Goal: Information Seeking & Learning: Learn about a topic

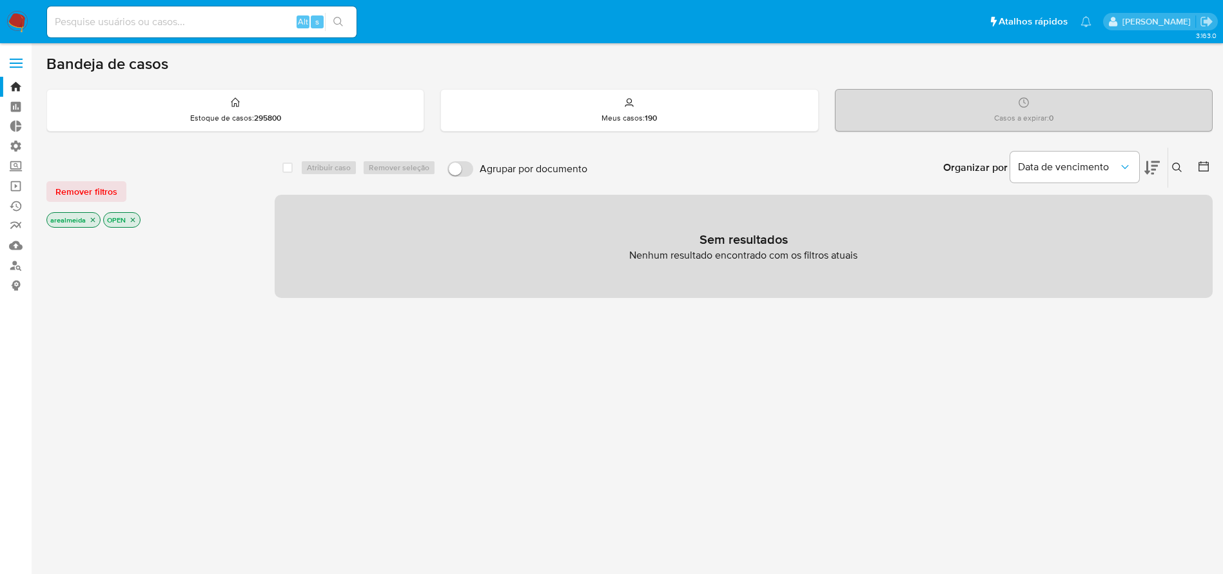
click at [93, 222] on icon "close-filter" at bounding box center [93, 220] width 8 height 8
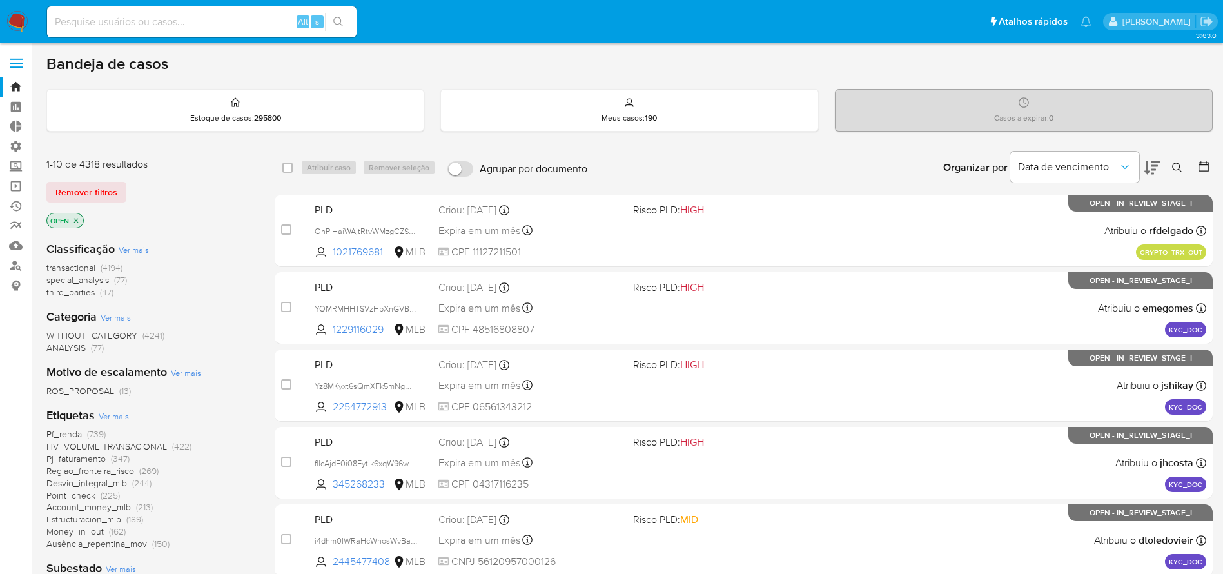
click at [76, 220] on icon "close-filter" at bounding box center [76, 220] width 5 height 5
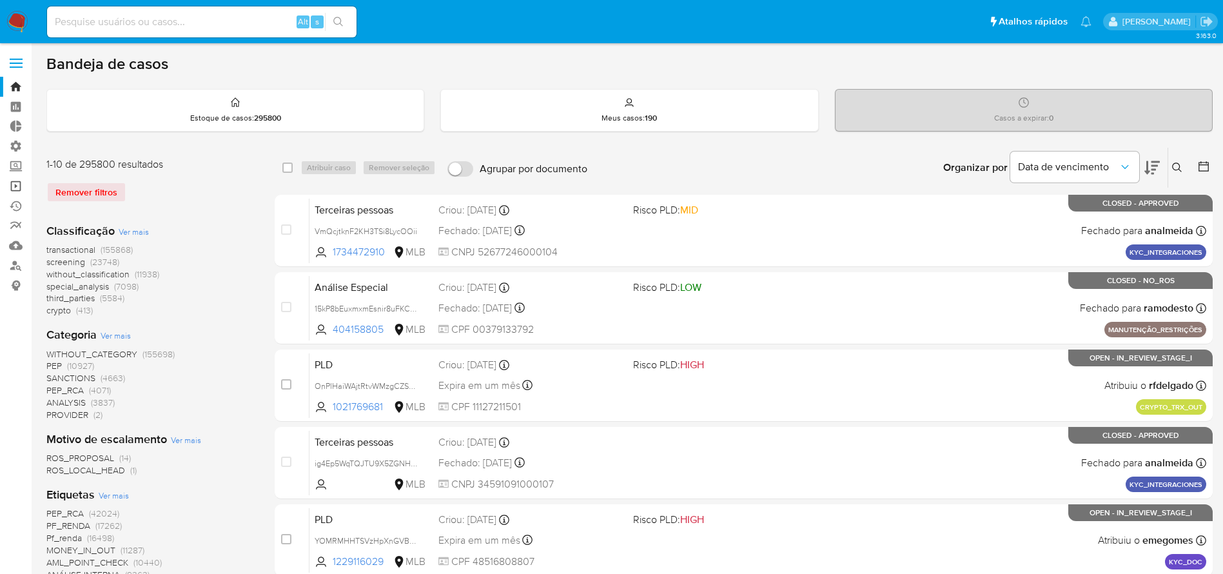
click at [17, 186] on link "Operações em massa" at bounding box center [76, 186] width 153 height 20
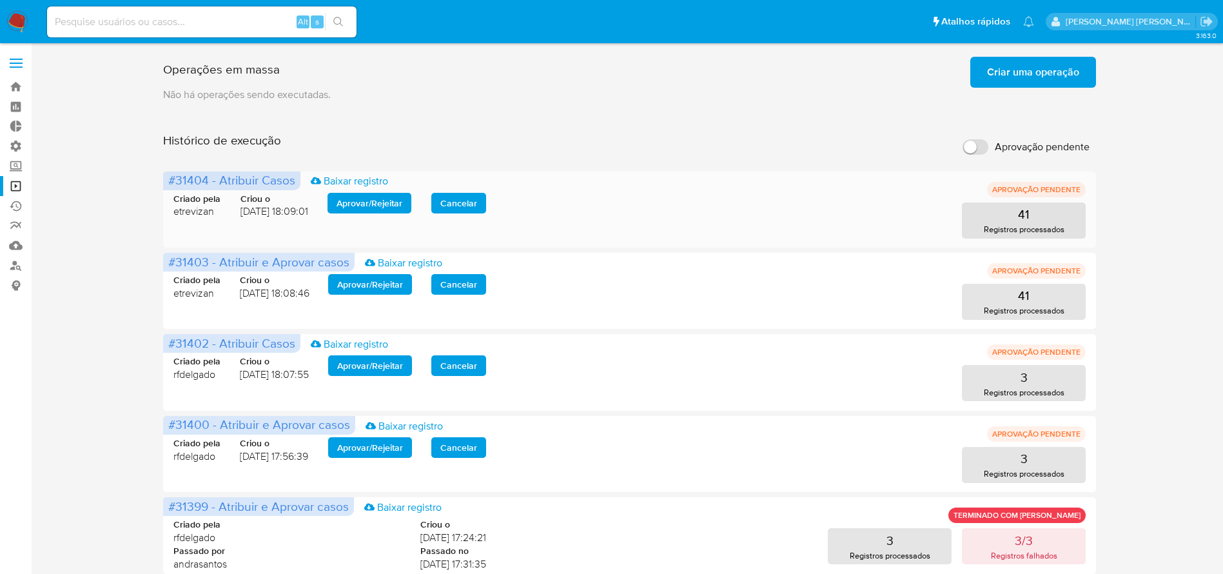
click at [362, 198] on span "Aprovar / Rejeitar" at bounding box center [369, 203] width 66 height 18
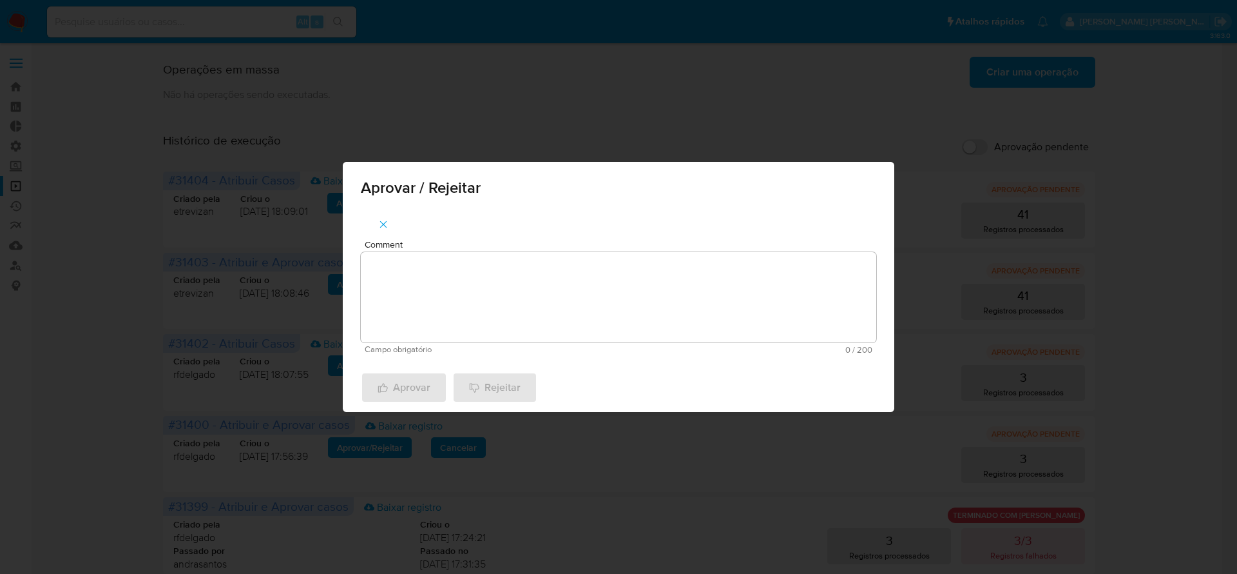
click at [441, 294] on textarea "Comment" at bounding box center [619, 297] width 516 height 90
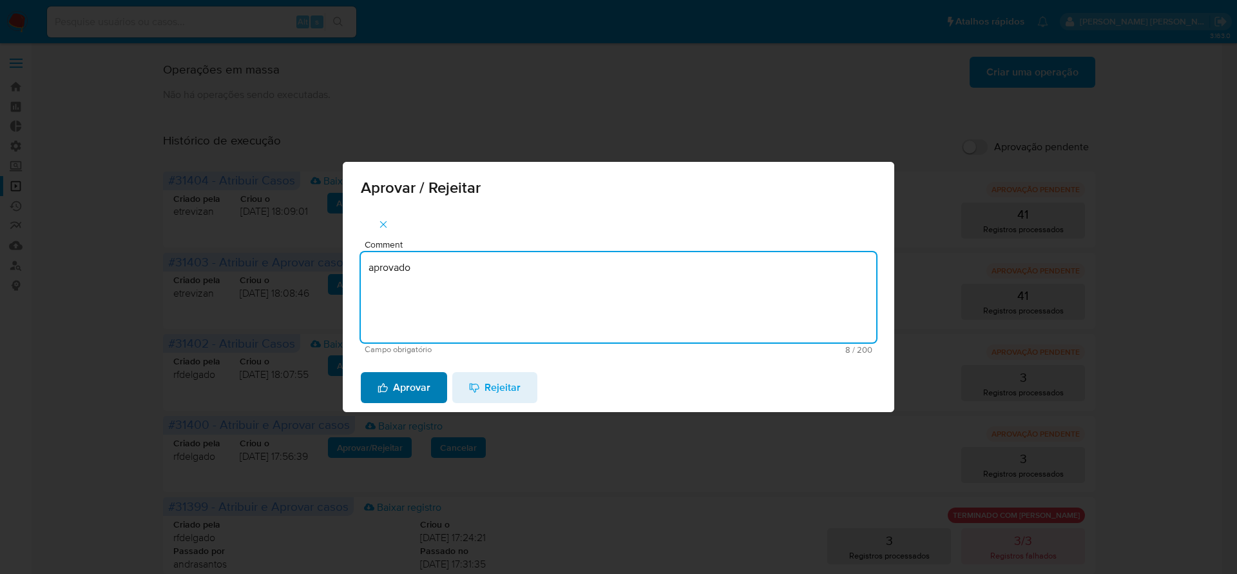
type textarea "aprovado"
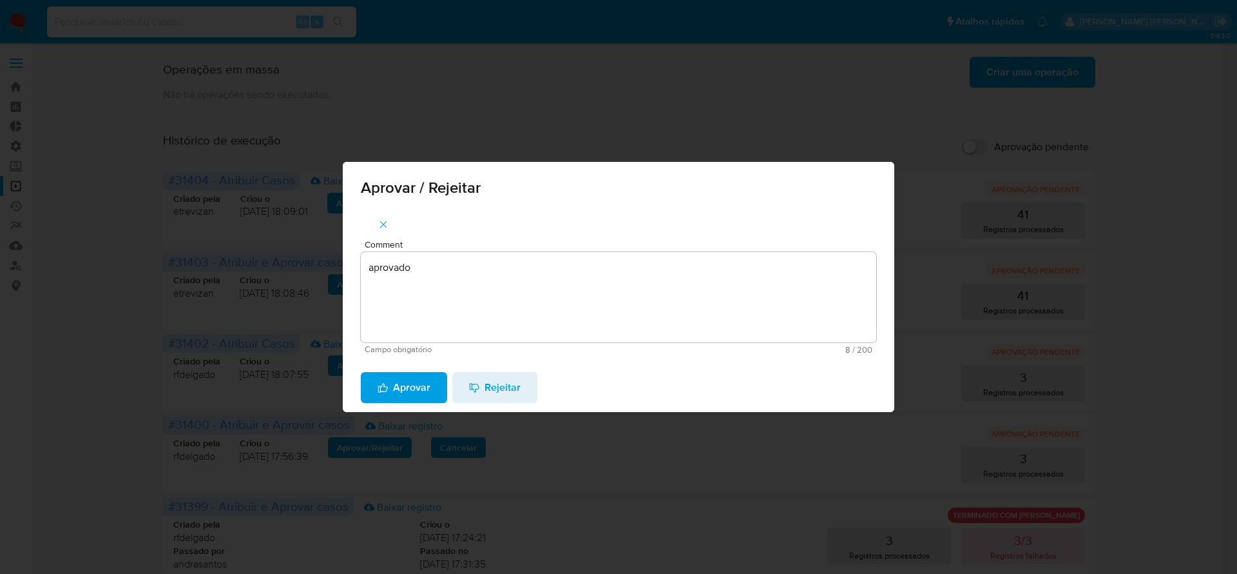
click at [398, 397] on span "Aprovar" at bounding box center [404, 387] width 53 height 28
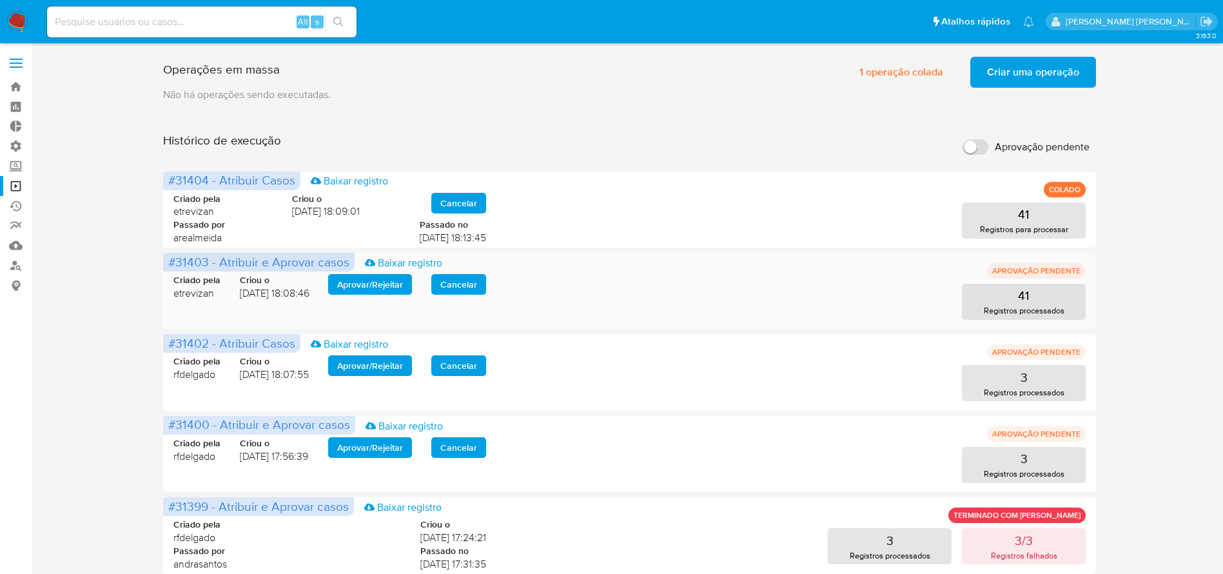
click at [367, 284] on span "Aprovar / Rejeitar" at bounding box center [370, 284] width 66 height 18
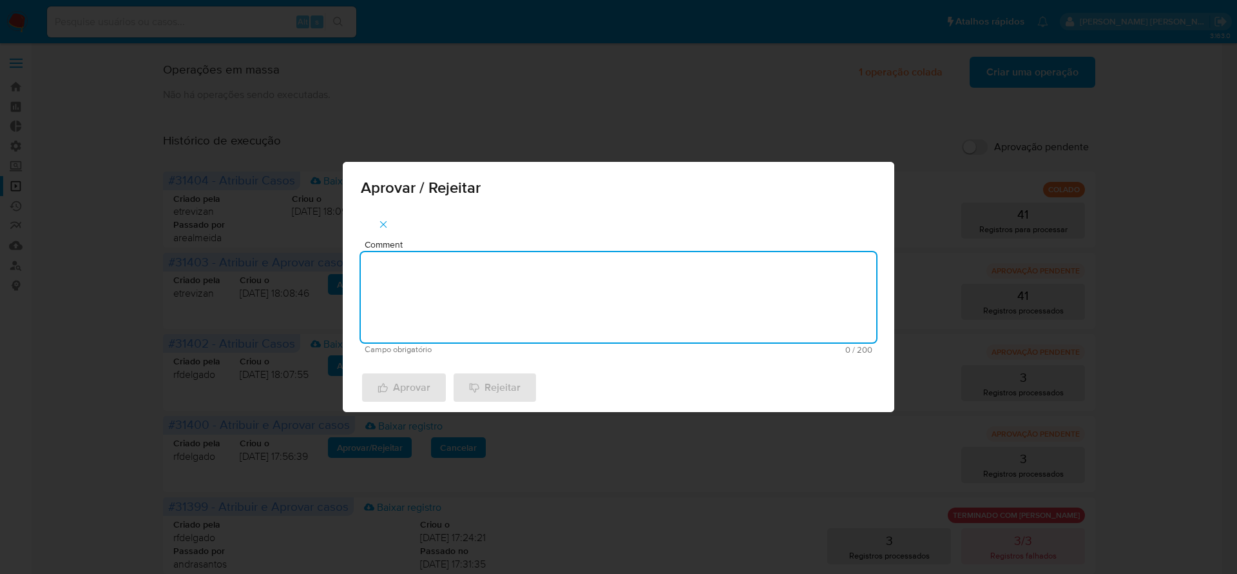
click at [367, 284] on textarea "Comment" at bounding box center [619, 297] width 516 height 90
type textarea "aprovado"
drag, startPoint x: 364, startPoint y: 286, endPoint x: 349, endPoint y: 300, distance: 21.0
click at [349, 300] on div "Comment aprovado Campo obrigatório 8 / 200 192 caracteres restantes" at bounding box center [619, 286] width 552 height 154
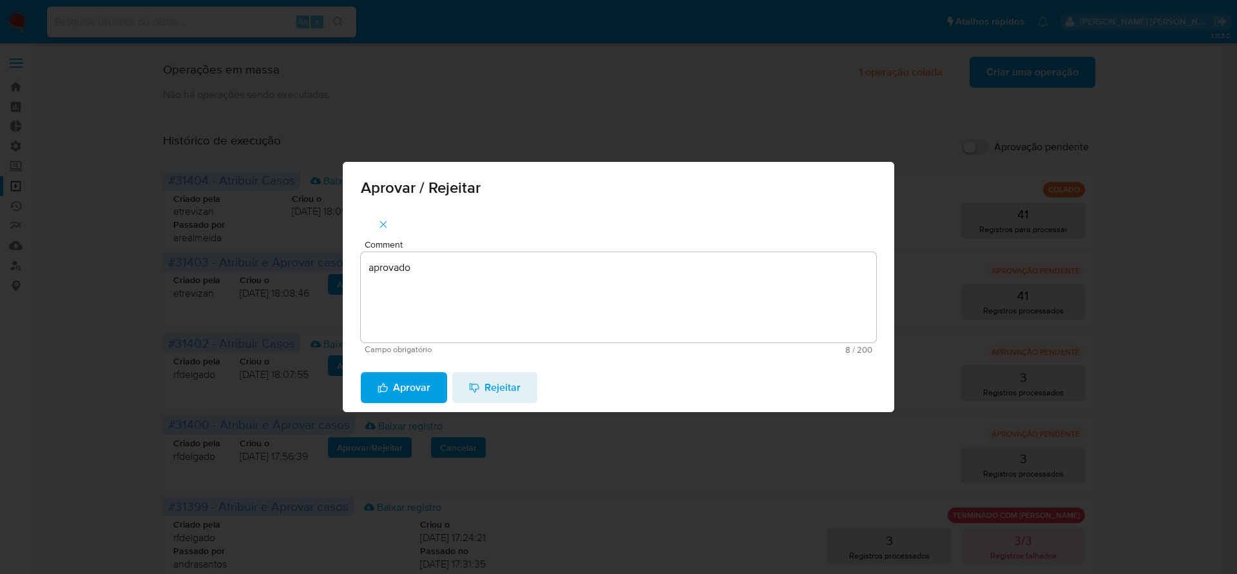
click at [411, 389] on span "Aprovar" at bounding box center [404, 387] width 53 height 28
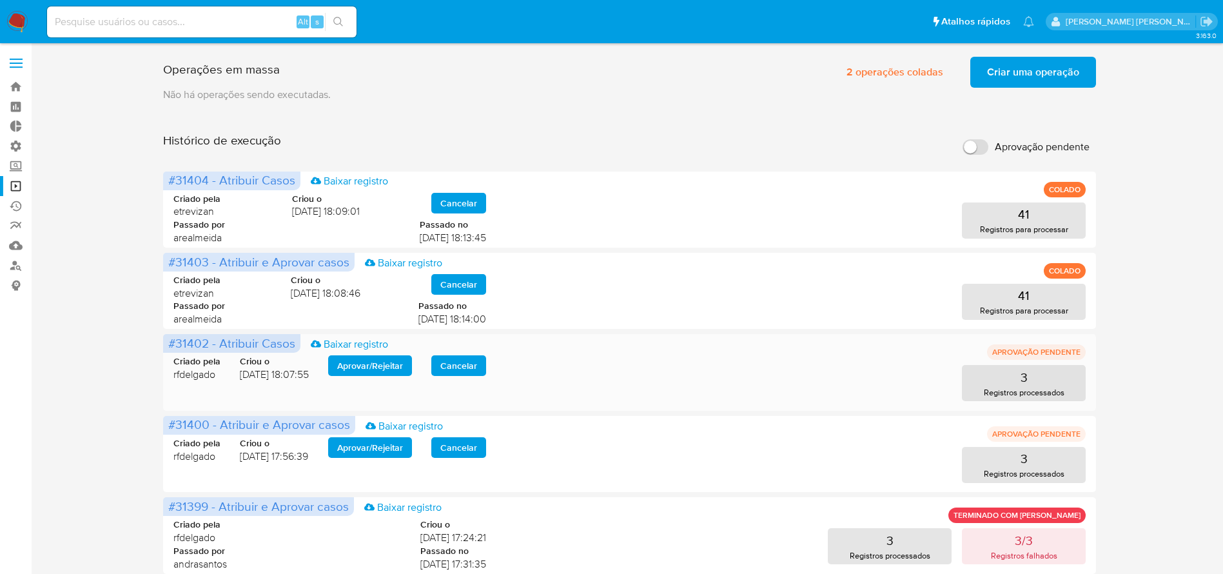
click at [376, 364] on span "Aprovar / Rejeitar" at bounding box center [370, 365] width 66 height 18
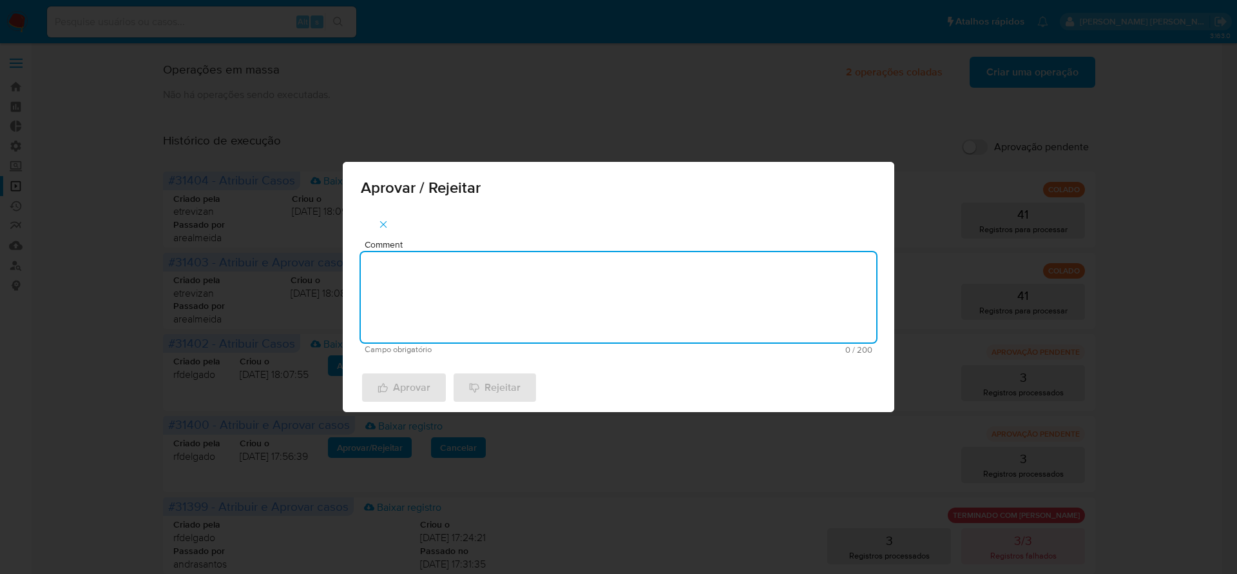
click at [429, 280] on textarea "Comment" at bounding box center [619, 297] width 516 height 90
type textarea "aprovado"
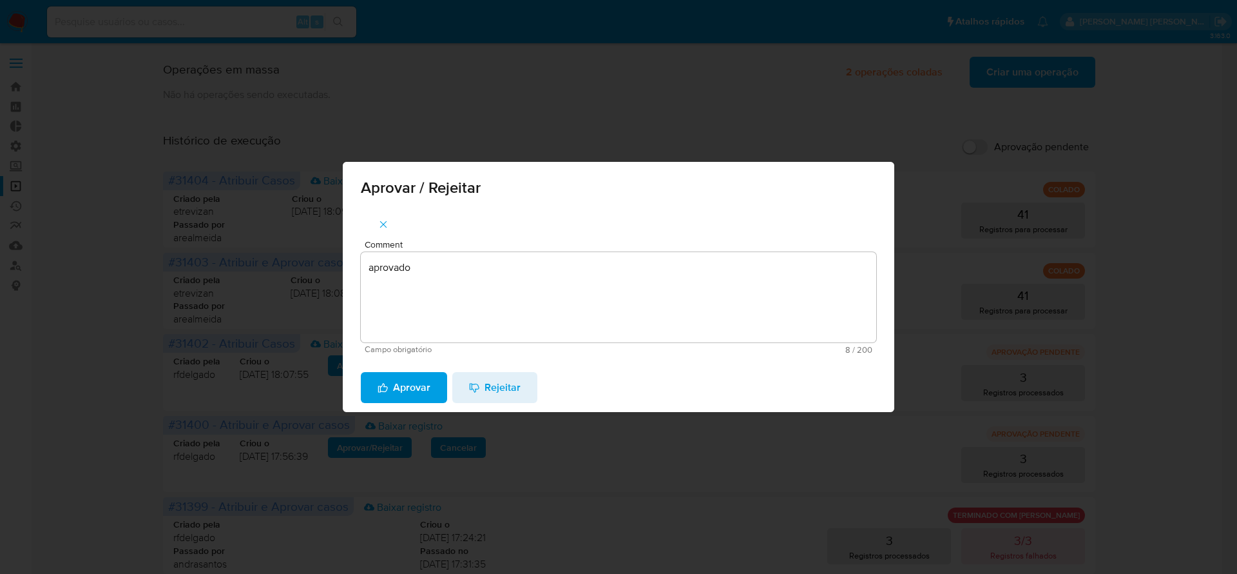
click at [417, 386] on span "Aprovar" at bounding box center [404, 387] width 53 height 28
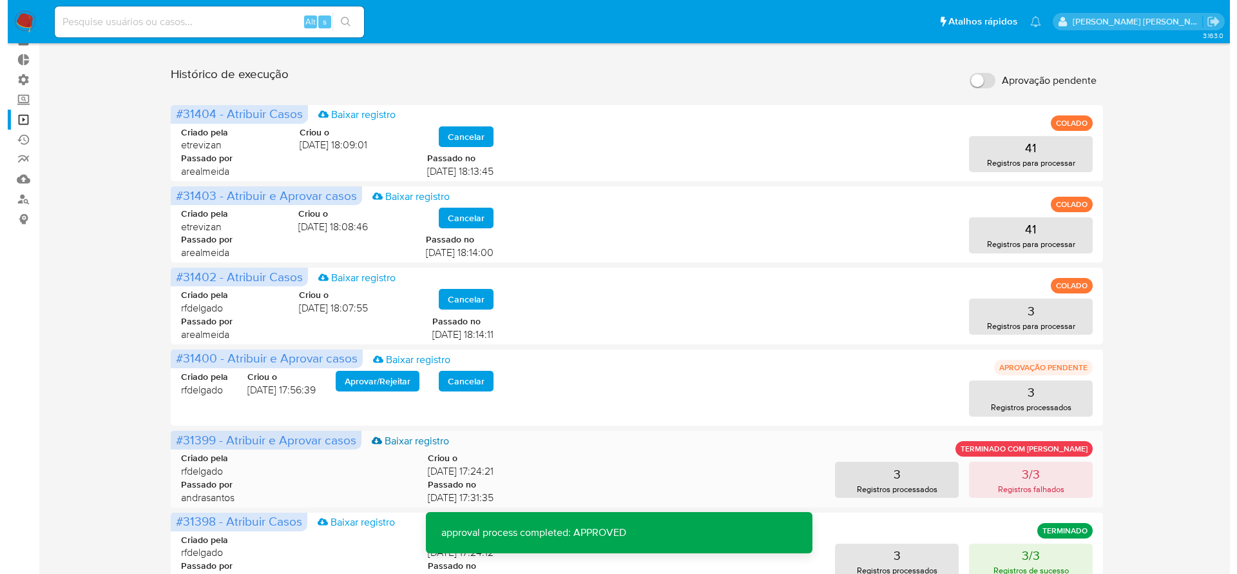
scroll to position [97, 0]
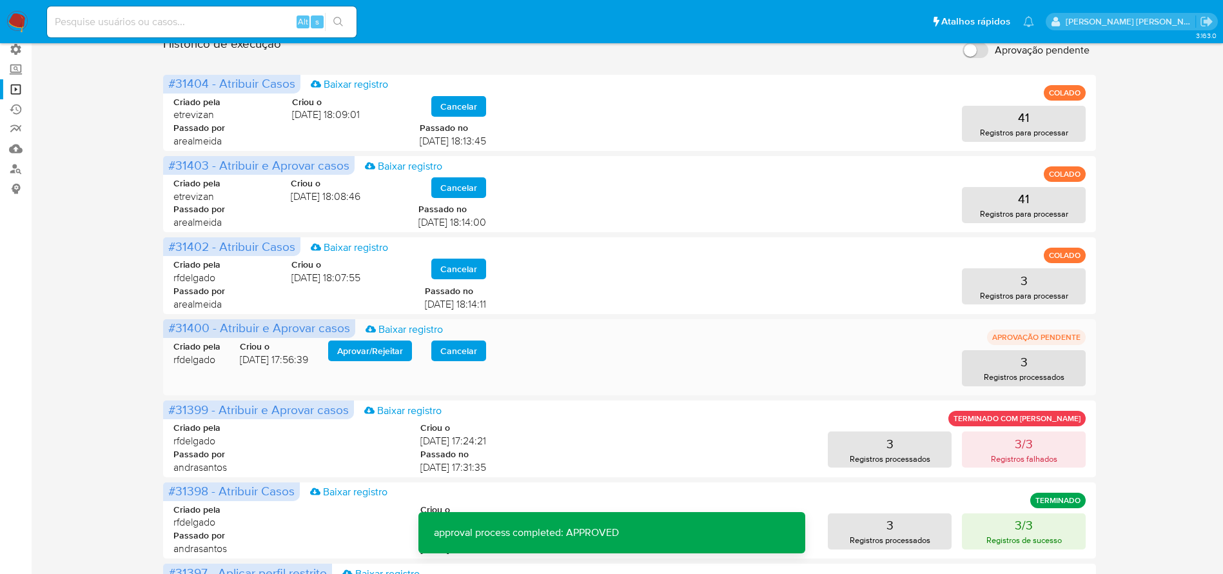
click at [356, 355] on span "Aprovar / Rejeitar" at bounding box center [370, 351] width 66 height 18
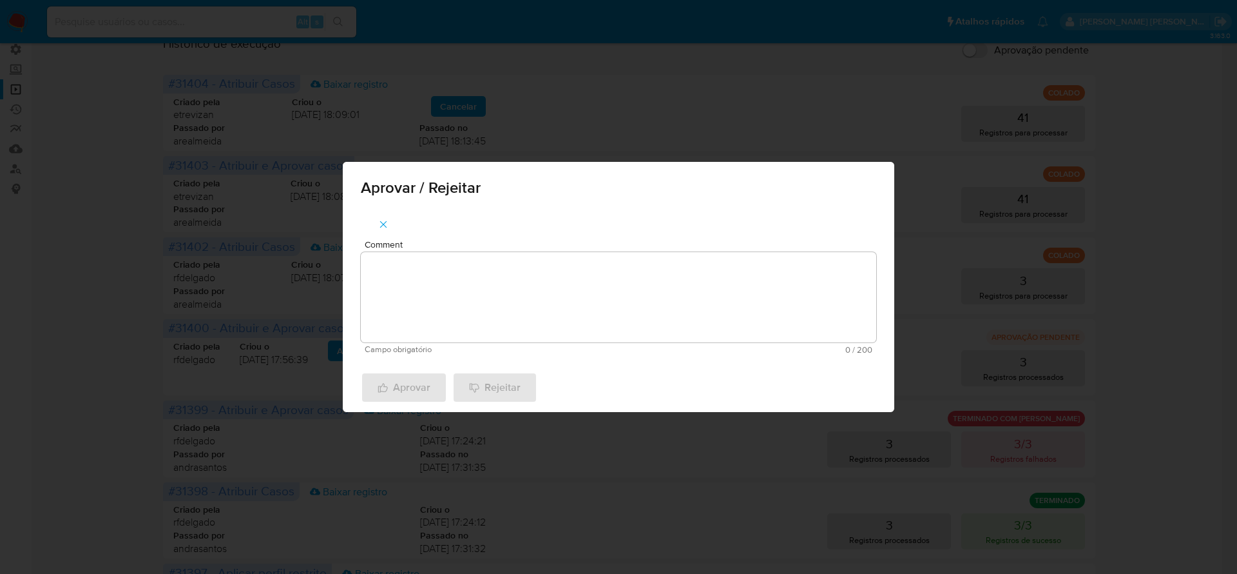
click at [400, 303] on textarea "Comment" at bounding box center [619, 297] width 516 height 90
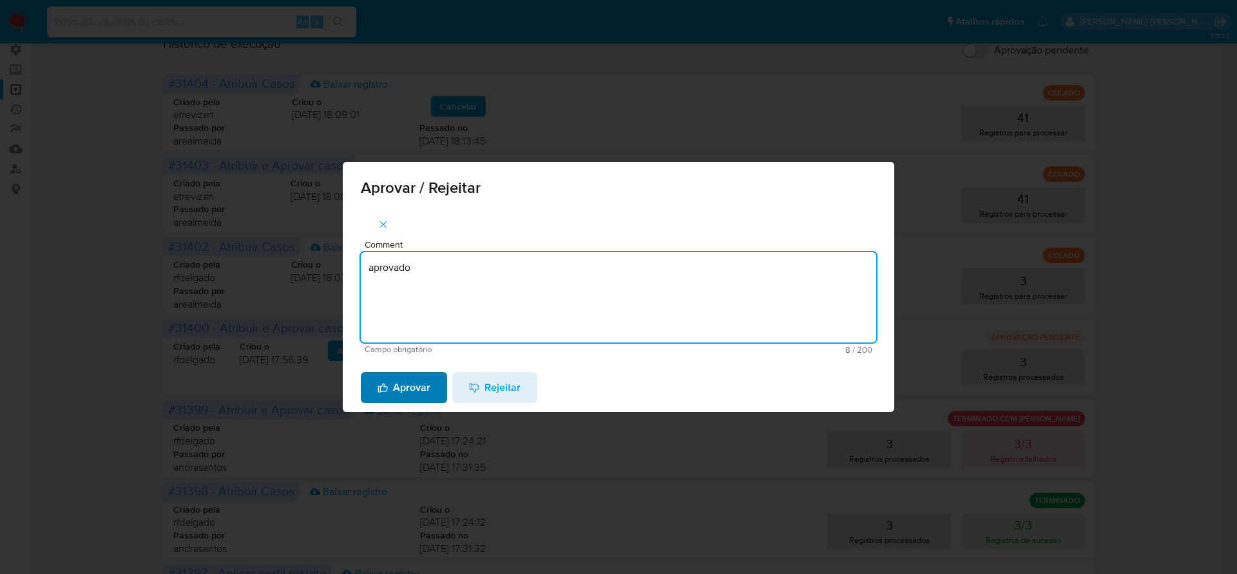
type textarea "aprovado"
click at [393, 394] on span "Aprovar" at bounding box center [404, 387] width 53 height 28
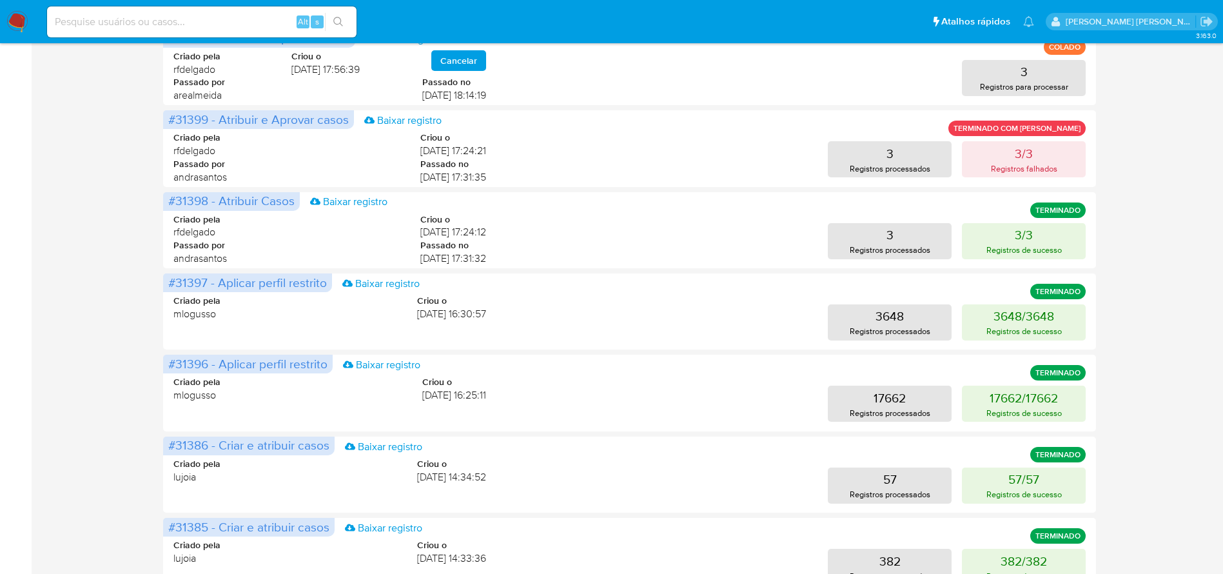
scroll to position [0, 0]
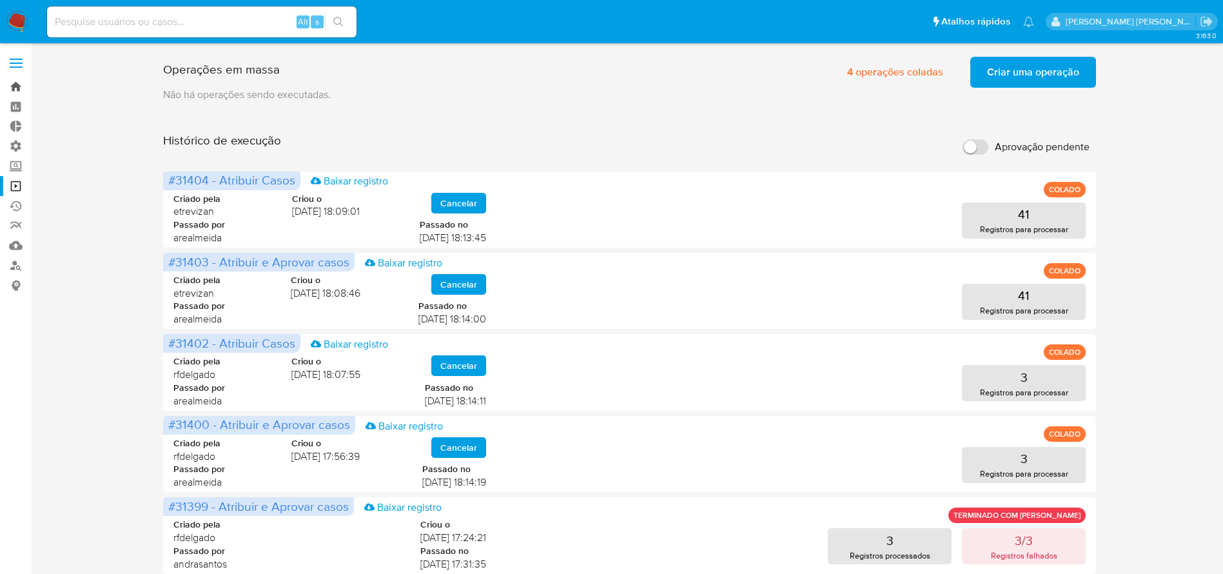
click at [15, 92] on link "Bandeja" at bounding box center [76, 87] width 153 height 20
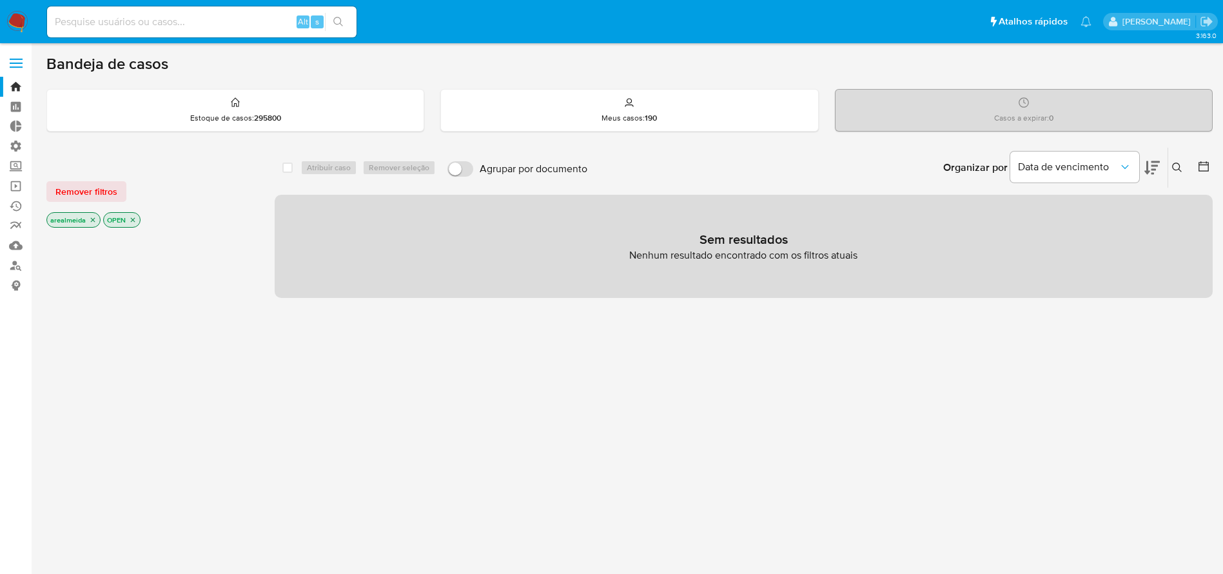
click at [95, 221] on icon "close-filter" at bounding box center [93, 220] width 8 height 8
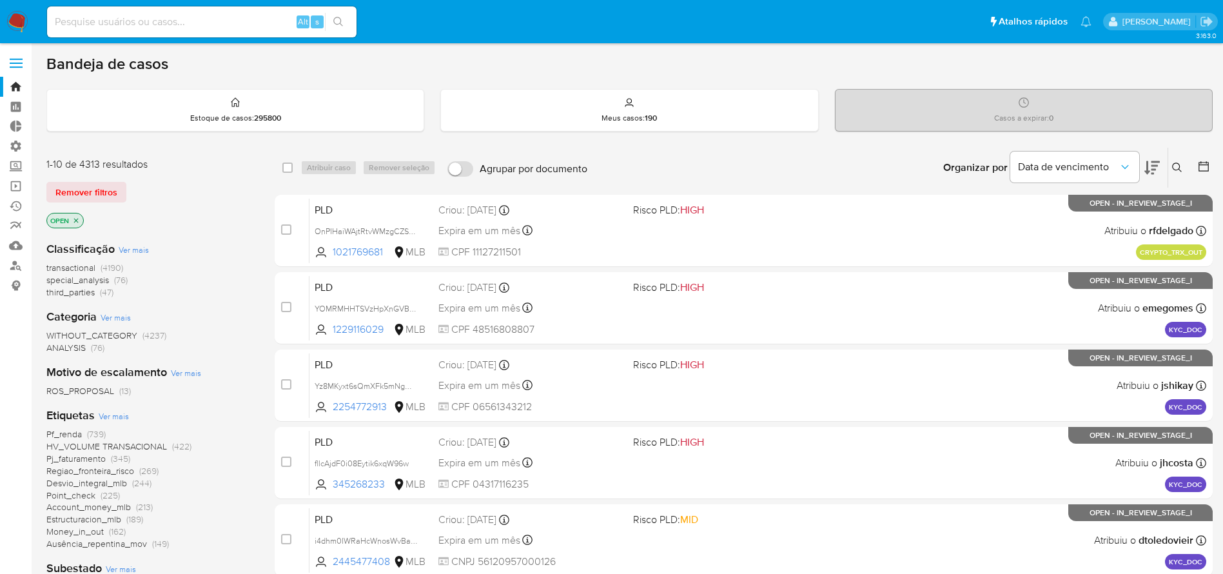
click at [77, 220] on icon "close-filter" at bounding box center [76, 221] width 8 height 8
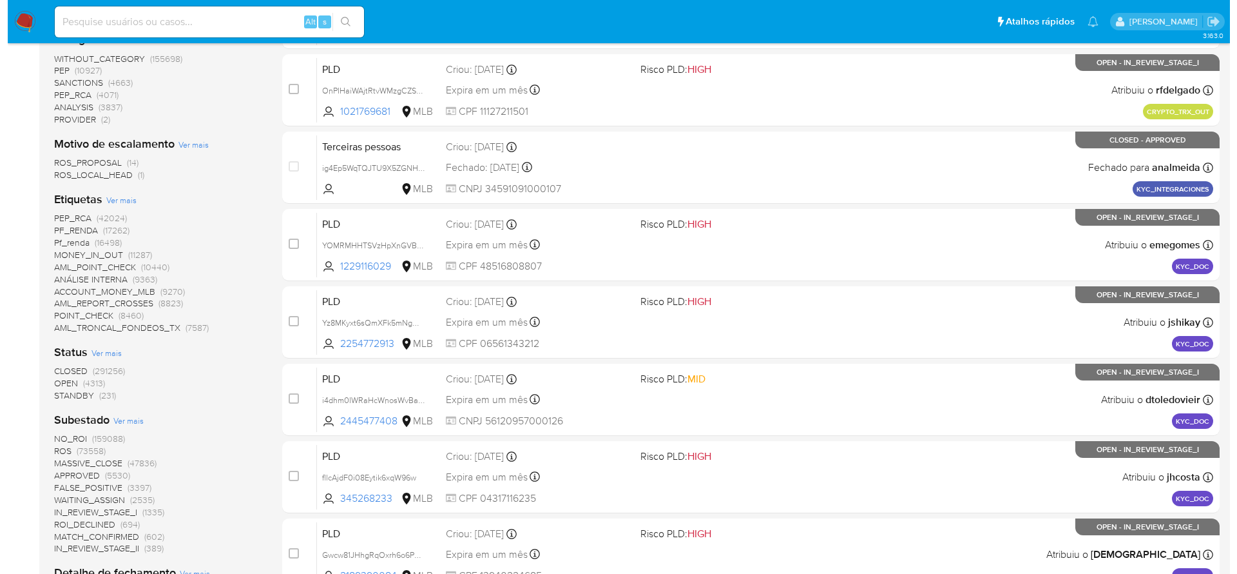
scroll to position [265, 0]
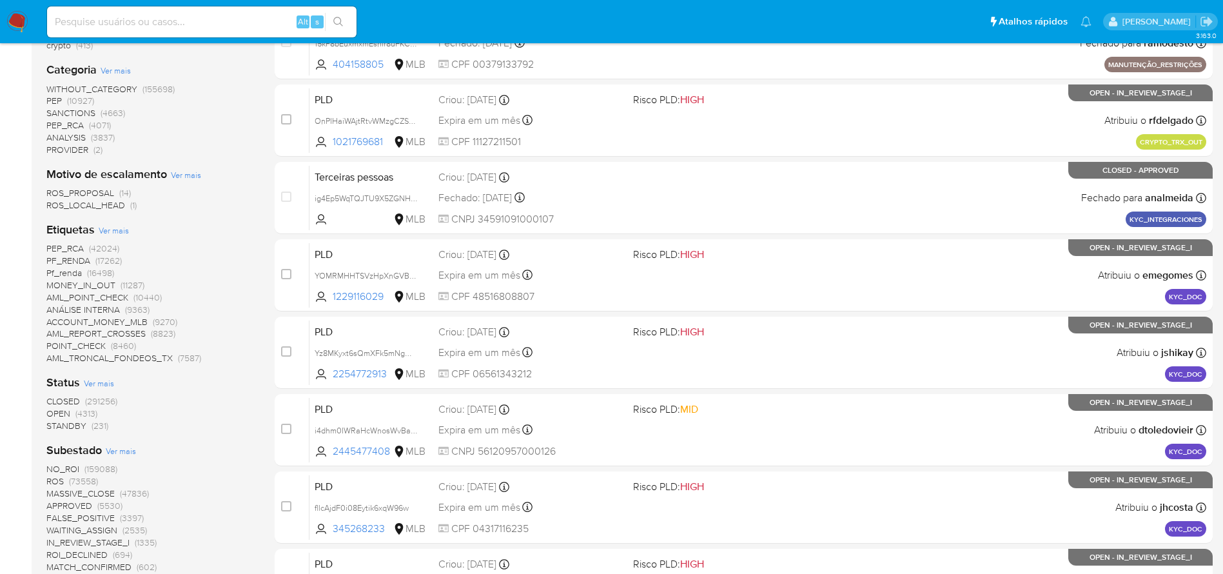
click at [119, 232] on span "Ver mais" at bounding box center [114, 230] width 30 height 12
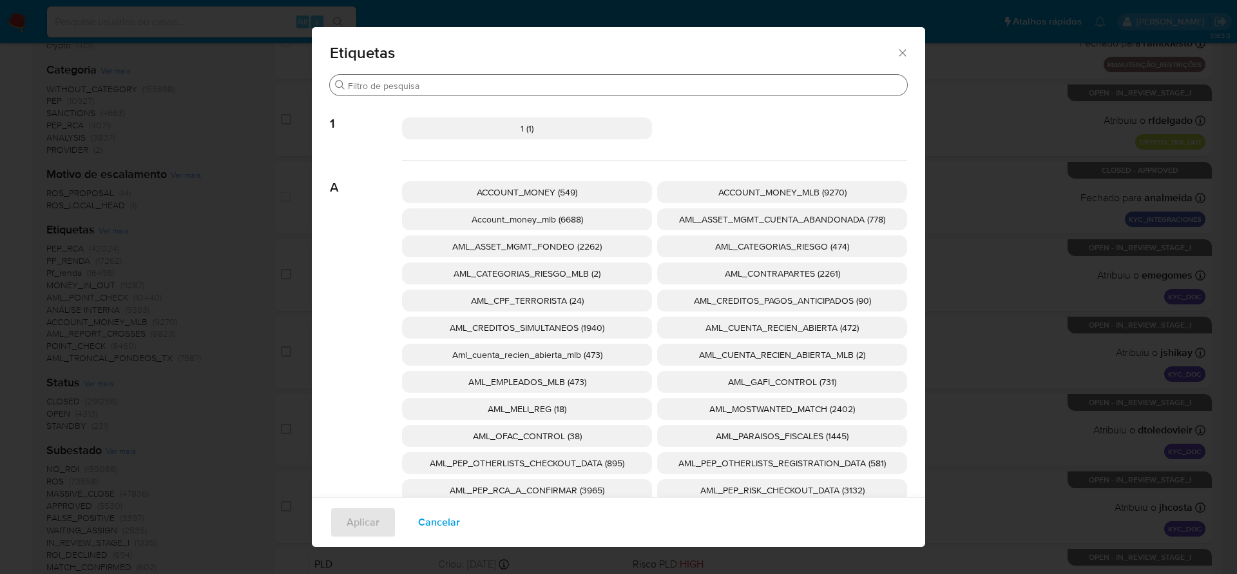
click at [462, 90] on input "Buscar" at bounding box center [625, 86] width 554 height 12
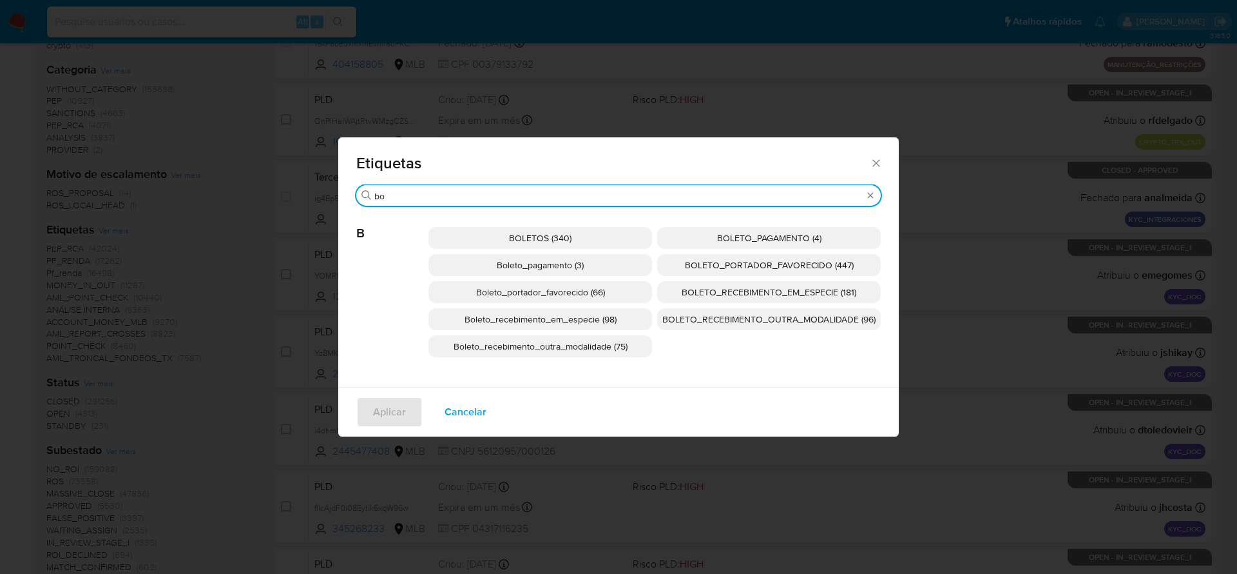
type input "bo"
click at [572, 318] on span "Boleto_recebimento_em_especie (98)" at bounding box center [541, 319] width 152 height 13
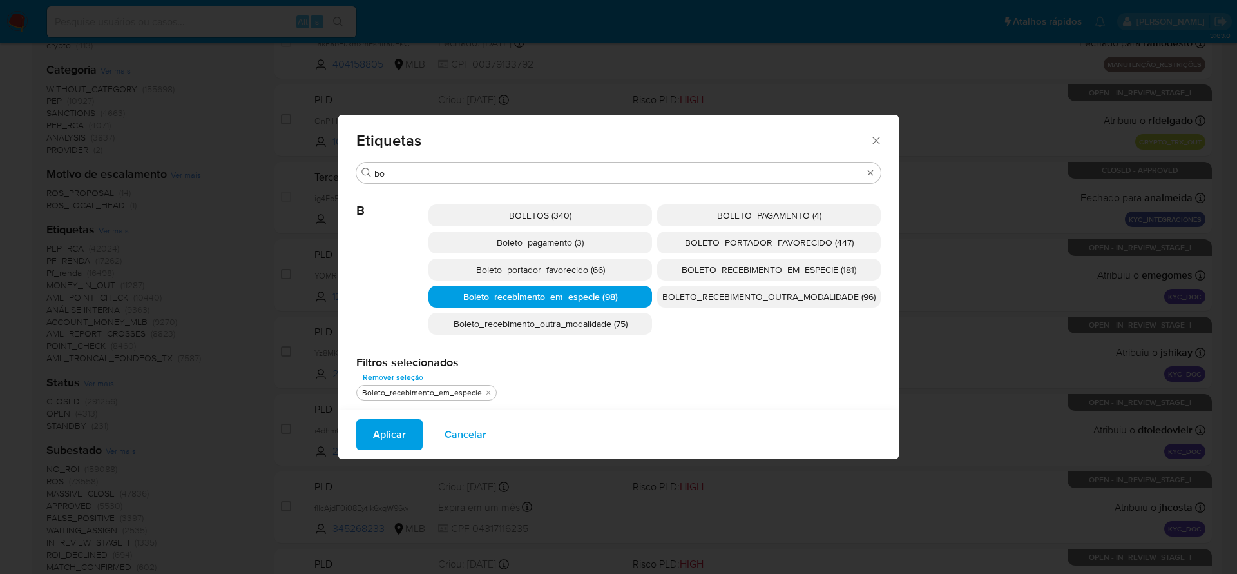
click at [406, 425] on button "Aplicar" at bounding box center [389, 434] width 66 height 31
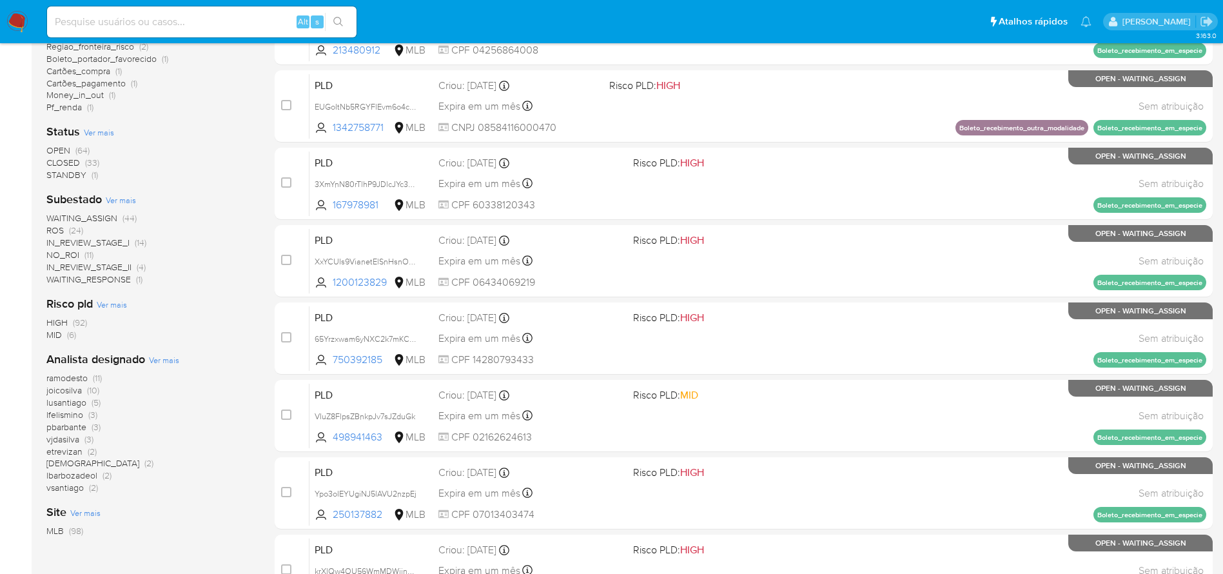
scroll to position [387, 0]
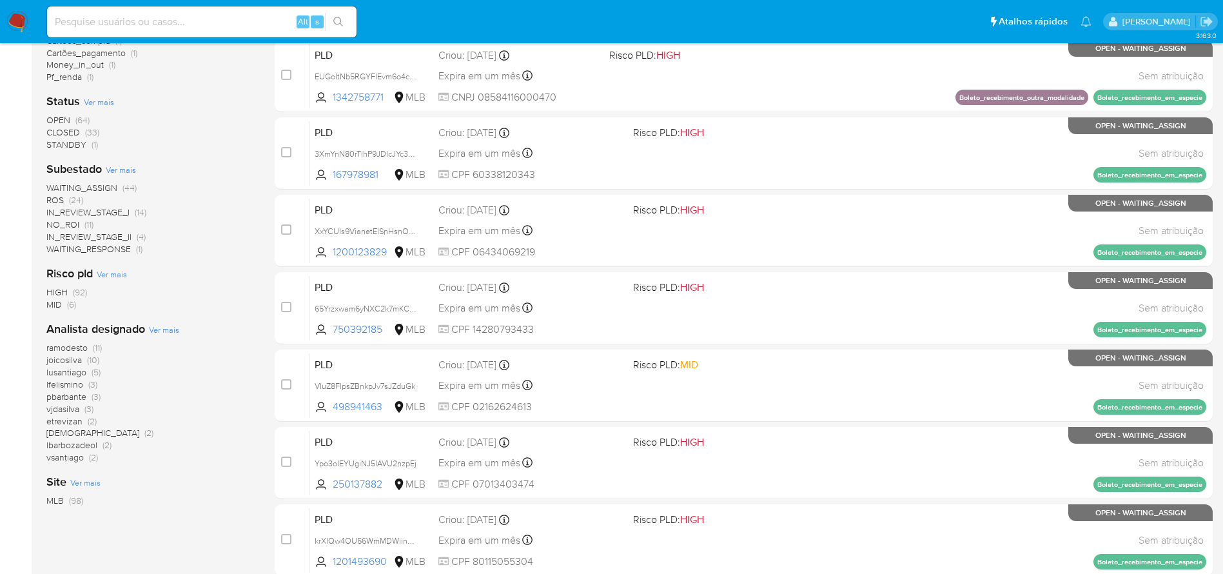
click at [168, 334] on span "Ver mais" at bounding box center [164, 330] width 30 height 12
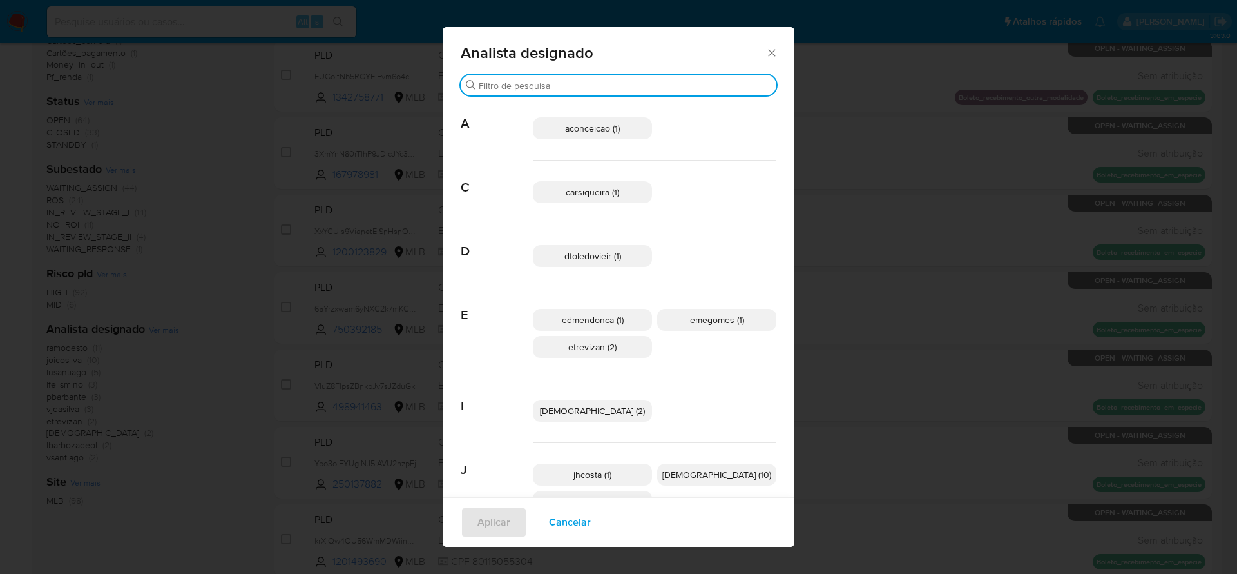
click at [543, 91] on input "Buscar" at bounding box center [625, 86] width 293 height 12
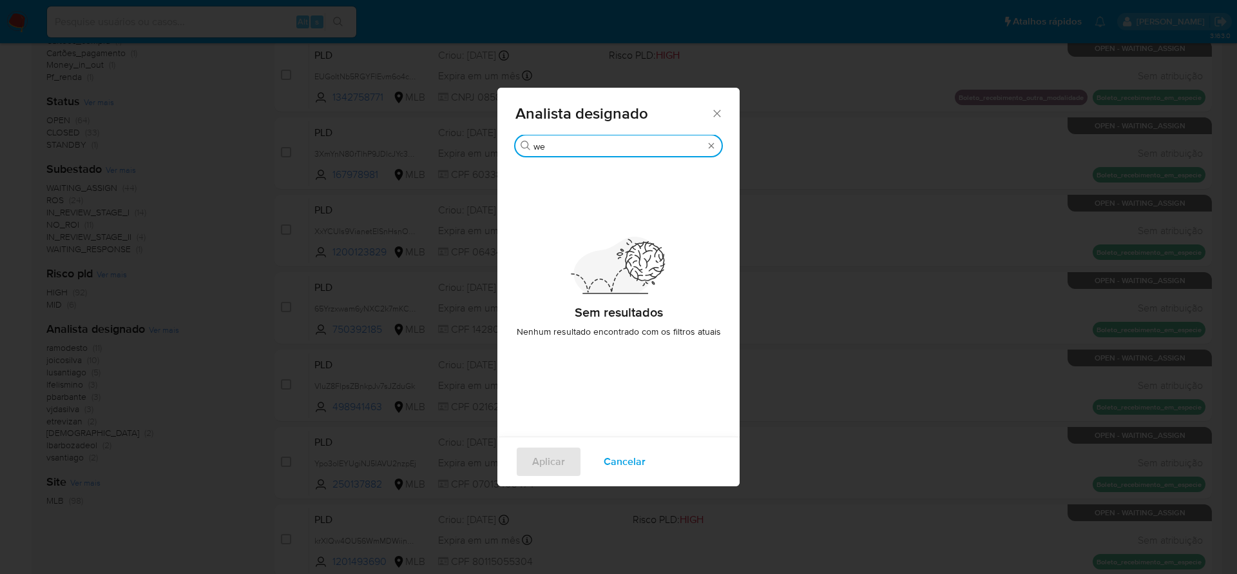
type input "we"
click at [715, 121] on div "Analista designado" at bounding box center [619, 111] width 242 height 47
click at [715, 110] on icon "Fechar" at bounding box center [717, 113] width 13 height 13
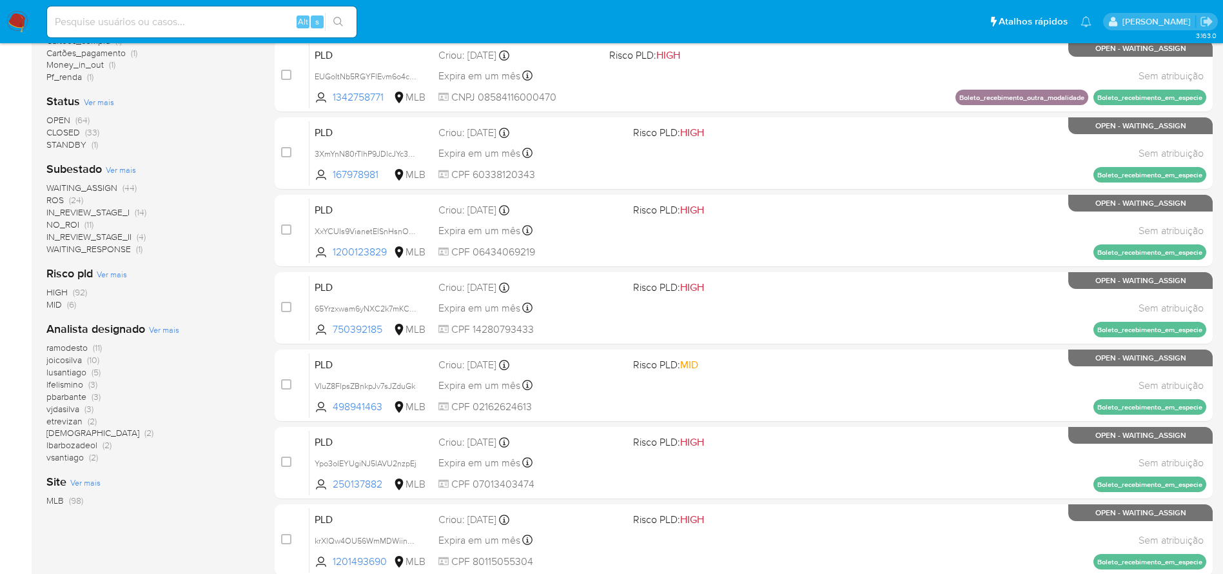
scroll to position [193, 0]
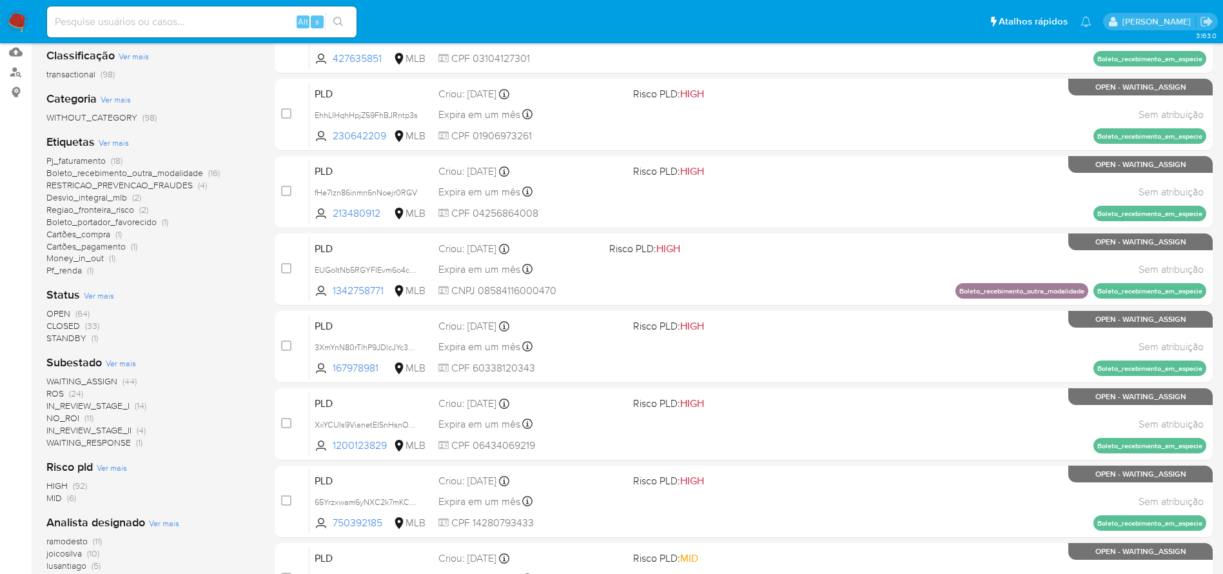
click at [61, 324] on span "CLOSED" at bounding box center [63, 325] width 34 height 13
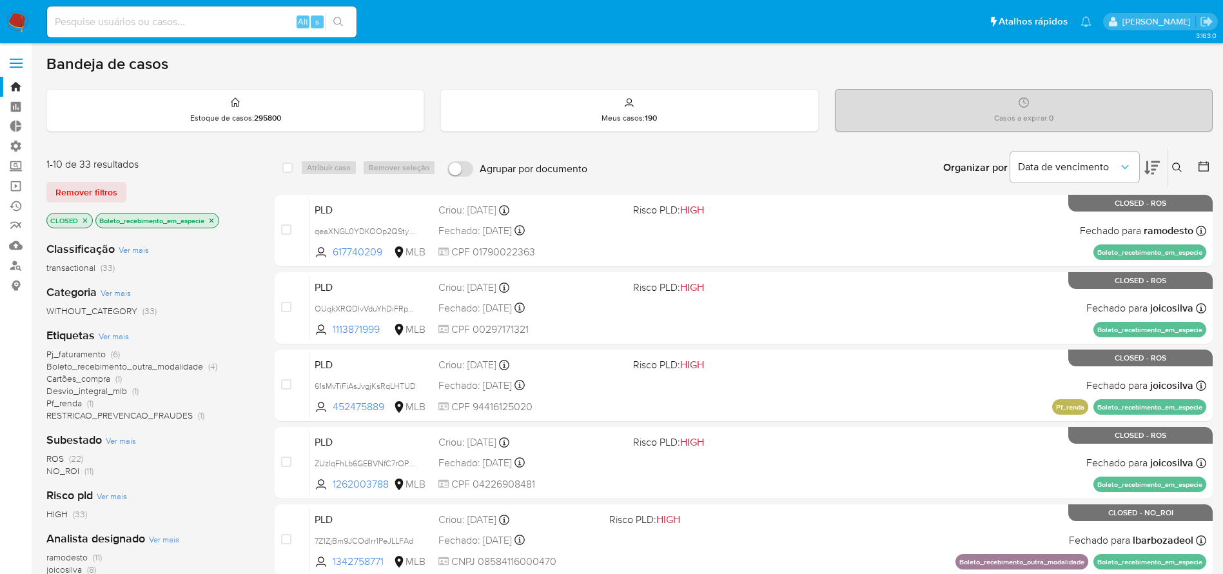
click at [109, 334] on span "Ver mais" at bounding box center [114, 336] width 30 height 12
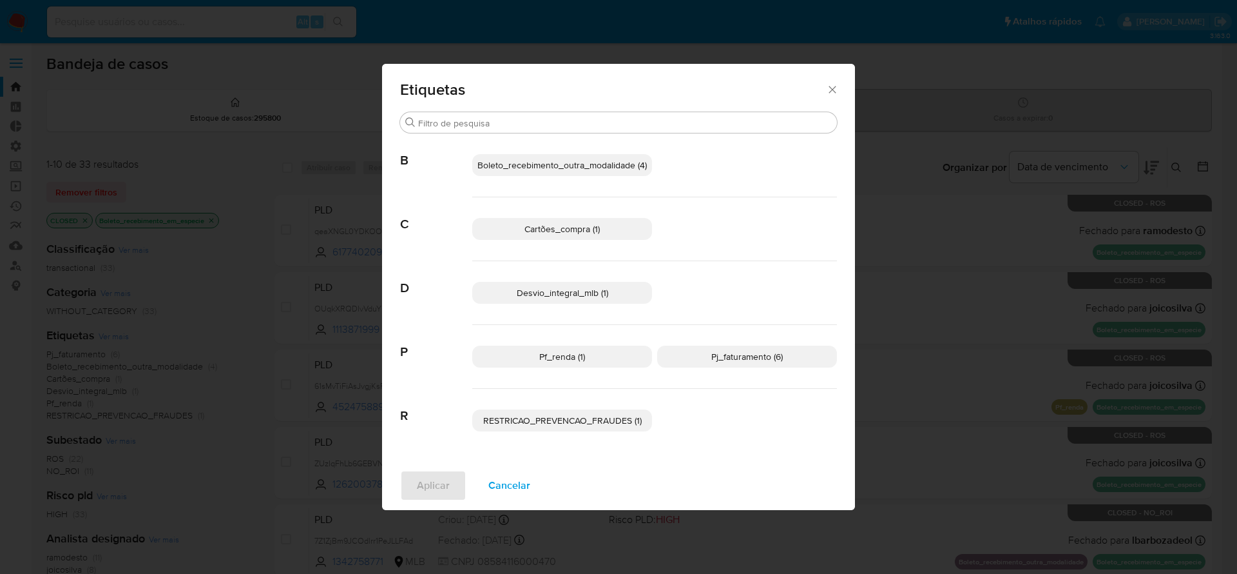
click at [829, 91] on icon "Fechar" at bounding box center [832, 89] width 13 height 13
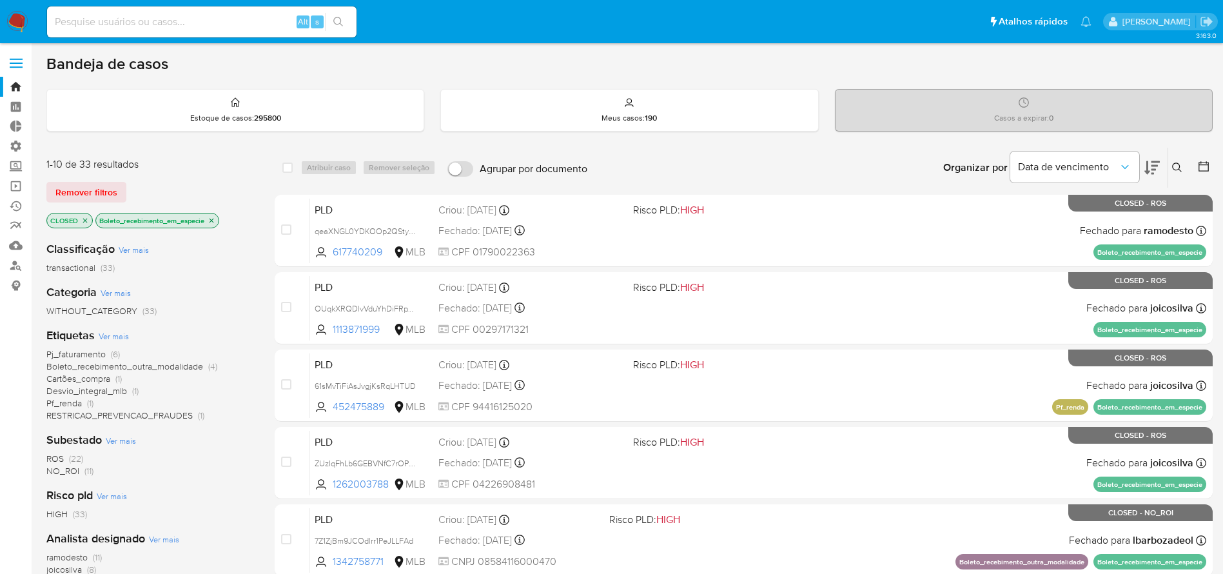
click at [212, 217] on icon "close-filter" at bounding box center [212, 221] width 8 height 8
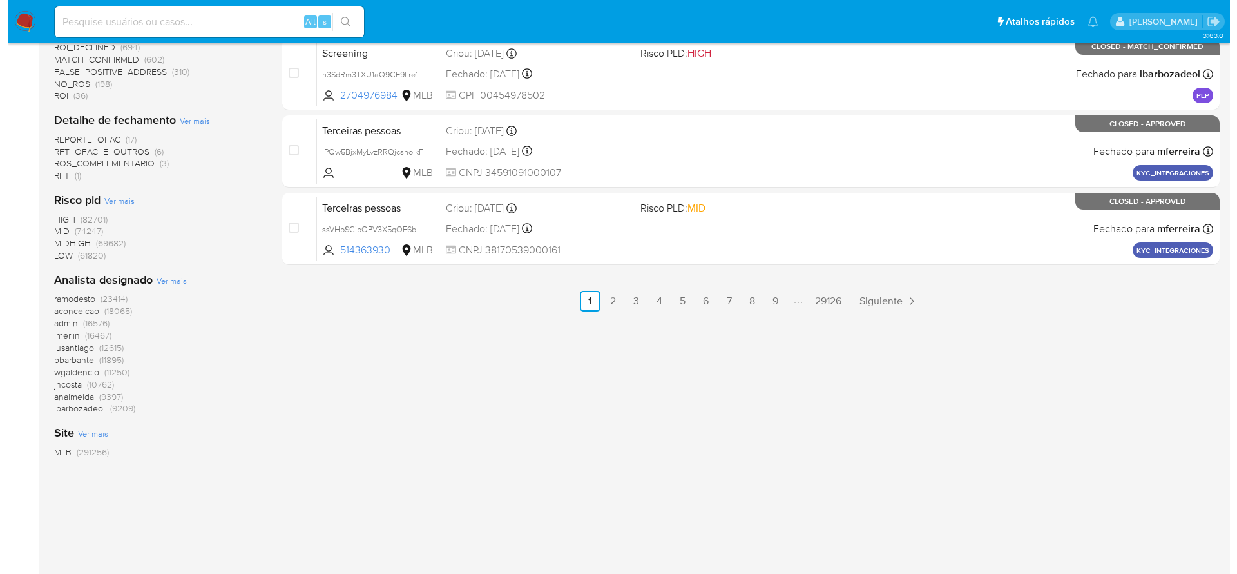
scroll to position [699, 0]
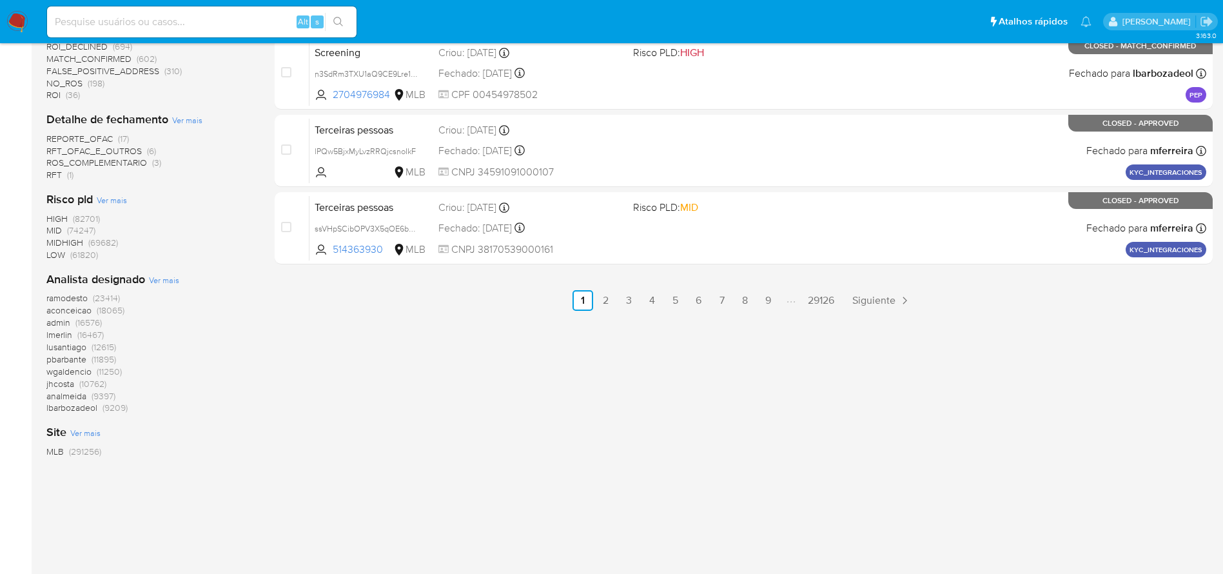
click at [164, 287] on div "Analista designado Ver mais ramodesto (23414) aconceicao (18065) admin (16576) …" at bounding box center [150, 342] width 208 height 142
click at [164, 281] on span "Ver mais" at bounding box center [164, 280] width 30 height 12
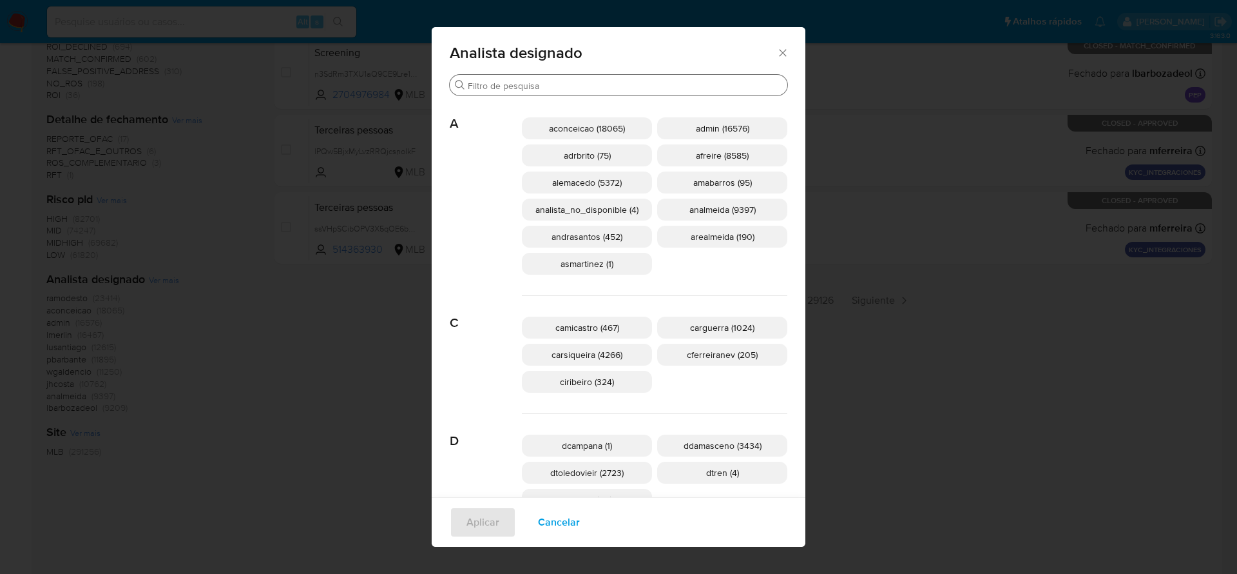
click at [528, 88] on input "Buscar" at bounding box center [625, 86] width 315 height 12
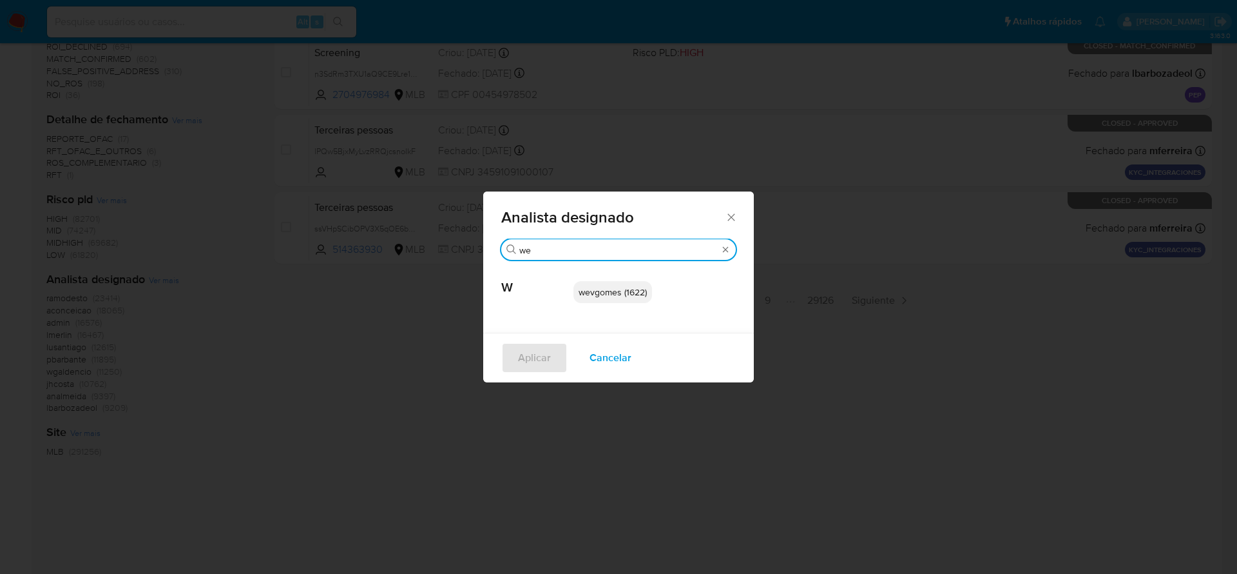
type input "we"
click at [601, 291] on span "wevgomes (1622)" at bounding box center [613, 292] width 68 height 13
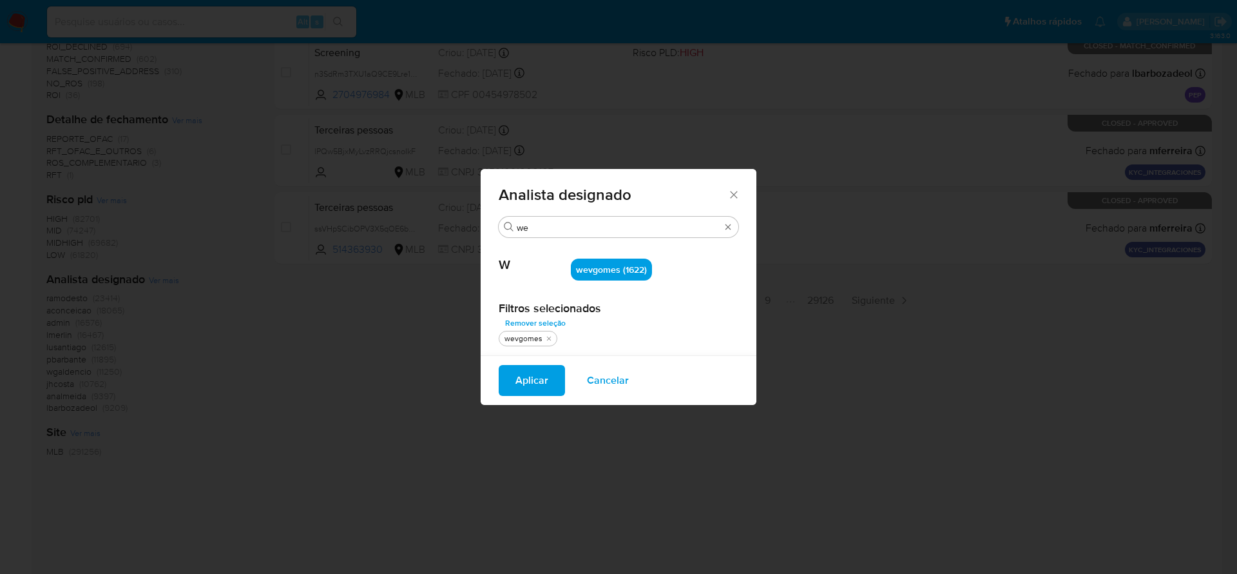
click at [520, 385] on span "Aplicar" at bounding box center [532, 380] width 33 height 28
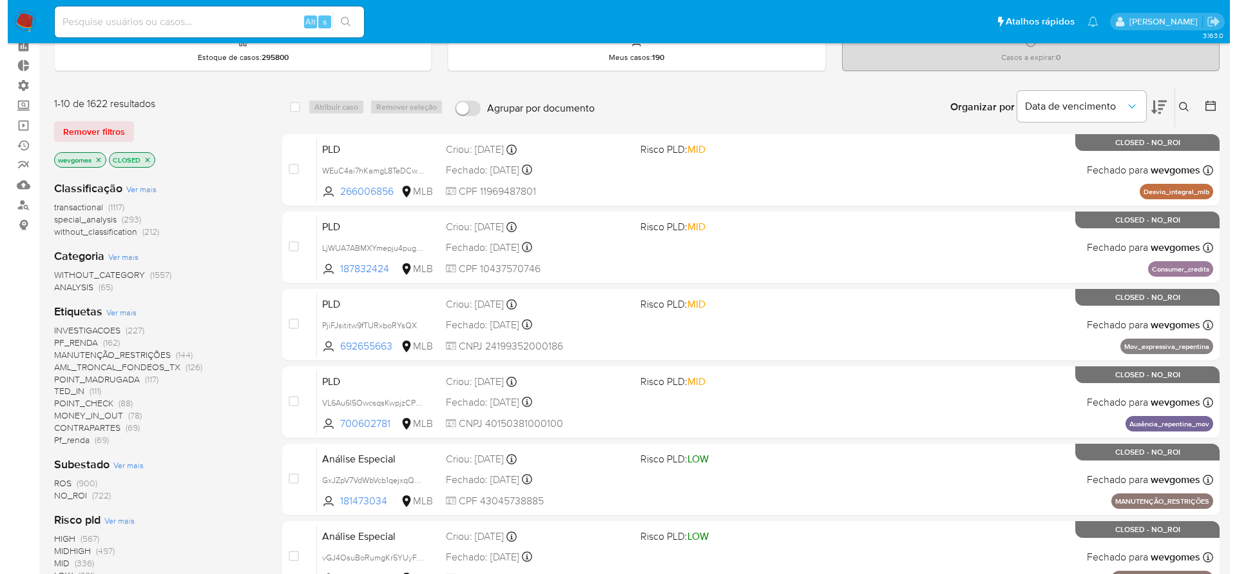
scroll to position [104, 0]
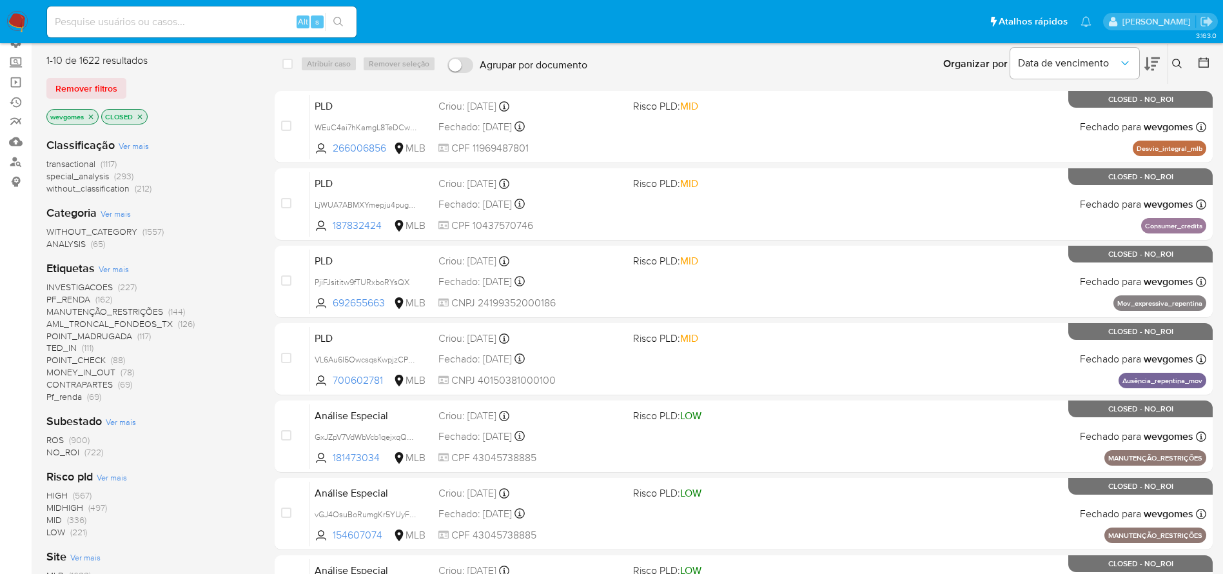
click at [111, 272] on span "Ver mais" at bounding box center [114, 269] width 30 height 12
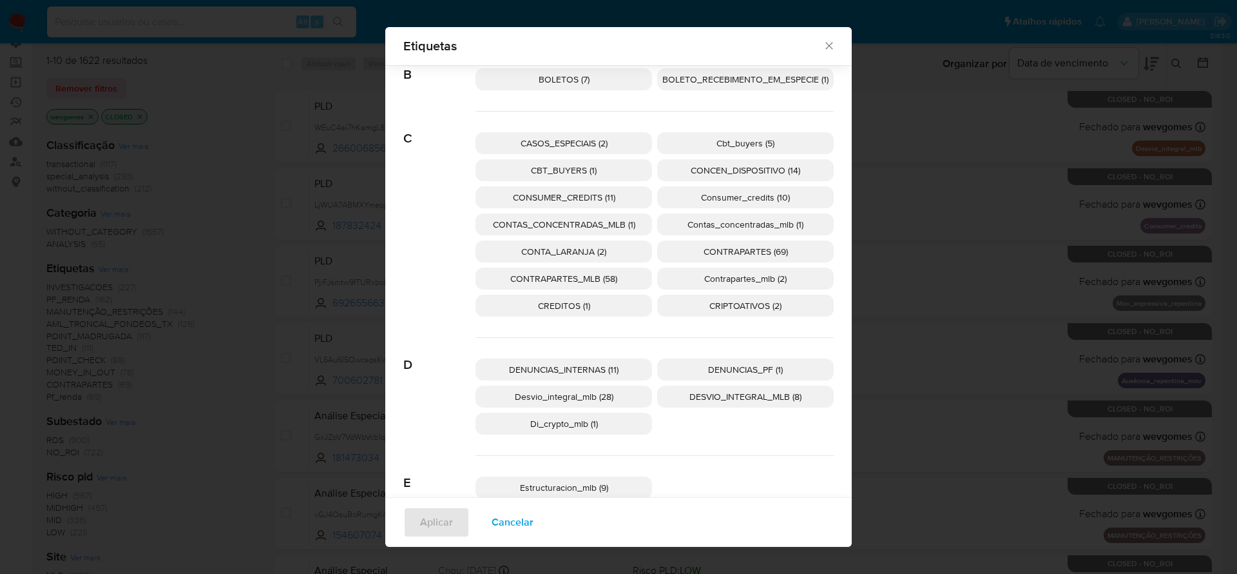
scroll to position [0, 0]
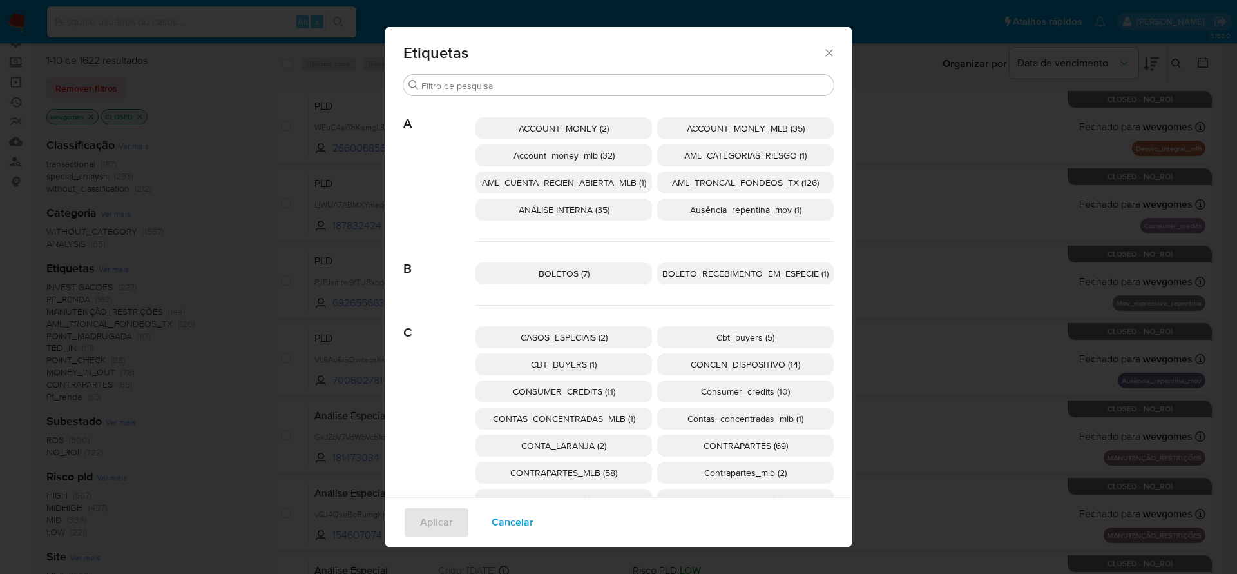
click at [731, 279] on span "BOLETO_RECEBIMENTO_EM_ESPECIE (1)" at bounding box center [746, 273] width 166 height 13
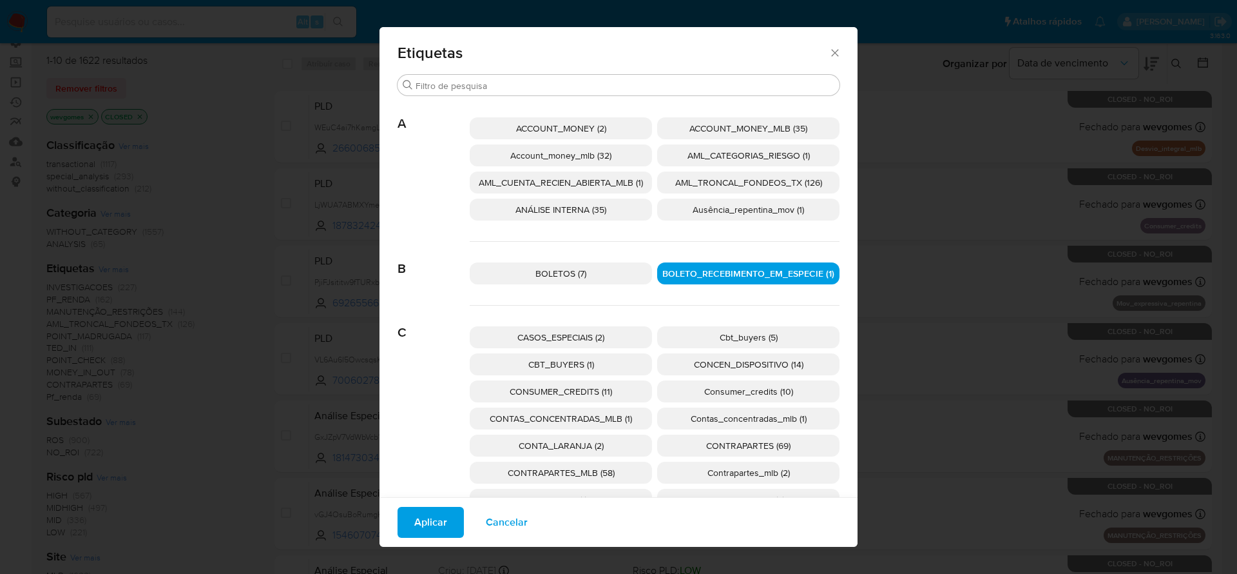
click at [445, 517] on button "Aplicar" at bounding box center [431, 522] width 66 height 31
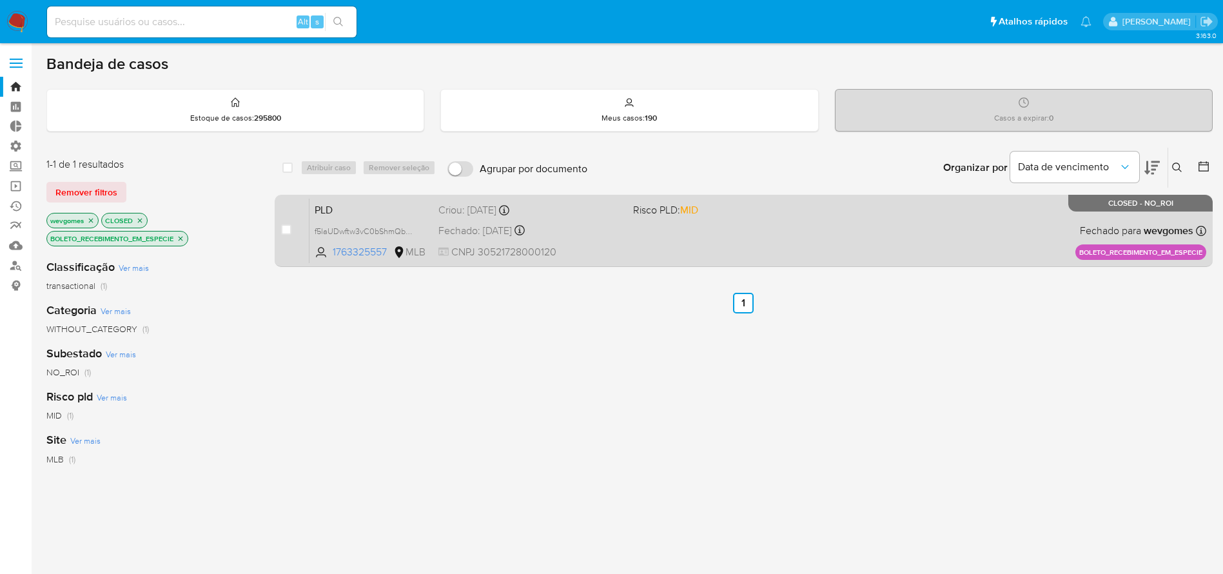
click at [708, 233] on div "PLD f5laUDwftw3vC0bShmQbH7wO 1763325557 MLB Risco PLD: MID Criou: 13/06/2025 Cr…" at bounding box center [757, 230] width 896 height 65
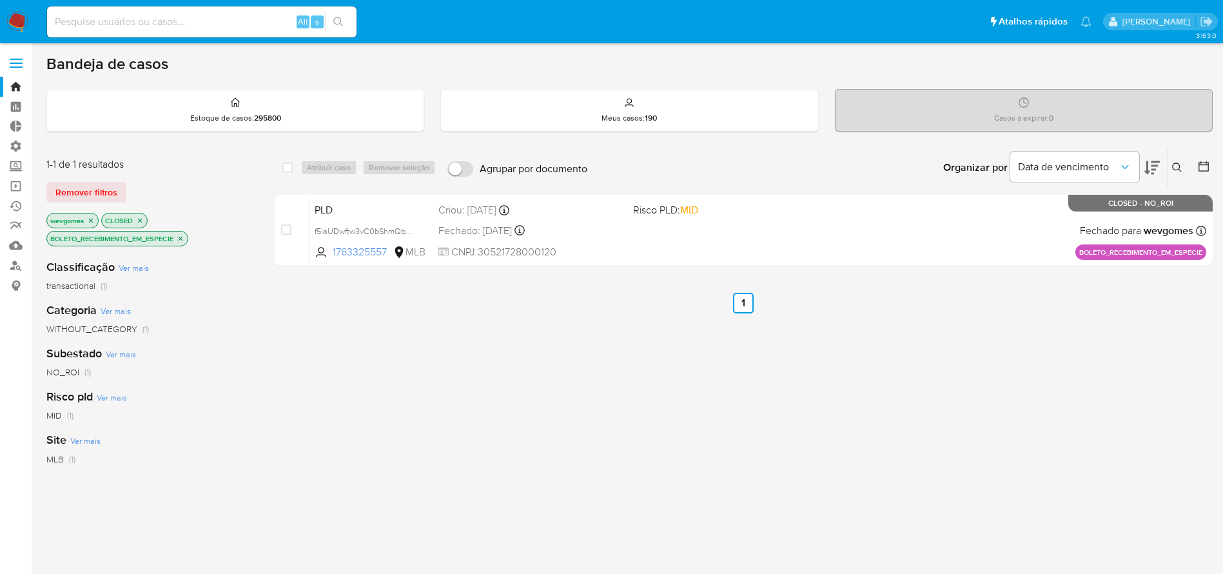
click at [90, 224] on icon "close-filter" at bounding box center [91, 221] width 8 height 8
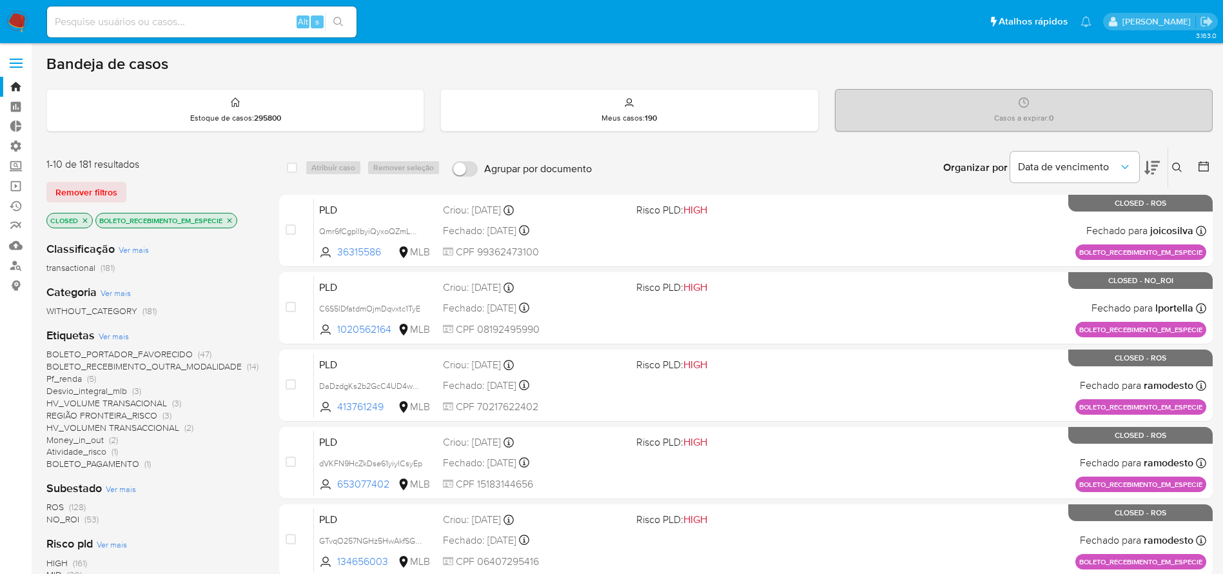
click at [83, 219] on icon "close-filter" at bounding box center [85, 221] width 8 height 8
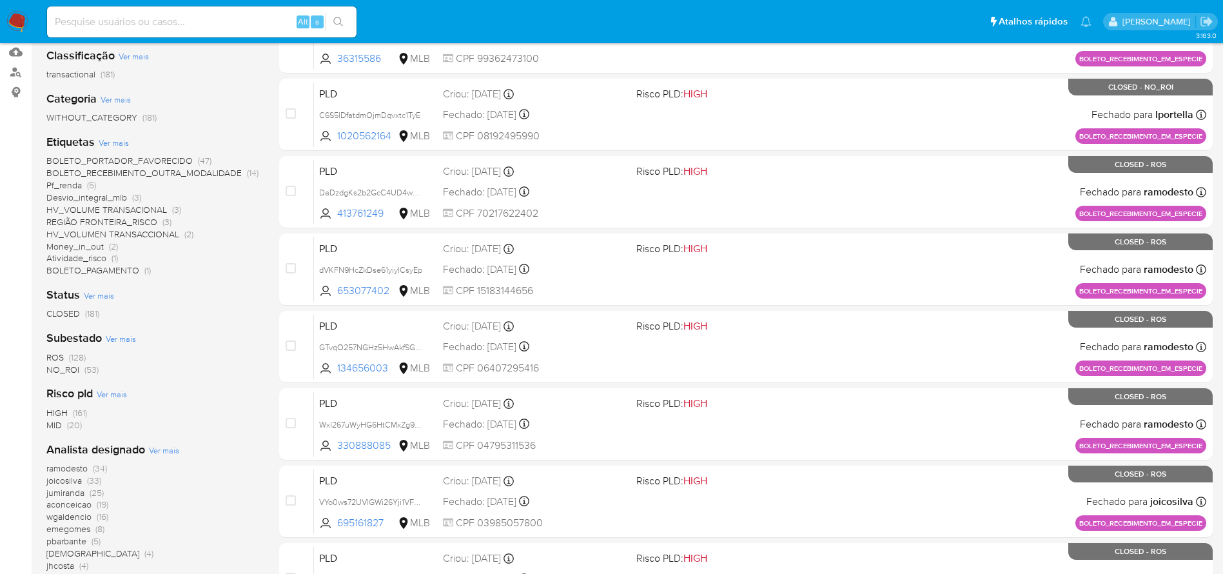
click at [98, 294] on span "Ver mais" at bounding box center [99, 295] width 30 height 12
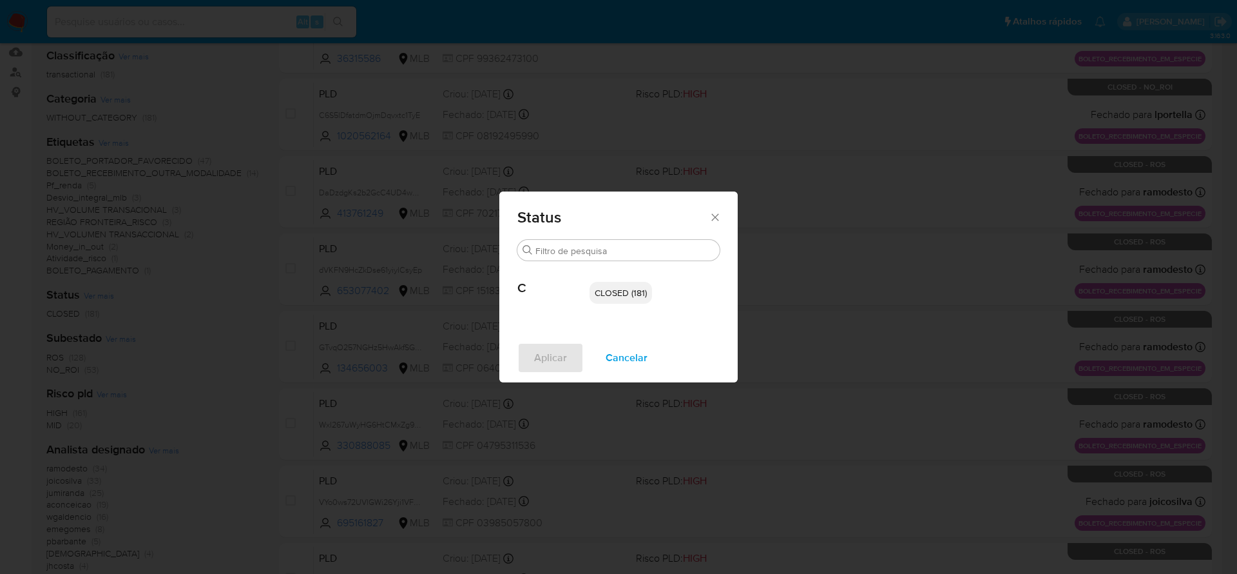
click at [625, 359] on span "Cancelar" at bounding box center [627, 358] width 42 height 28
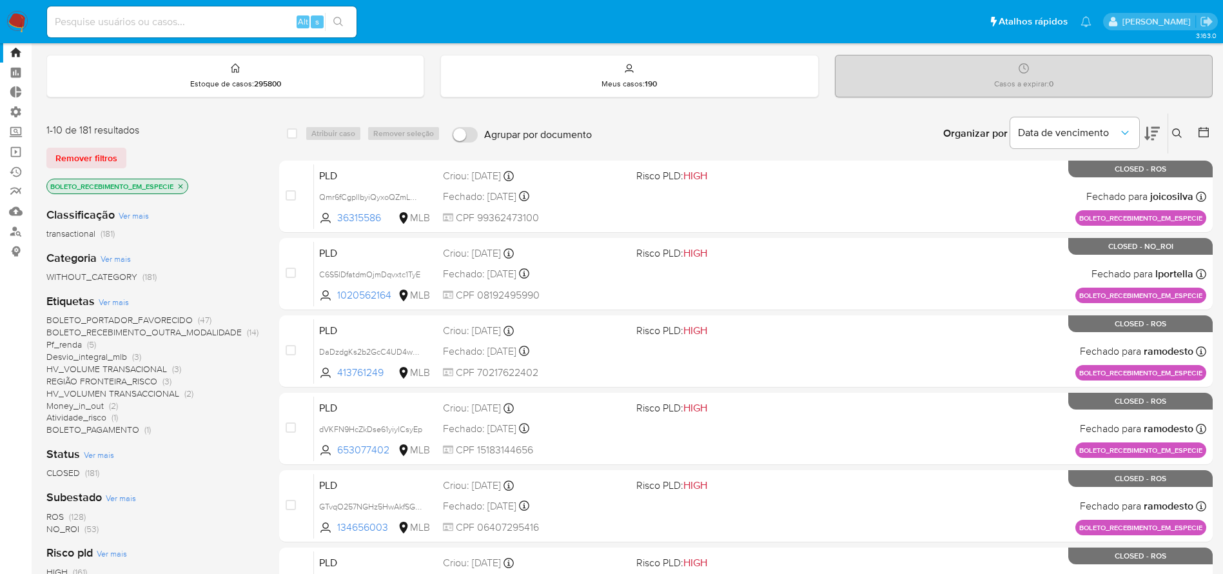
scroll to position [0, 0]
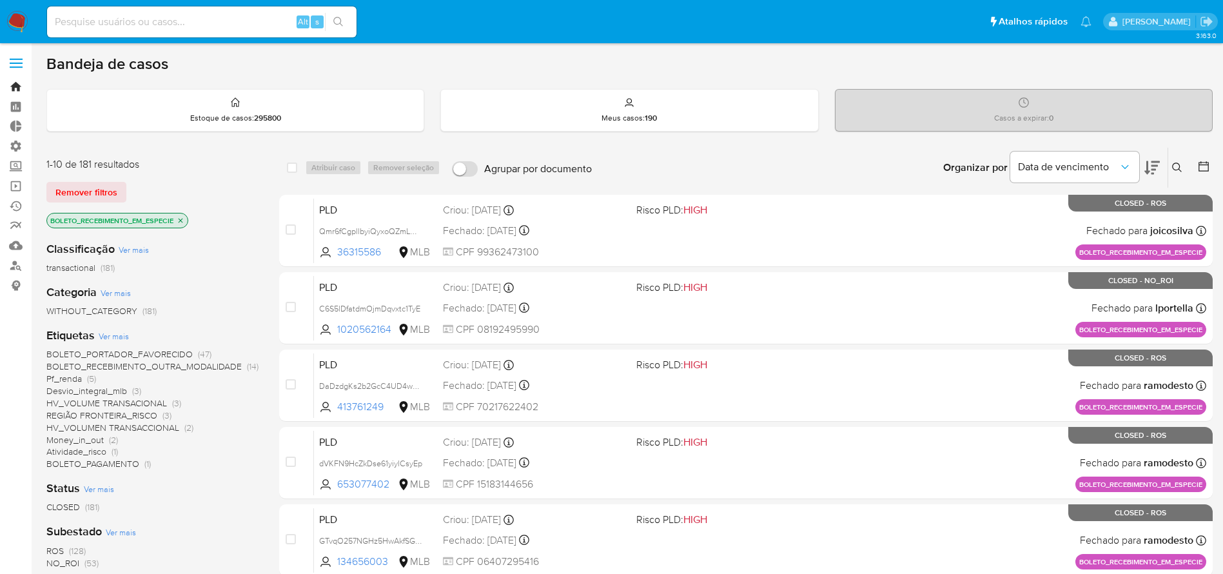
click at [13, 84] on link "Bandeja" at bounding box center [76, 87] width 153 height 20
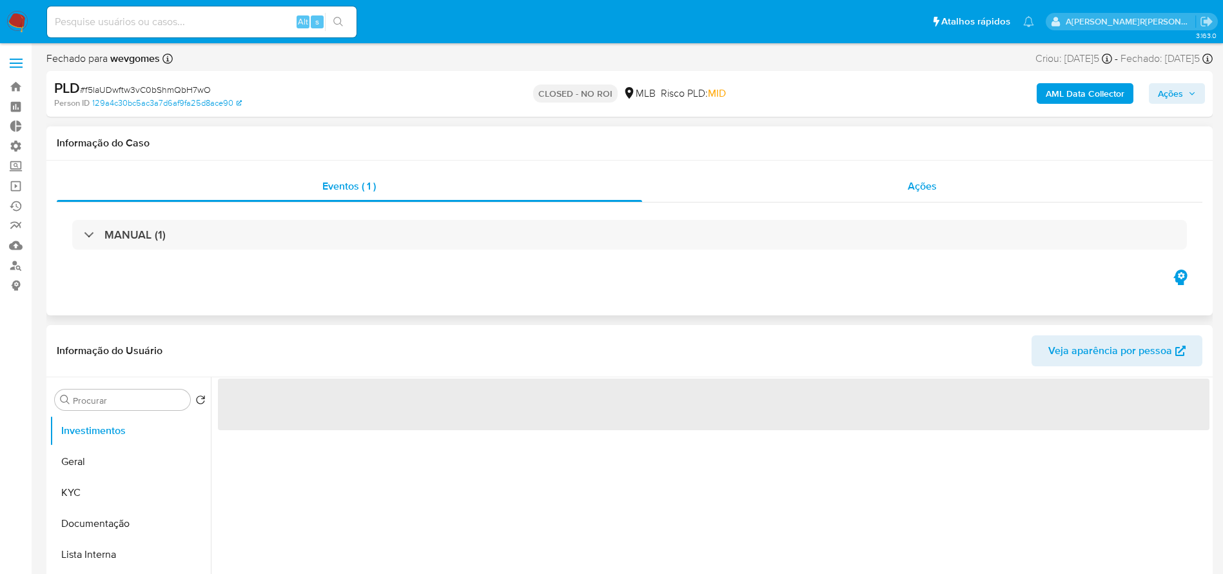
click at [925, 189] on span "Ações" at bounding box center [921, 186] width 29 height 15
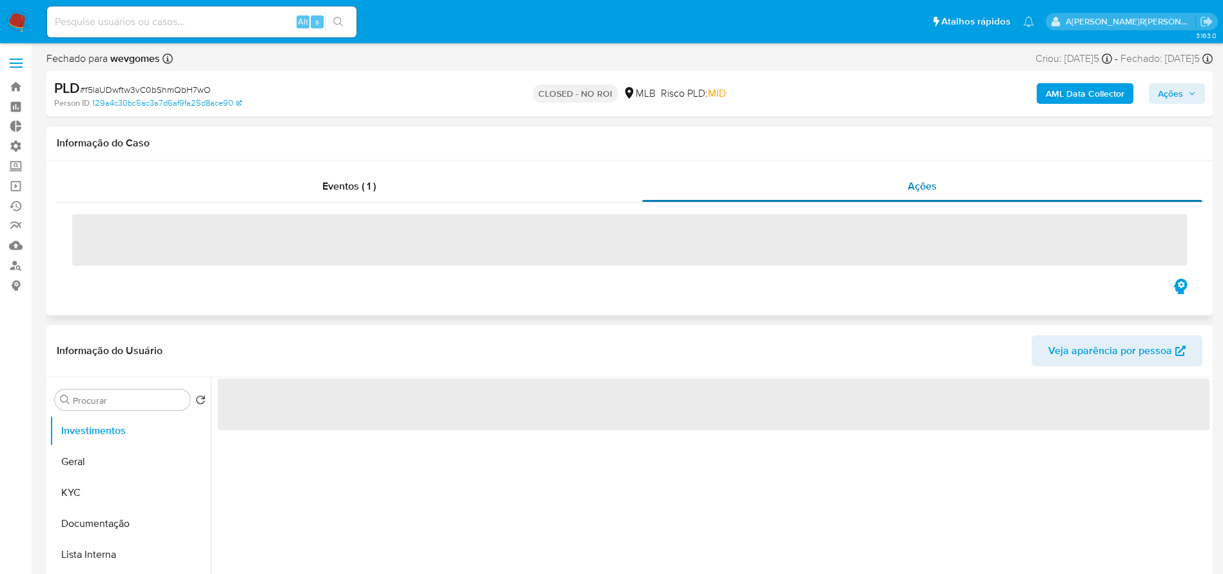
select select "10"
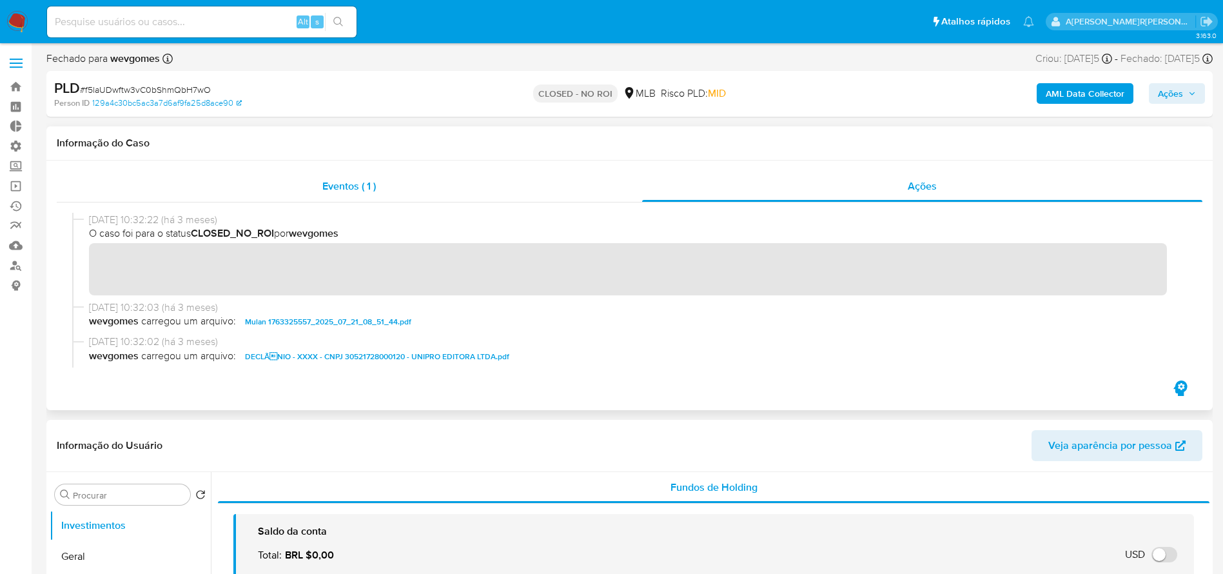
click at [347, 180] on span "Eventos ( 1 )" at bounding box center [348, 186] width 53 height 15
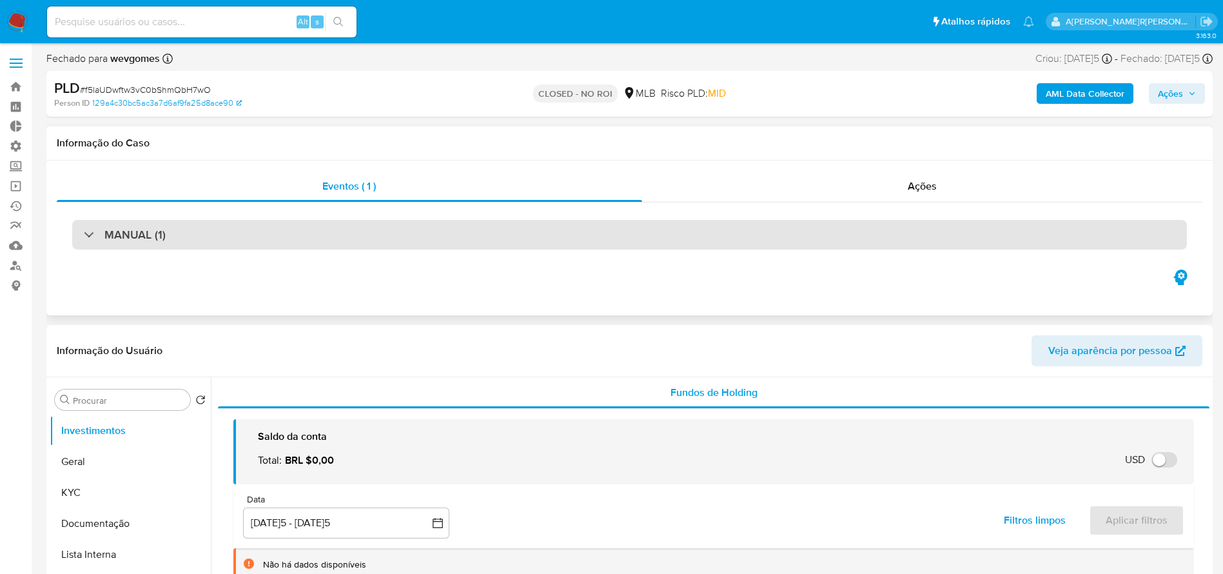
click at [343, 220] on div "MANUAL (1)" at bounding box center [629, 235] width 1114 height 30
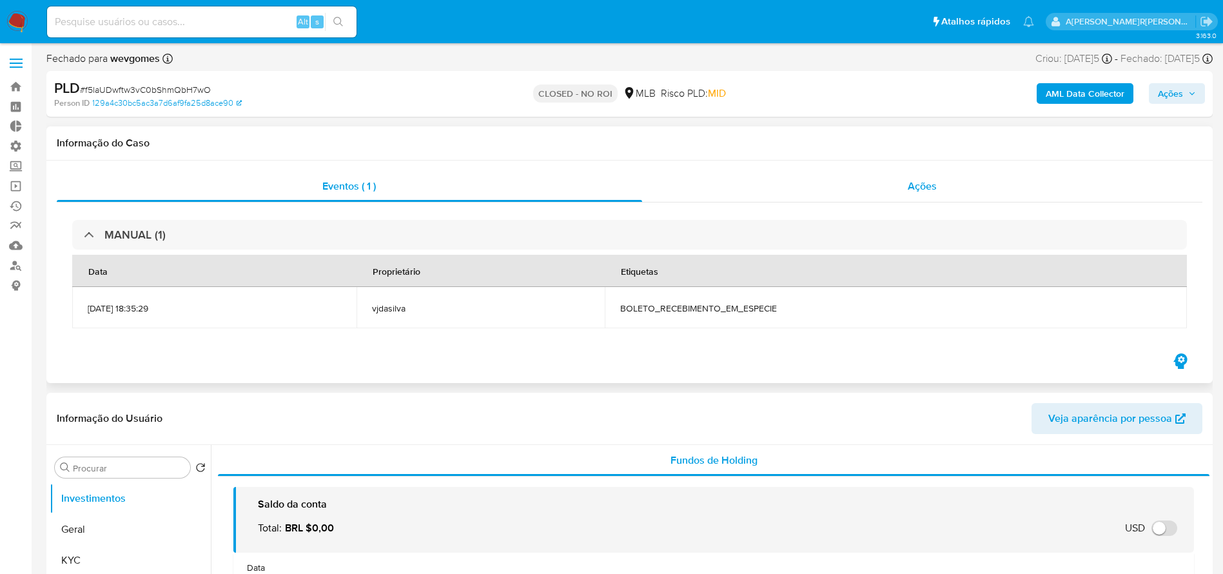
click at [918, 188] on span "Ações" at bounding box center [921, 186] width 29 height 15
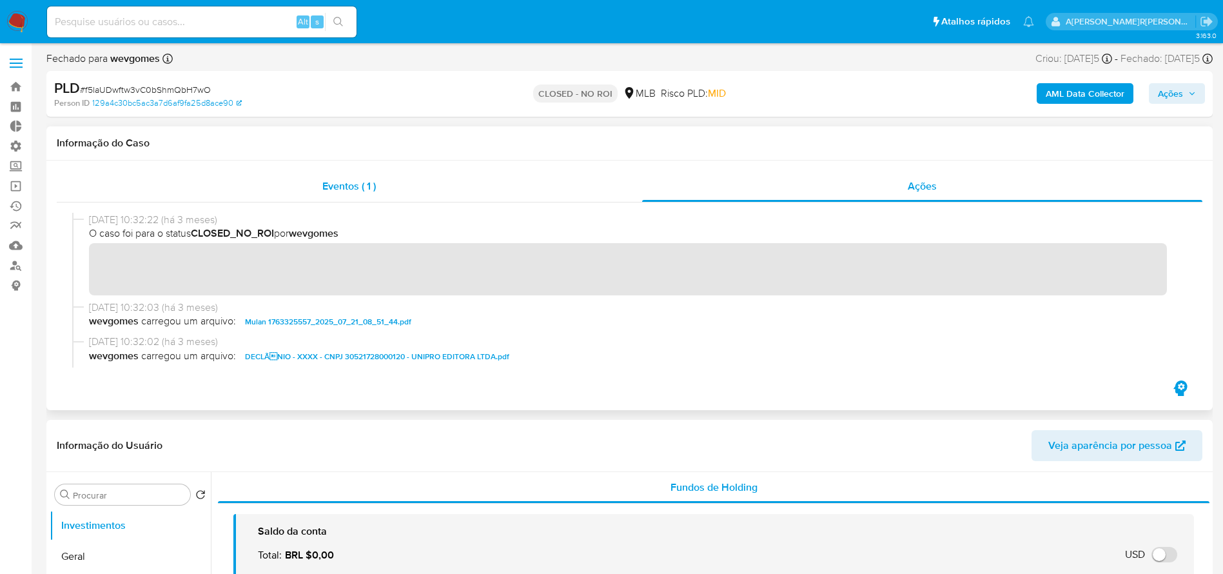
click at [331, 187] on span "Eventos ( 1 )" at bounding box center [348, 186] width 53 height 15
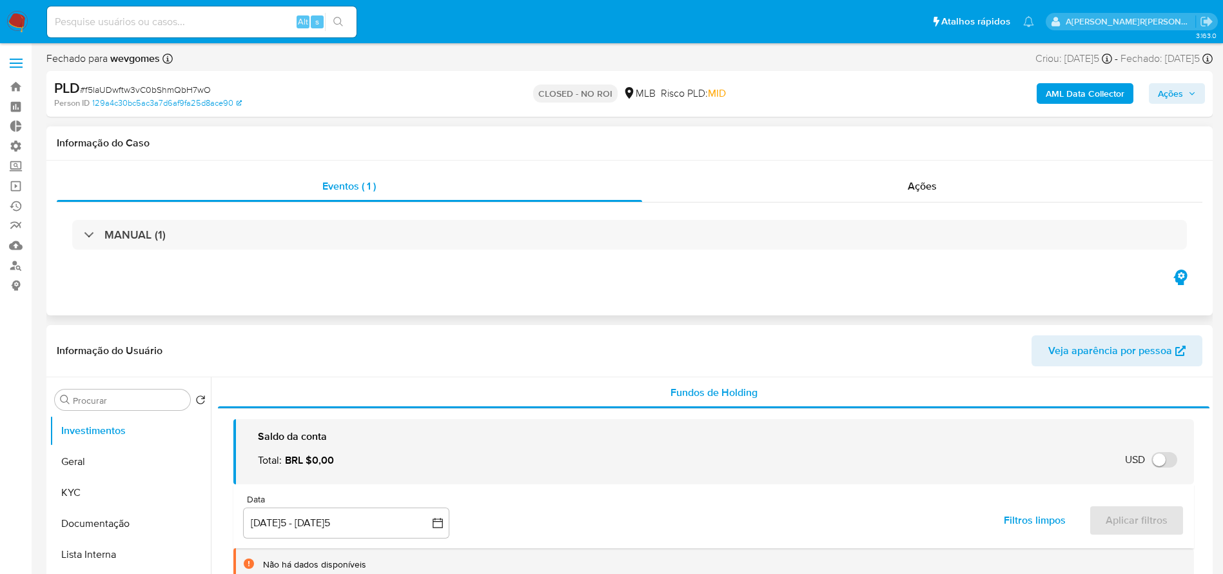
click at [110, 147] on h1 "Informação do Caso" at bounding box center [629, 143] width 1145 height 13
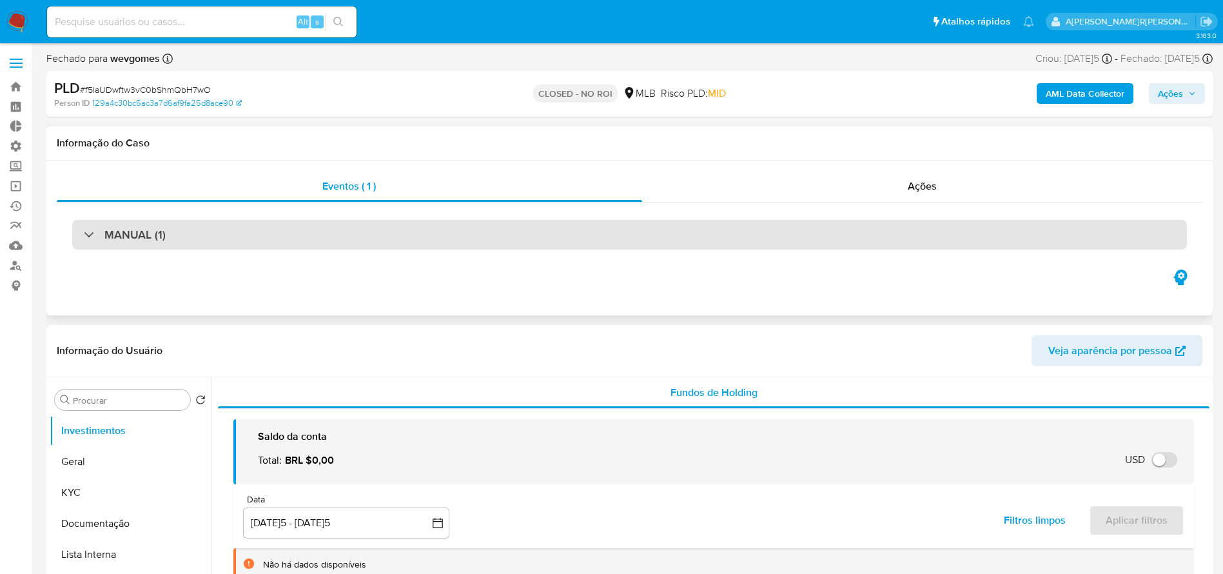
click at [82, 230] on div "MANUAL (1)" at bounding box center [629, 235] width 1114 height 30
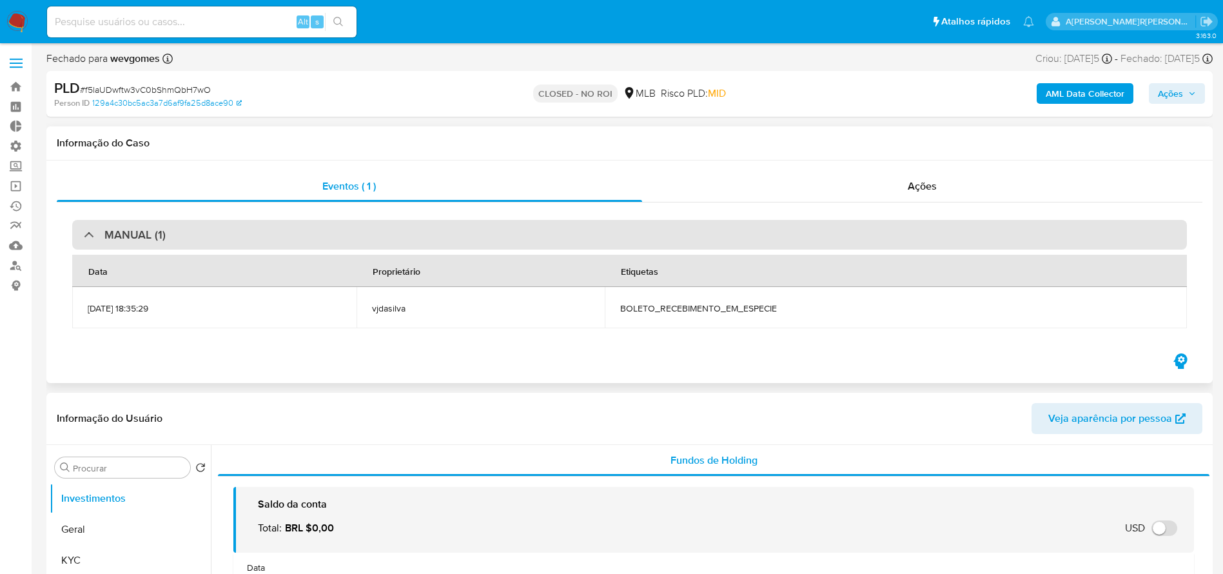
click at [82, 231] on div "MANUAL (1)" at bounding box center [629, 235] width 1114 height 30
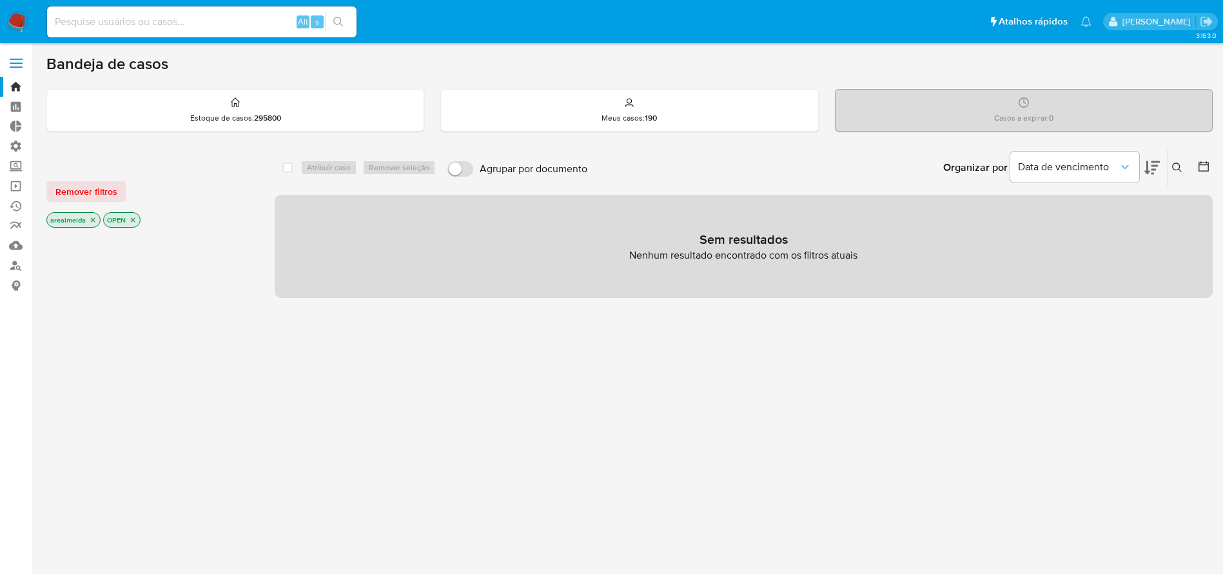
click at [93, 217] on icon "close-filter" at bounding box center [93, 220] width 8 height 8
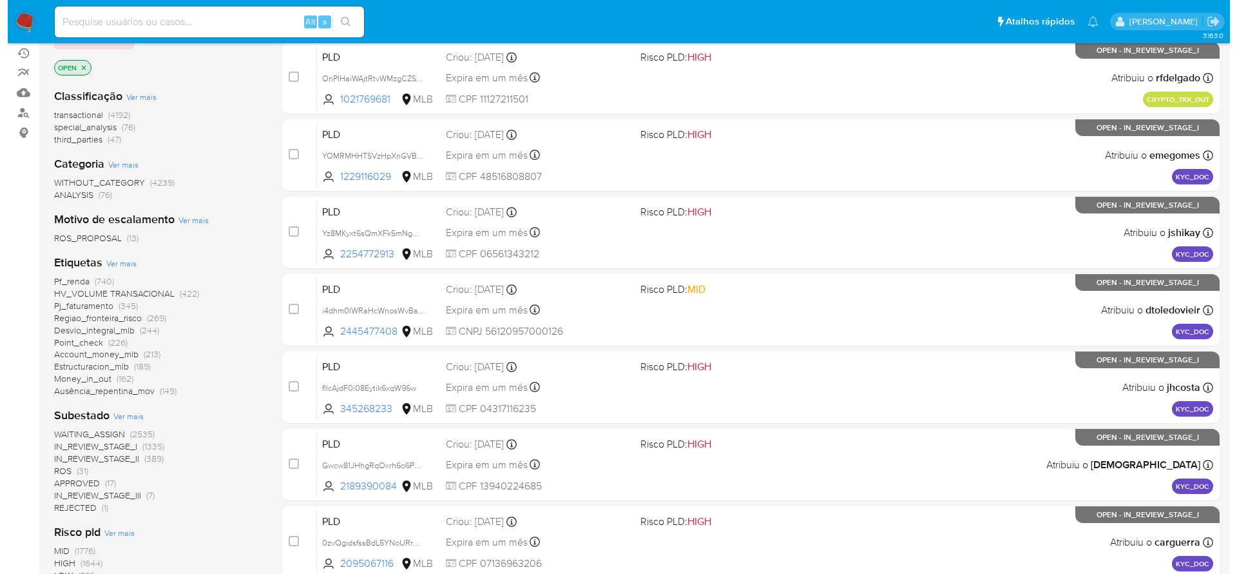
scroll to position [193, 0]
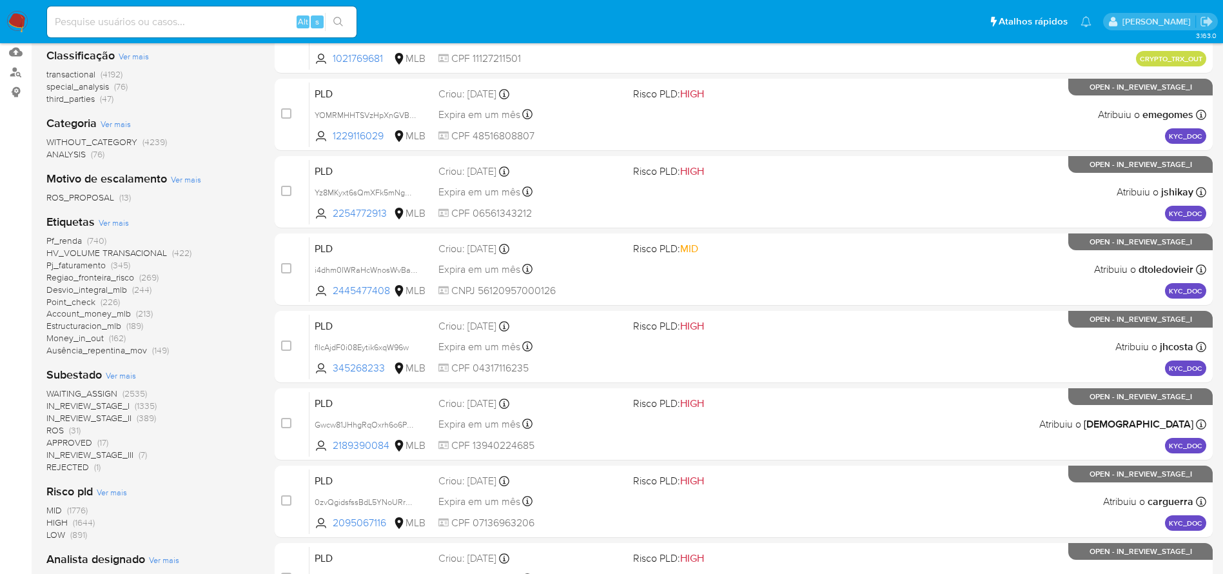
click at [115, 218] on span "Ver mais" at bounding box center [114, 223] width 30 height 12
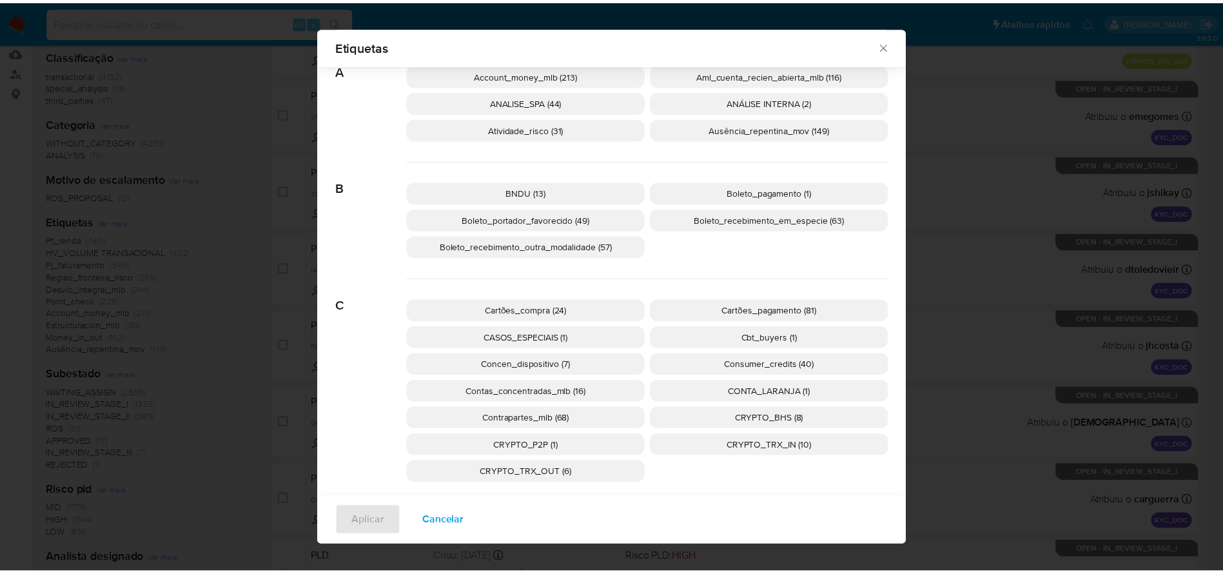
scroll to position [88, 0]
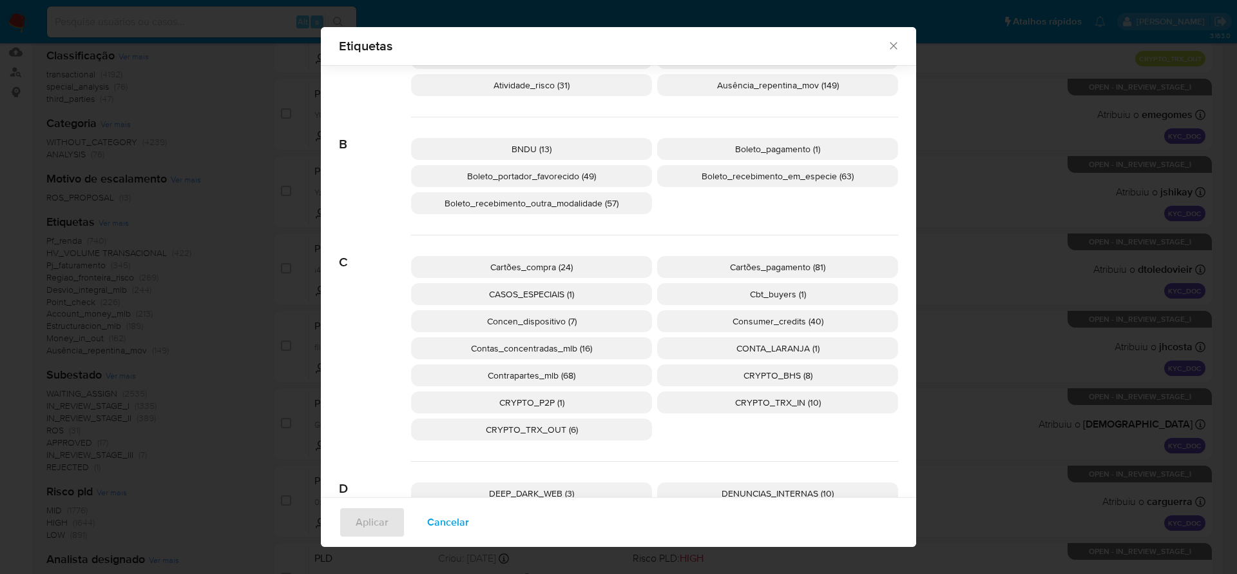
click at [786, 176] on span "Boleto_recebimento_em_especie (63)" at bounding box center [778, 175] width 152 height 13
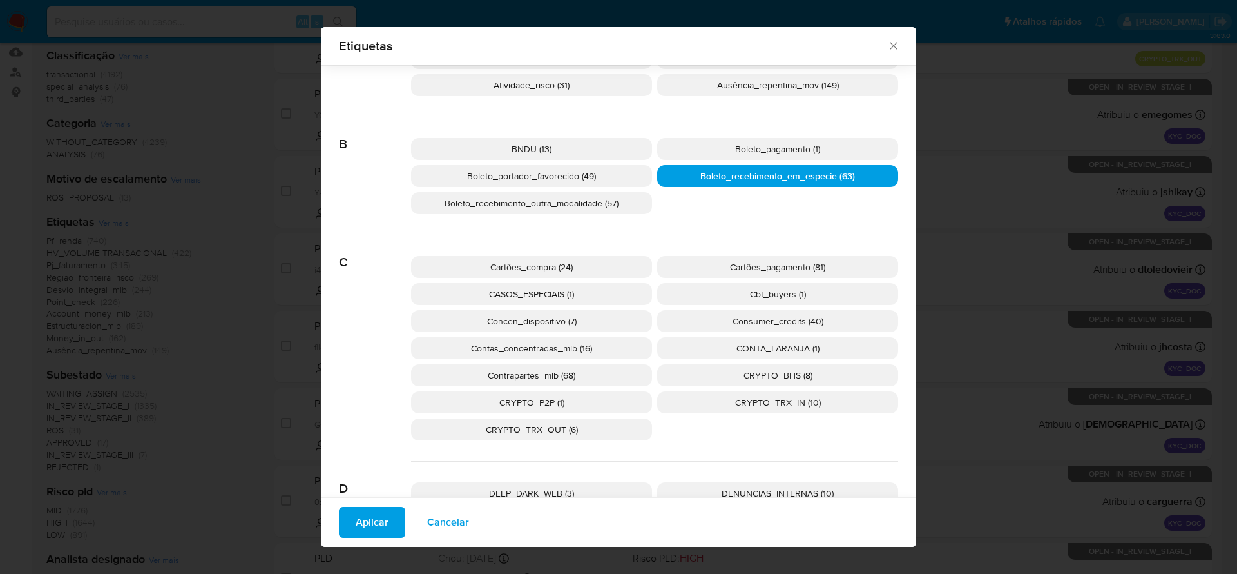
click at [370, 521] on span "Aplicar" at bounding box center [372, 522] width 33 height 28
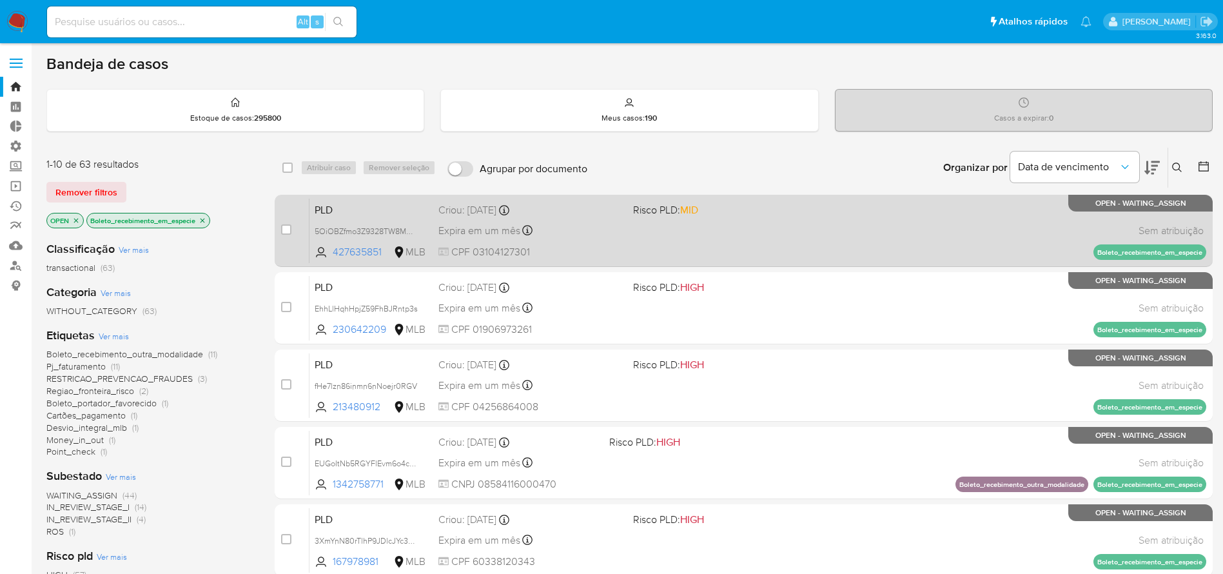
click at [784, 235] on div "PLD 5OiOBZfmo3Z9328TW8MMFHni 427635851 MLB Risco PLD: MID Criou: [DATE] Criou: …" at bounding box center [757, 230] width 896 height 65
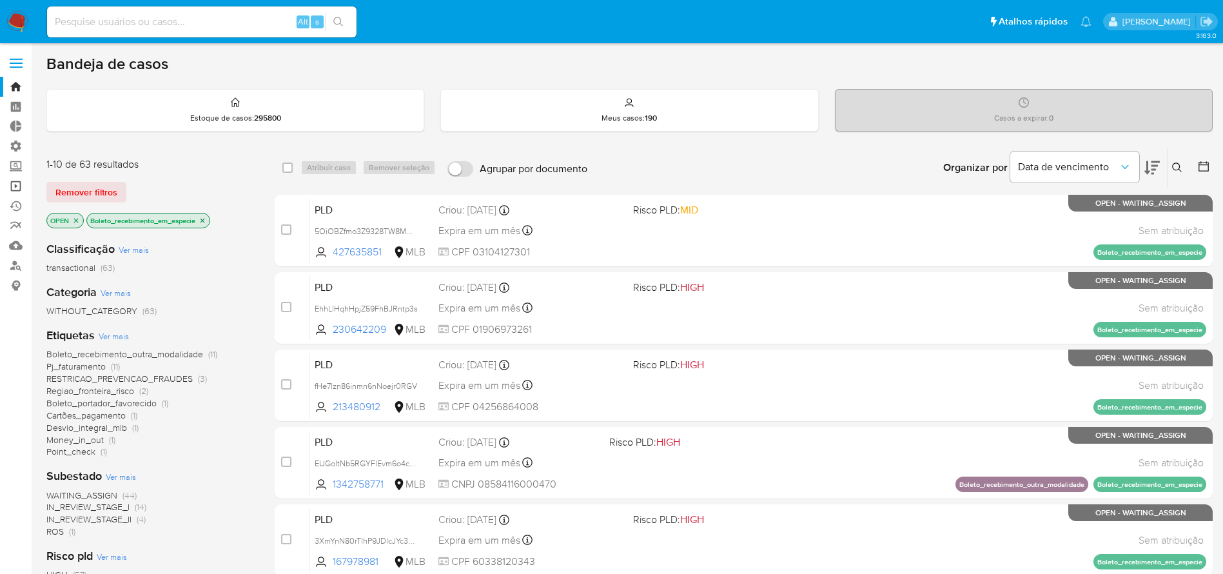
click at [10, 183] on link "Operações em massa" at bounding box center [76, 186] width 153 height 20
click at [14, 185] on link "Operações em massa" at bounding box center [76, 186] width 153 height 20
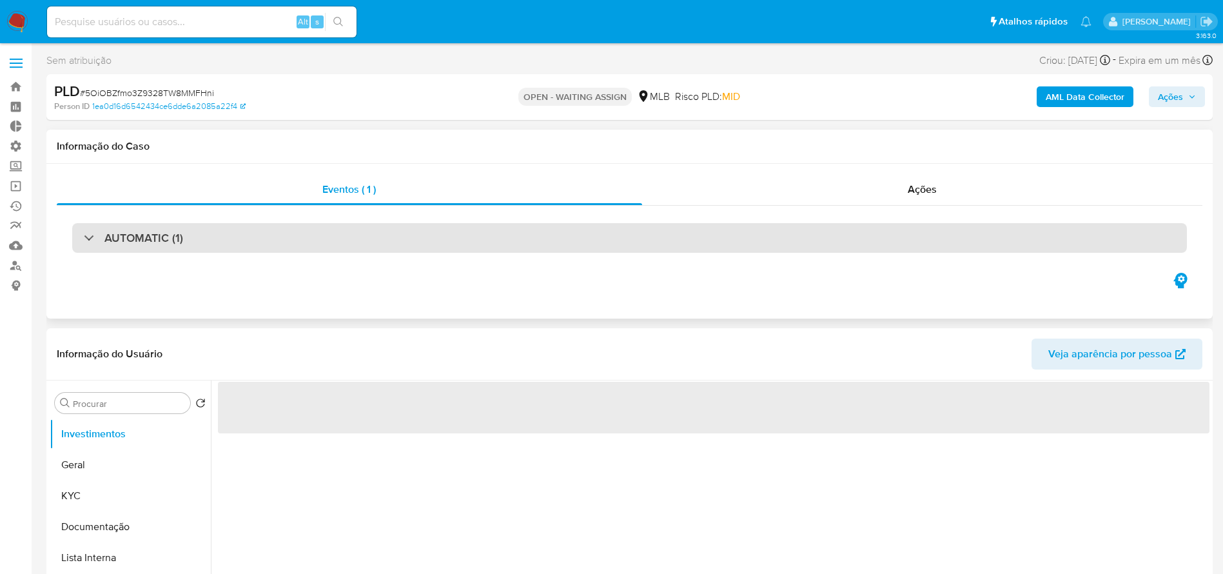
click at [310, 247] on div "AUTOMATIC (1)" at bounding box center [629, 238] width 1114 height 30
select select "10"
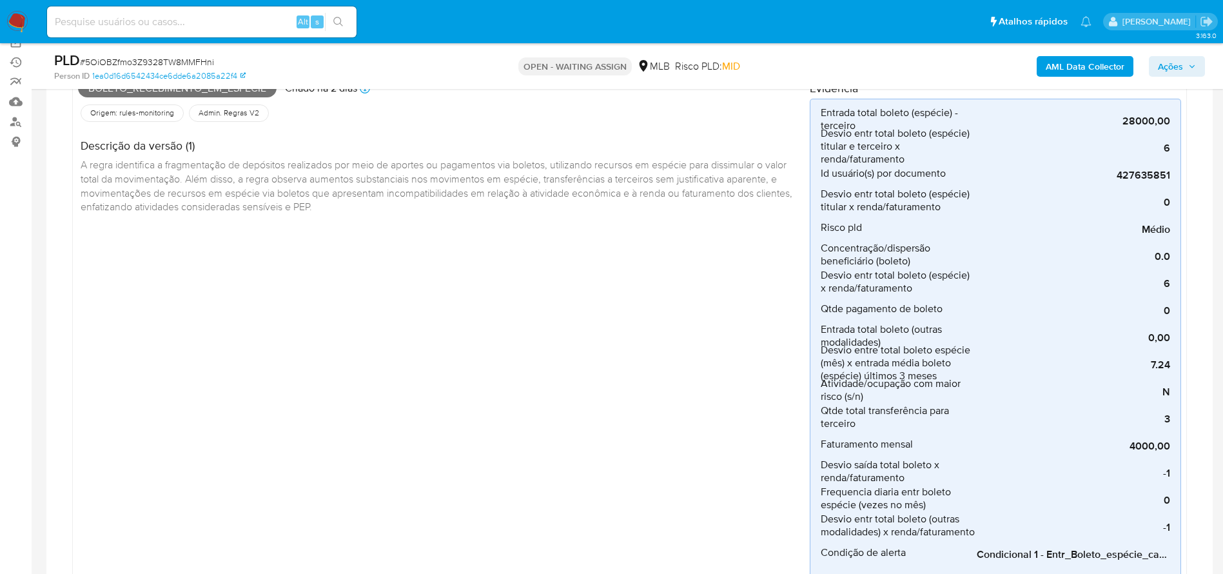
scroll to position [153, 0]
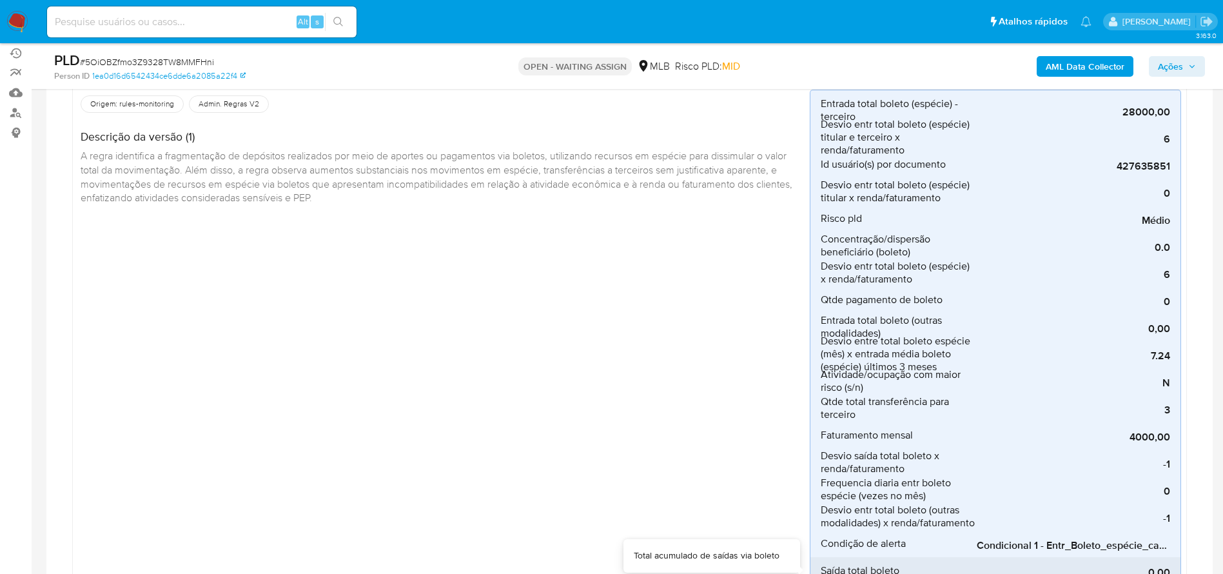
drag, startPoint x: 1050, startPoint y: 564, endPoint x: 1107, endPoint y: 563, distance: 56.7
click at [1107, 563] on div "0,00" at bounding box center [1072, 570] width 193 height 27
drag, startPoint x: 1107, startPoint y: 557, endPoint x: 1150, endPoint y: 557, distance: 43.2
click at [1150, 557] on div "0,00" at bounding box center [1072, 570] width 193 height 27
click at [1099, 557] on div "0,00" at bounding box center [1072, 570] width 193 height 27
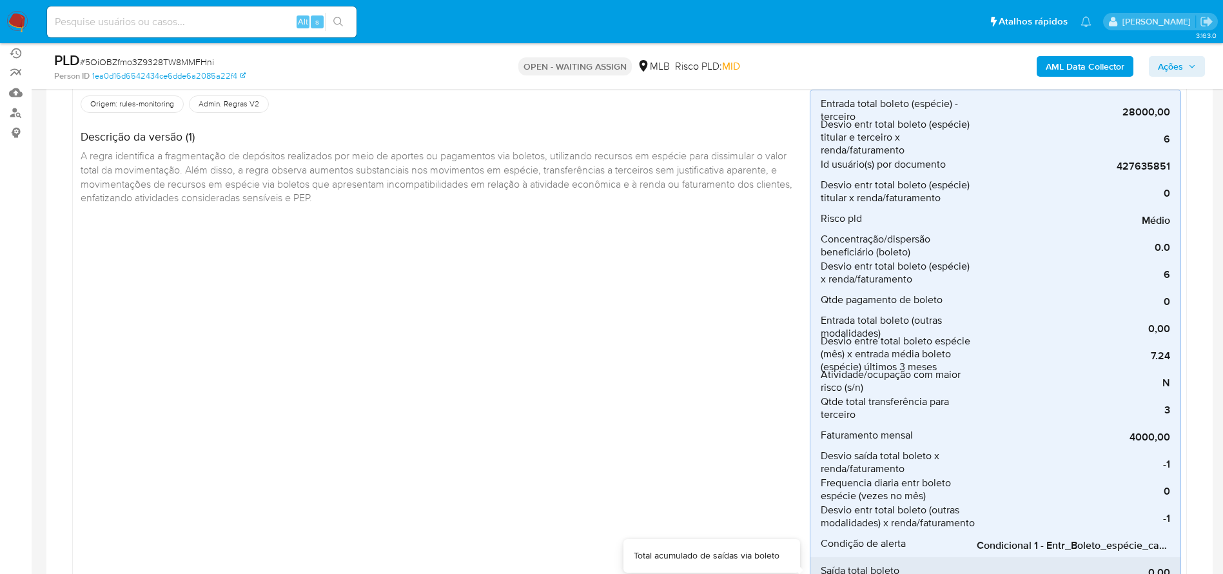
click at [1164, 559] on div "0,00" at bounding box center [1072, 570] width 193 height 27
click at [1163, 558] on div "0,00" at bounding box center [1072, 570] width 193 height 27
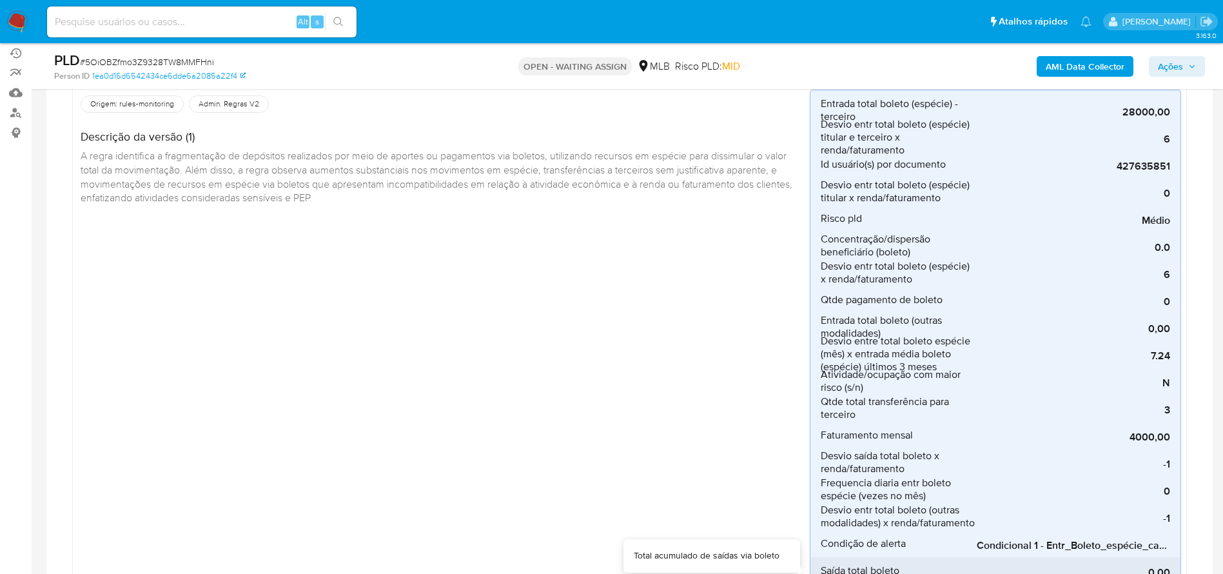
click at [1163, 558] on div "0,00" at bounding box center [1072, 570] width 193 height 27
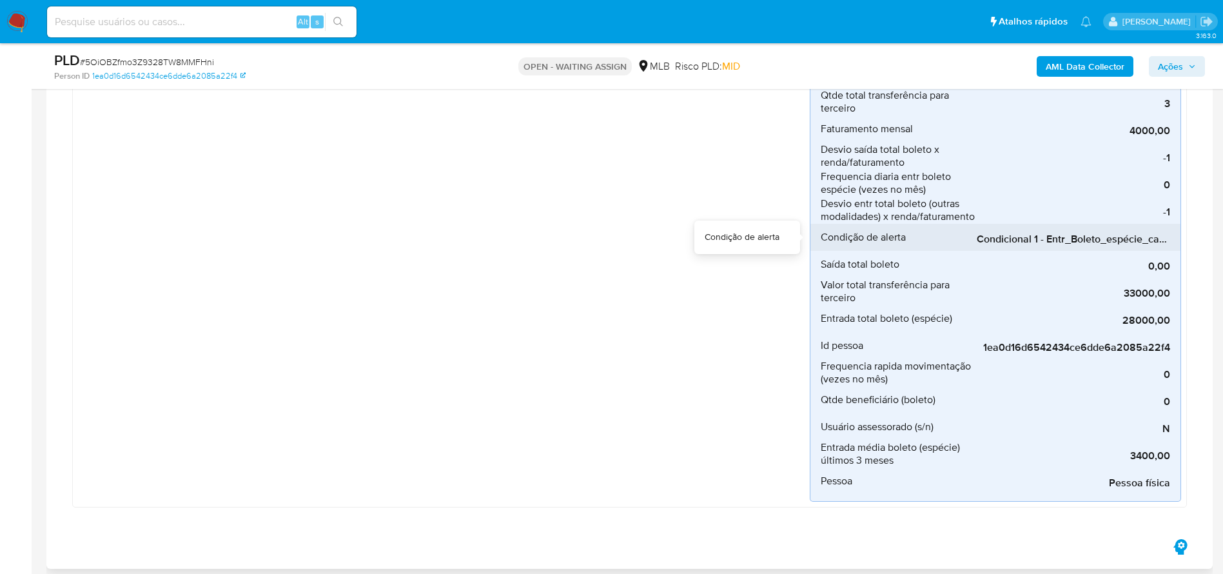
scroll to position [443, 0]
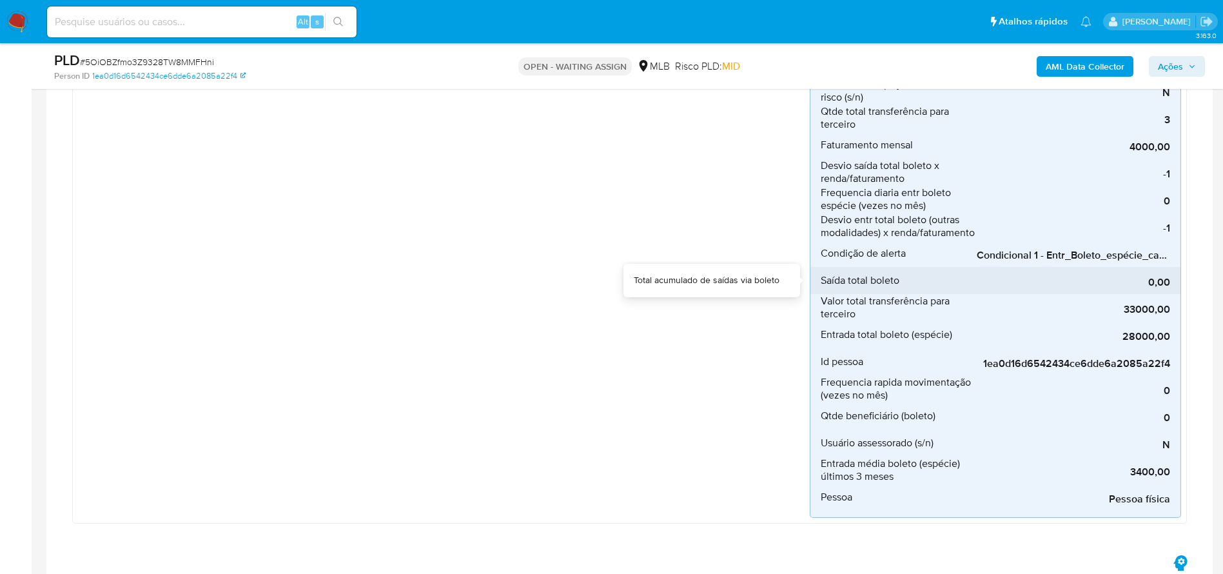
click at [1159, 269] on div "0,00" at bounding box center [1072, 280] width 193 height 27
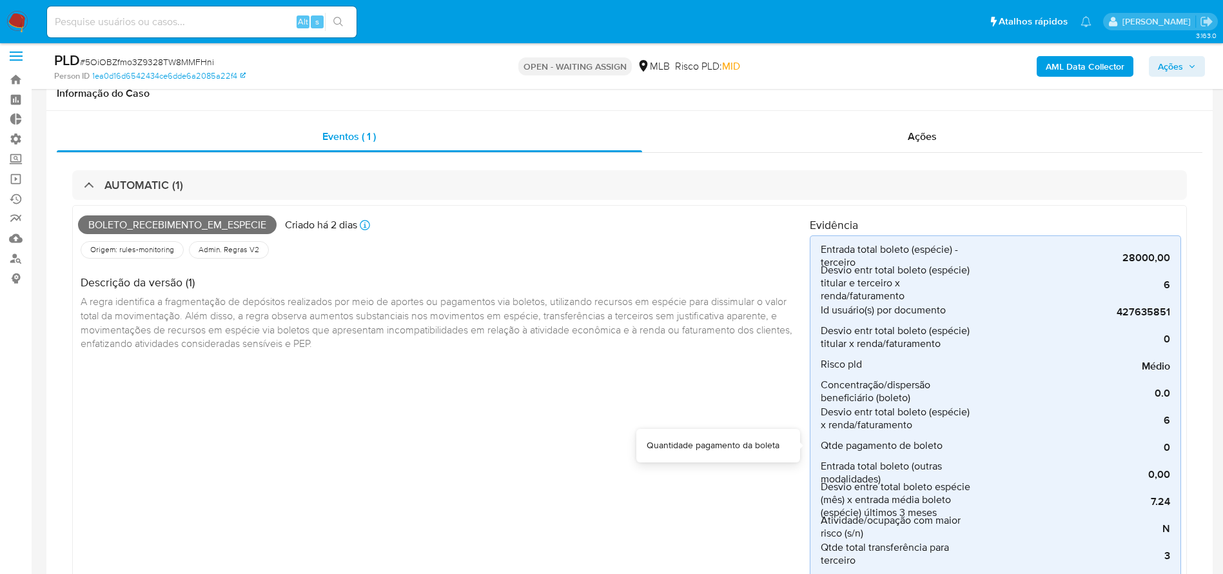
scroll to position [0, 0]
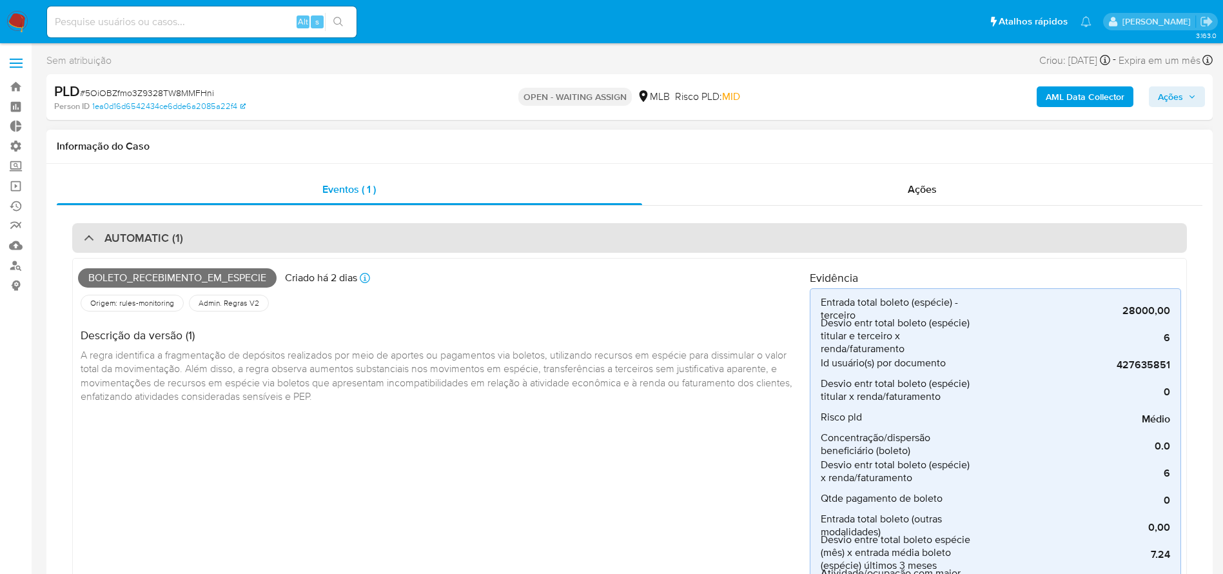
click at [93, 232] on div "AUTOMATIC (1)" at bounding box center [133, 238] width 99 height 14
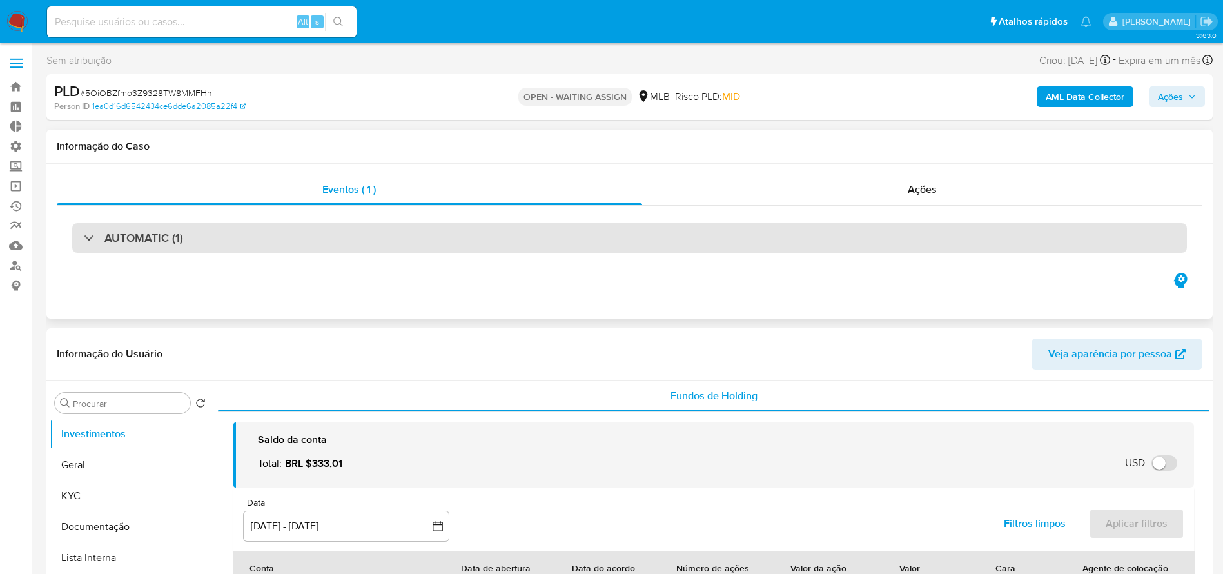
click at [299, 234] on div "AUTOMATIC (1)" at bounding box center [629, 238] width 1114 height 30
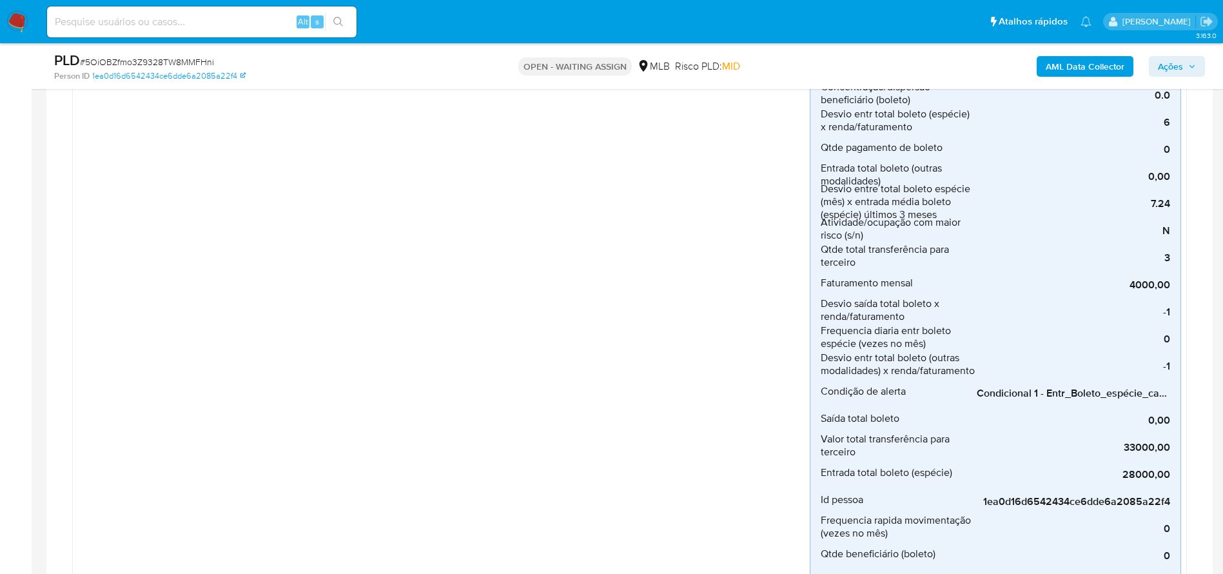
scroll to position [390, 0]
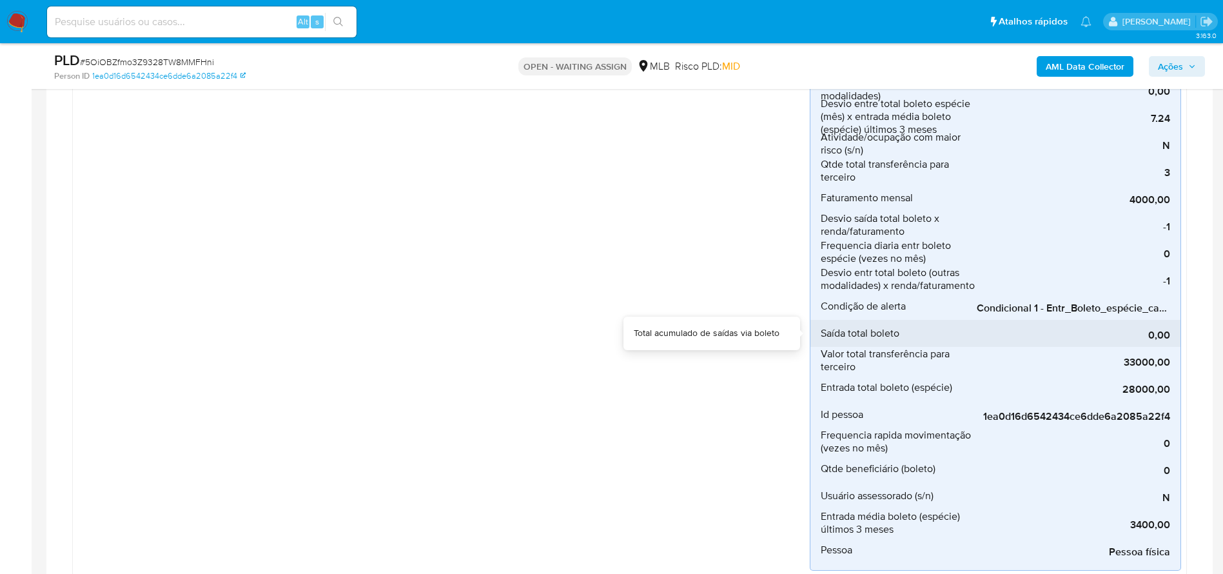
click at [1162, 322] on div "0,00" at bounding box center [1072, 333] width 193 height 27
click at [1162, 321] on div "0,00" at bounding box center [1072, 333] width 193 height 27
drag, startPoint x: 1162, startPoint y: 321, endPoint x: 1142, endPoint y: 318, distance: 20.1
click at [1161, 321] on div "0,00" at bounding box center [1072, 333] width 193 height 27
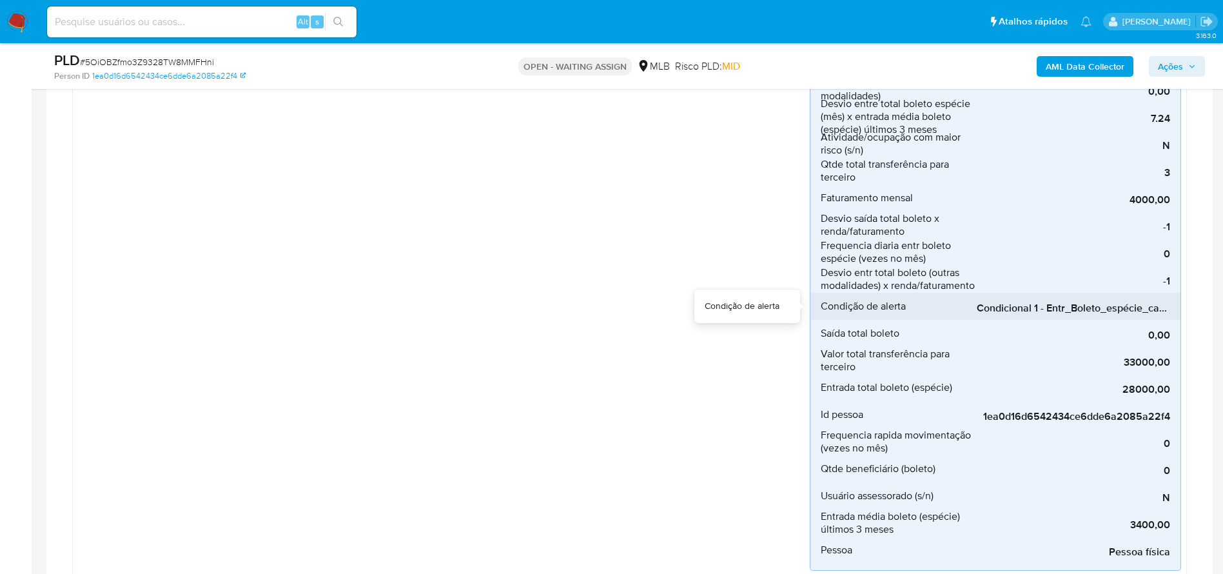
drag, startPoint x: 1115, startPoint y: 320, endPoint x: 1144, endPoint y: 314, distance: 29.6
click at [1144, 314] on div "Entrada total boleto (espécie) - terceiro 28000,00 Entrada total boleto (espéci…" at bounding box center [994, 211] width 371 height 718
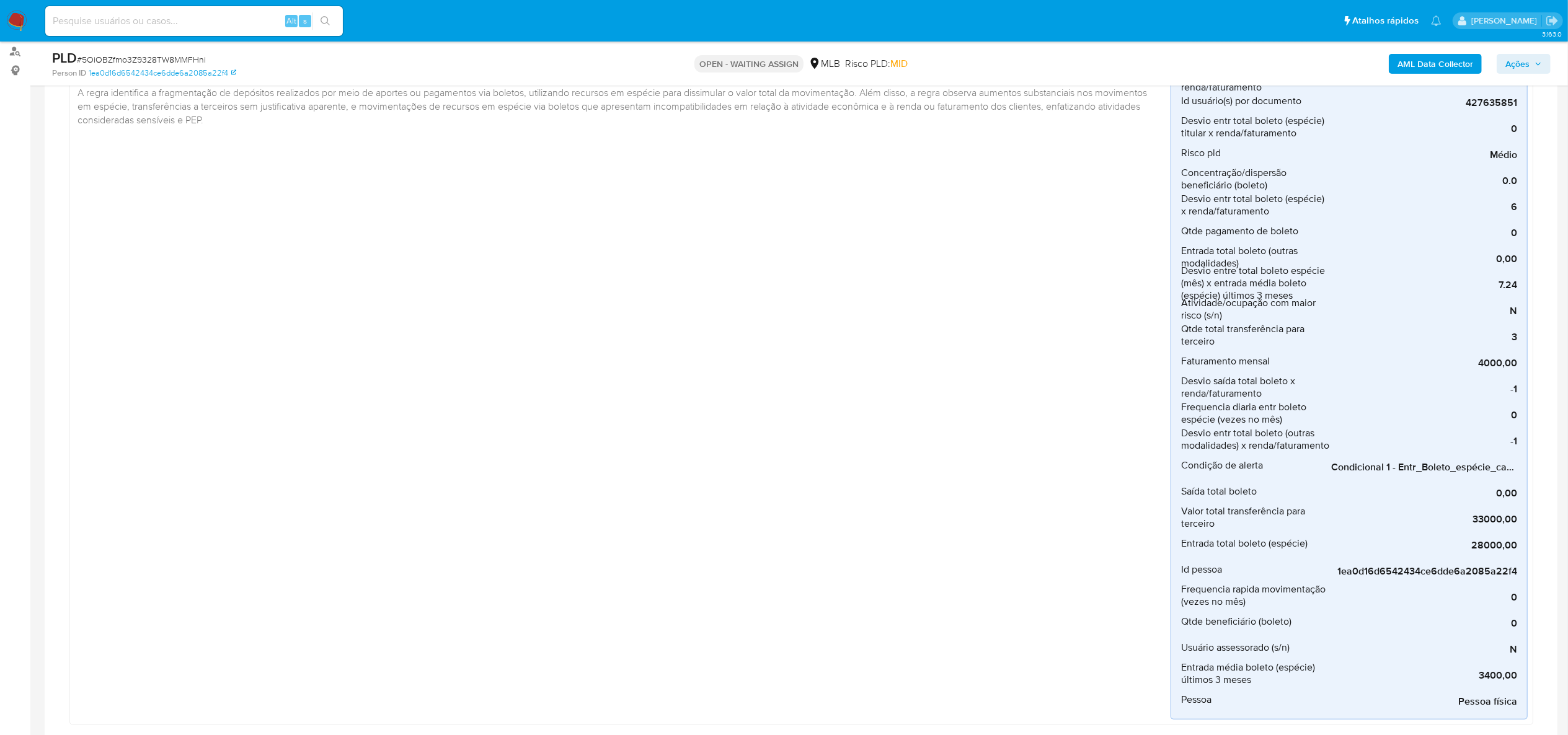
scroll to position [177, 0]
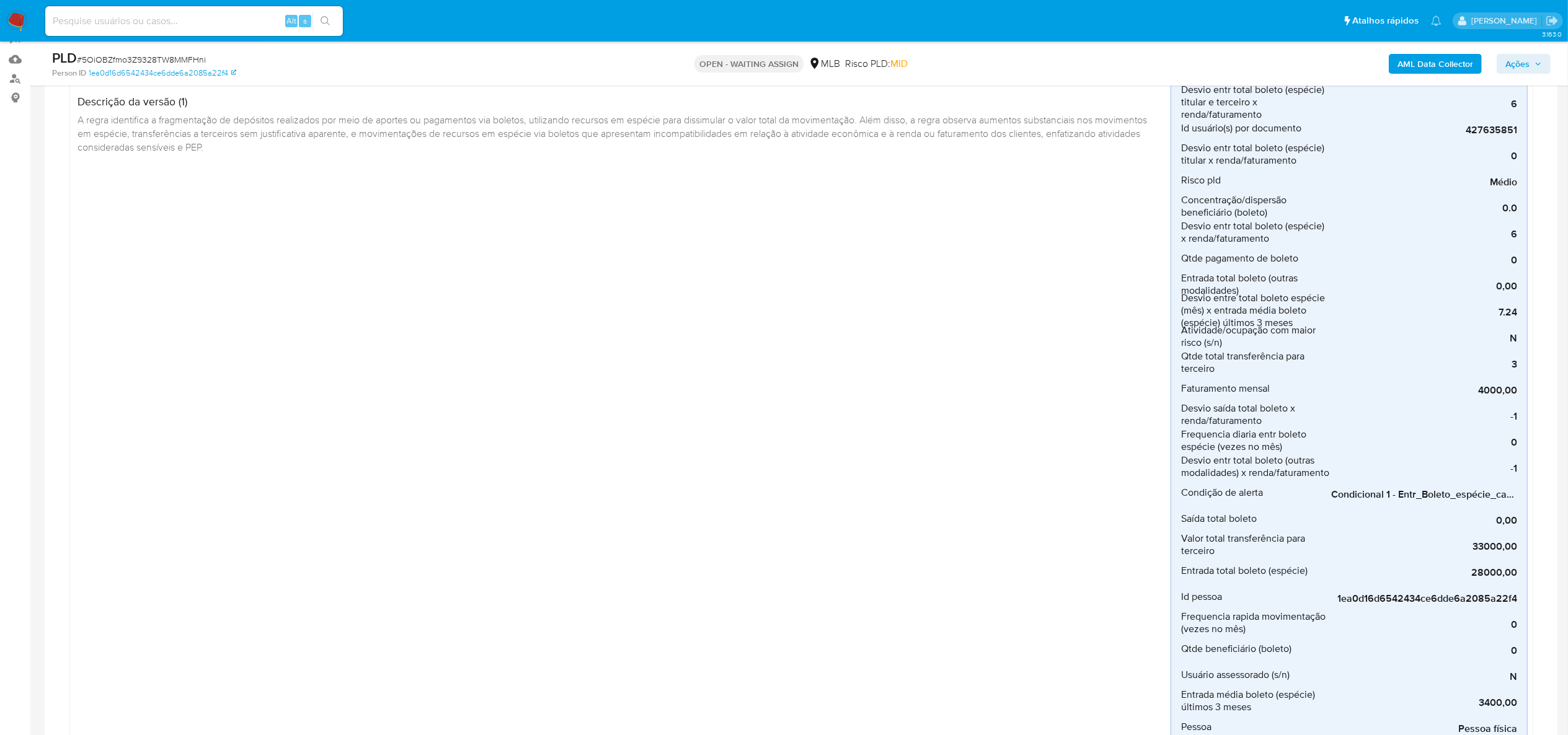
drag, startPoint x: 1561, startPoint y: 224, endPoint x: 1558, endPoint y: 211, distance: 13.3
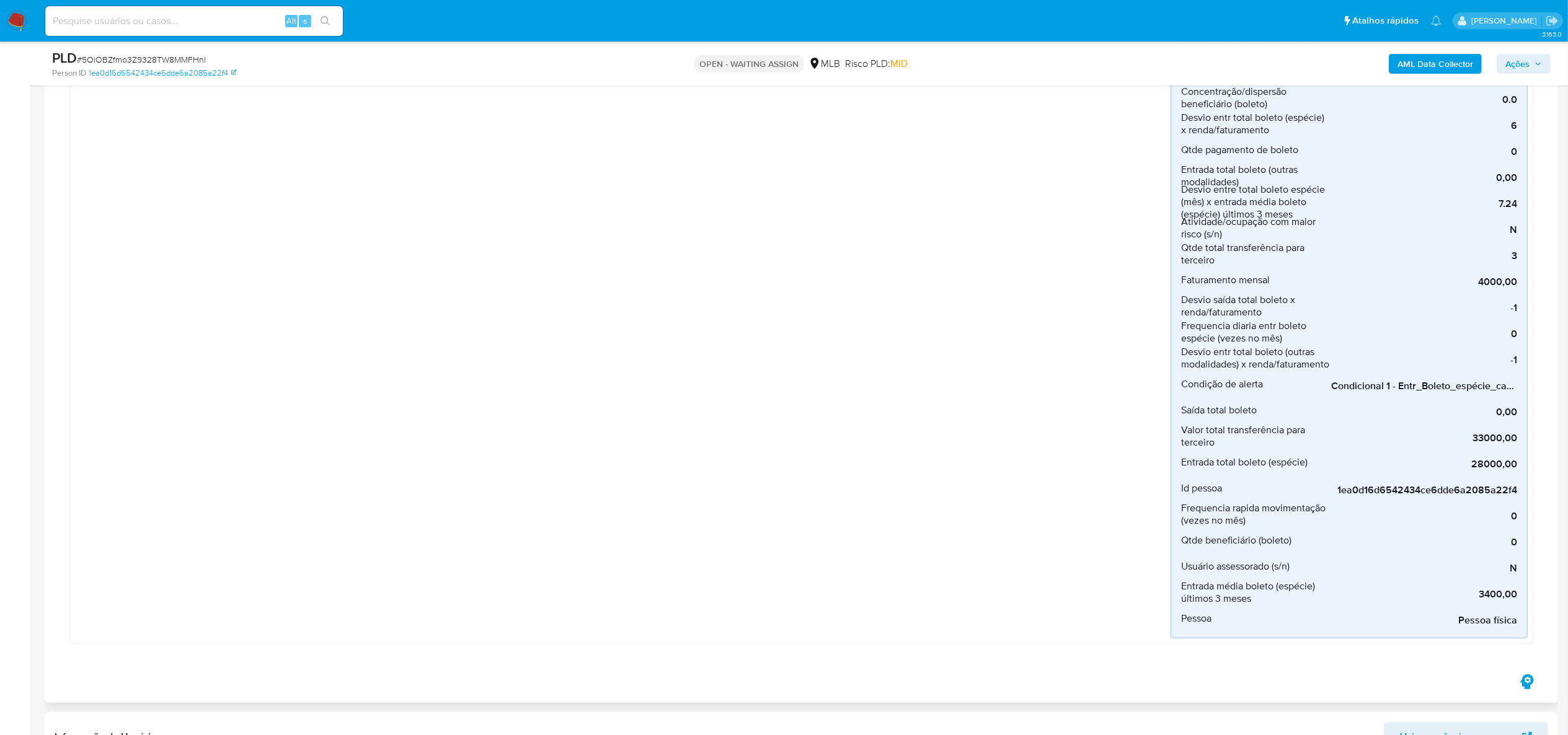
scroll to position [0, 0]
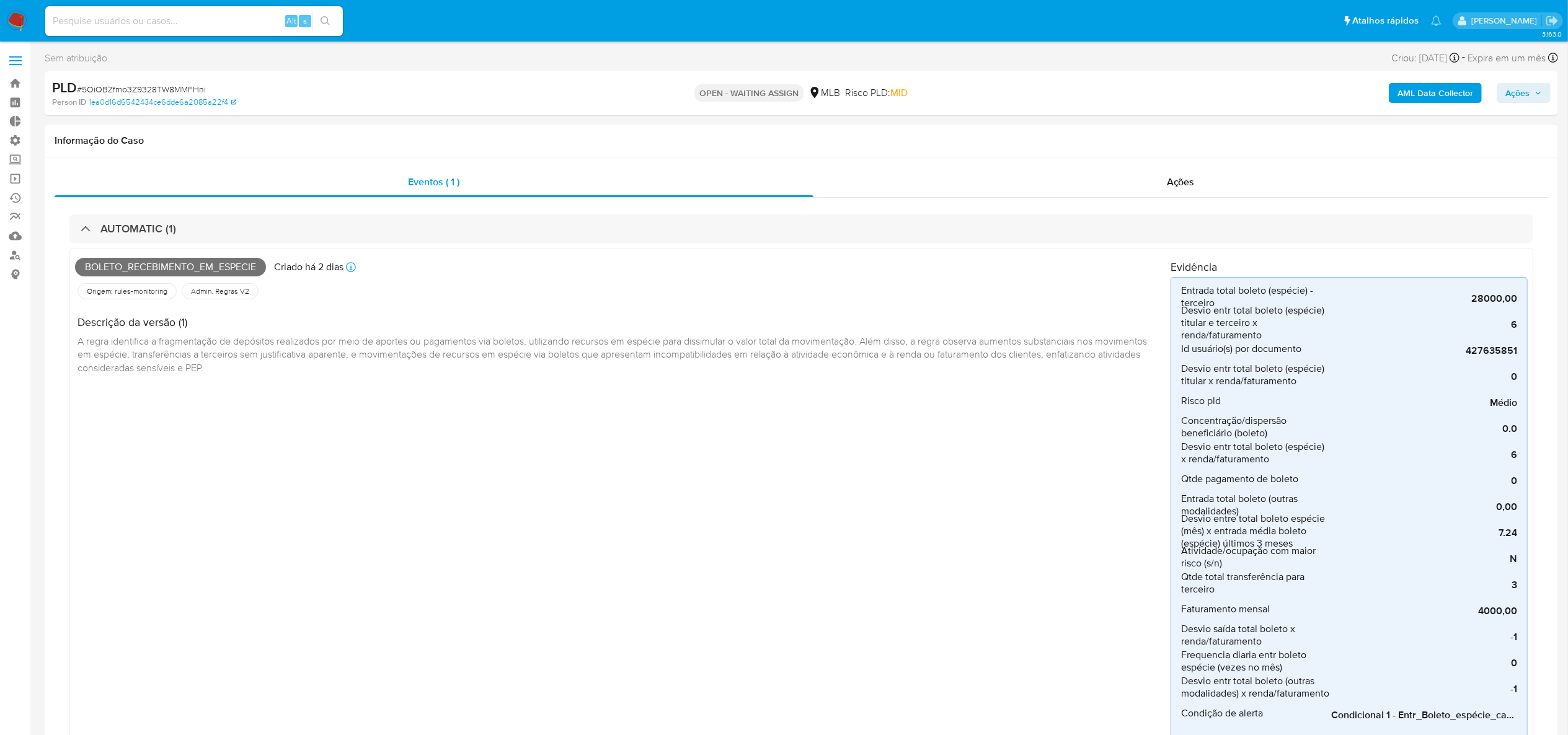
click at [132, 87] on span "# 5OiOBZfmo3Z9328TW8MMFHni" at bounding box center [141, 89] width 129 height 13
click at [130, 87] on span "# 5OiOBZfmo3Z9328TW8MMFHni" at bounding box center [141, 89] width 129 height 13
click at [17, 78] on link "Bandeja" at bounding box center [73, 84] width 147 height 19
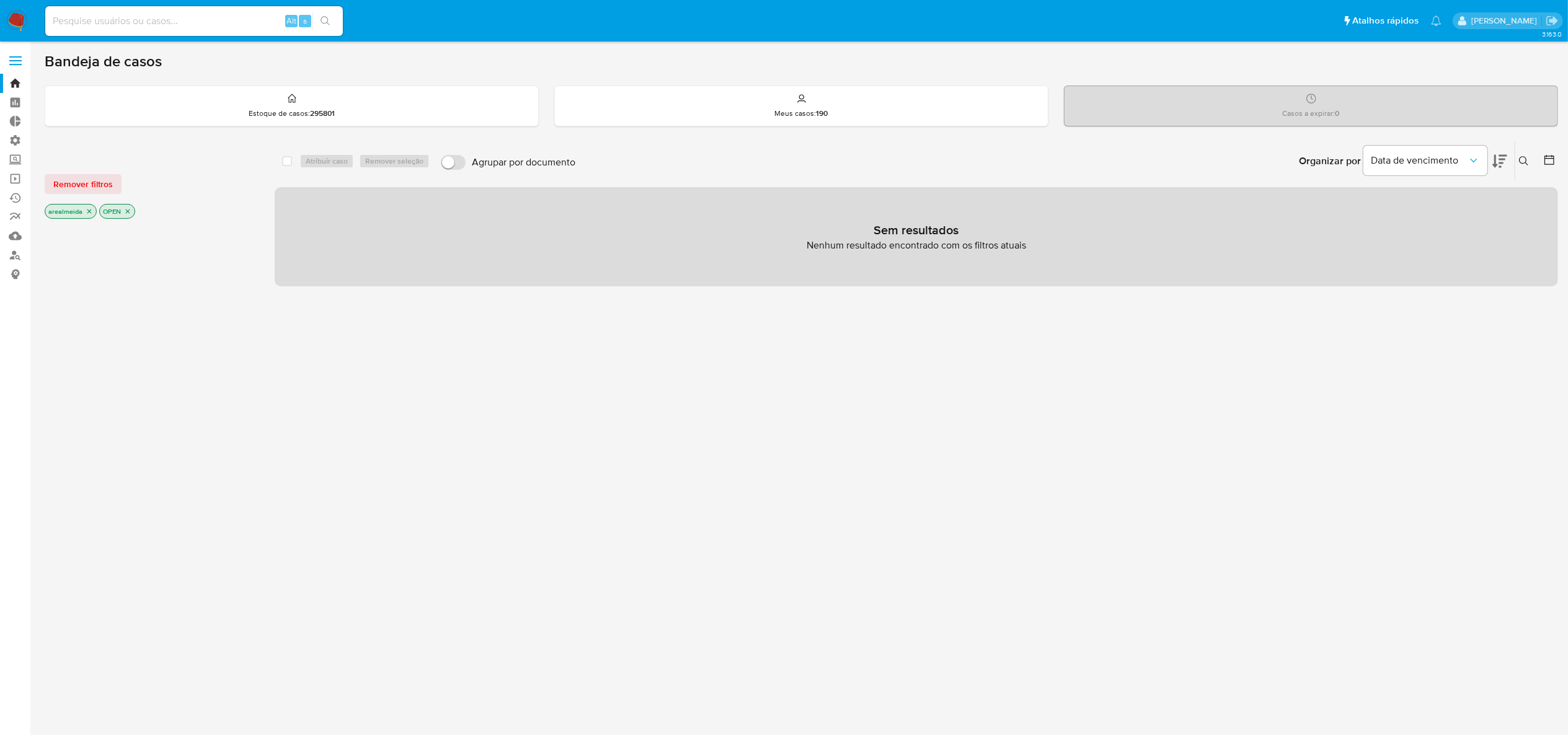
click at [89, 211] on icon "close-filter" at bounding box center [89, 212] width 5 height 5
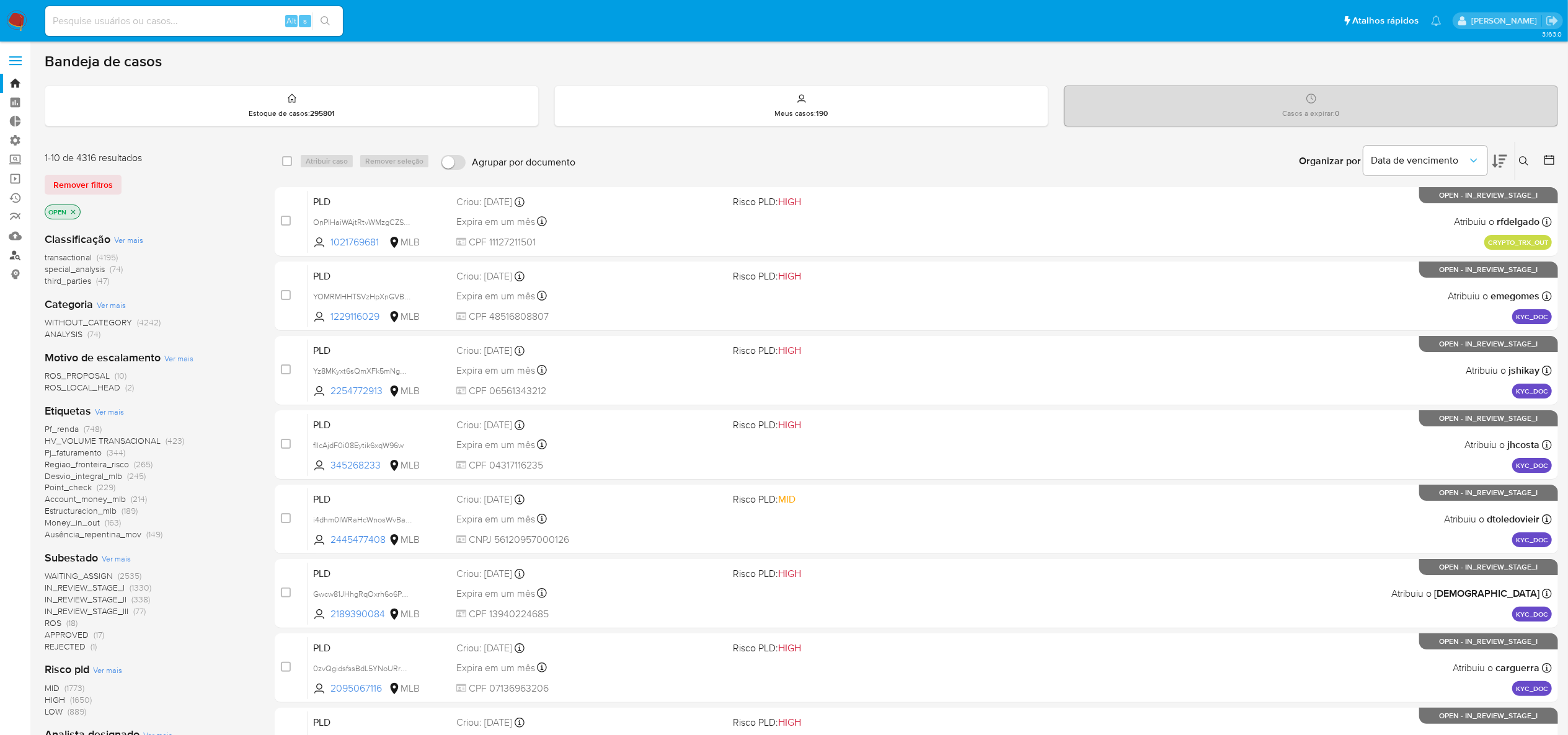
click at [13, 256] on link "Localizador de pessoas" at bounding box center [73, 255] width 147 height 19
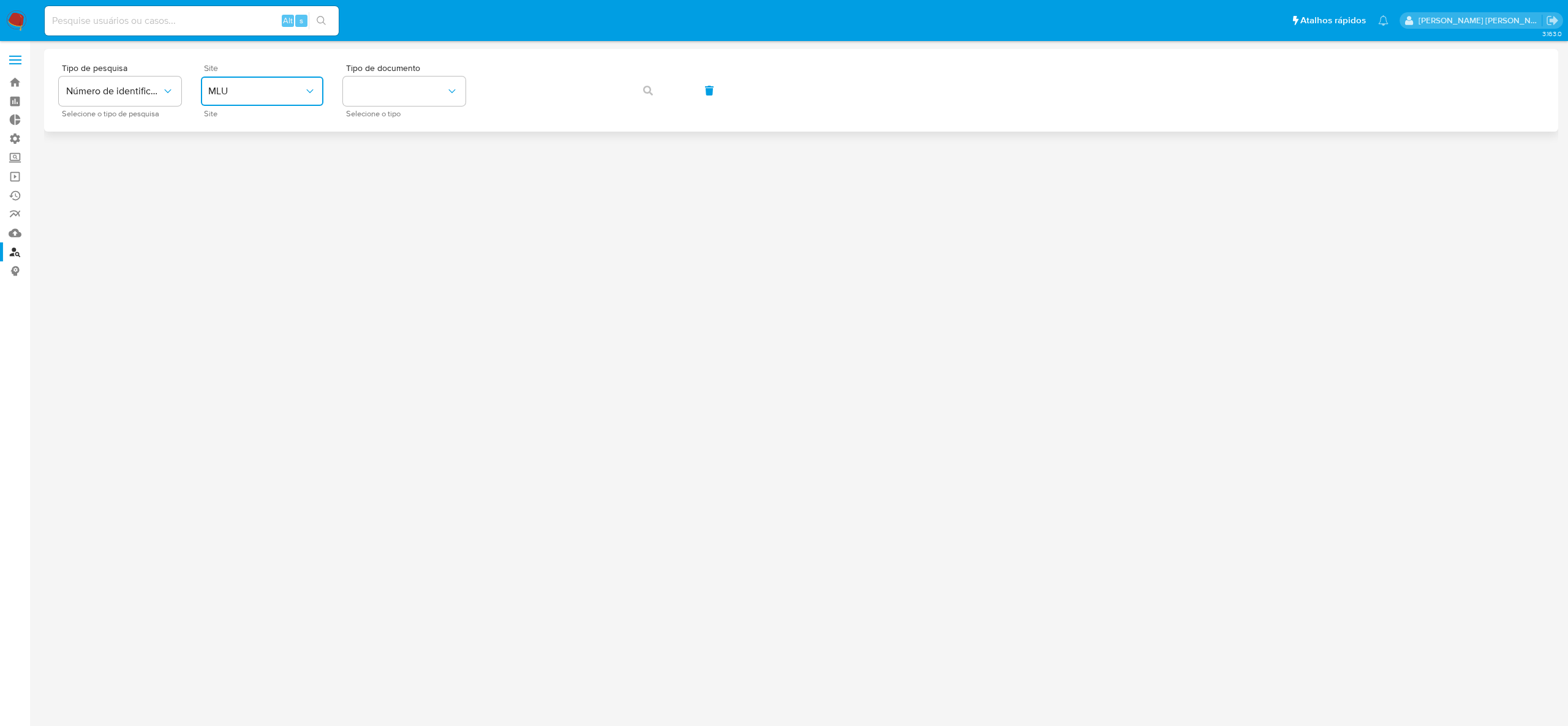
click at [299, 87] on span "MLU" at bounding box center [256, 91] width 96 height 12
click at [265, 189] on div "MLB" at bounding box center [258, 182] width 101 height 29
click at [403, 84] on button "identificationType" at bounding box center [404, 91] width 123 height 29
click at [385, 165] on div "CPF CPF" at bounding box center [401, 172] width 101 height 42
click at [650, 89] on icon "button" at bounding box center [648, 90] width 10 height 10
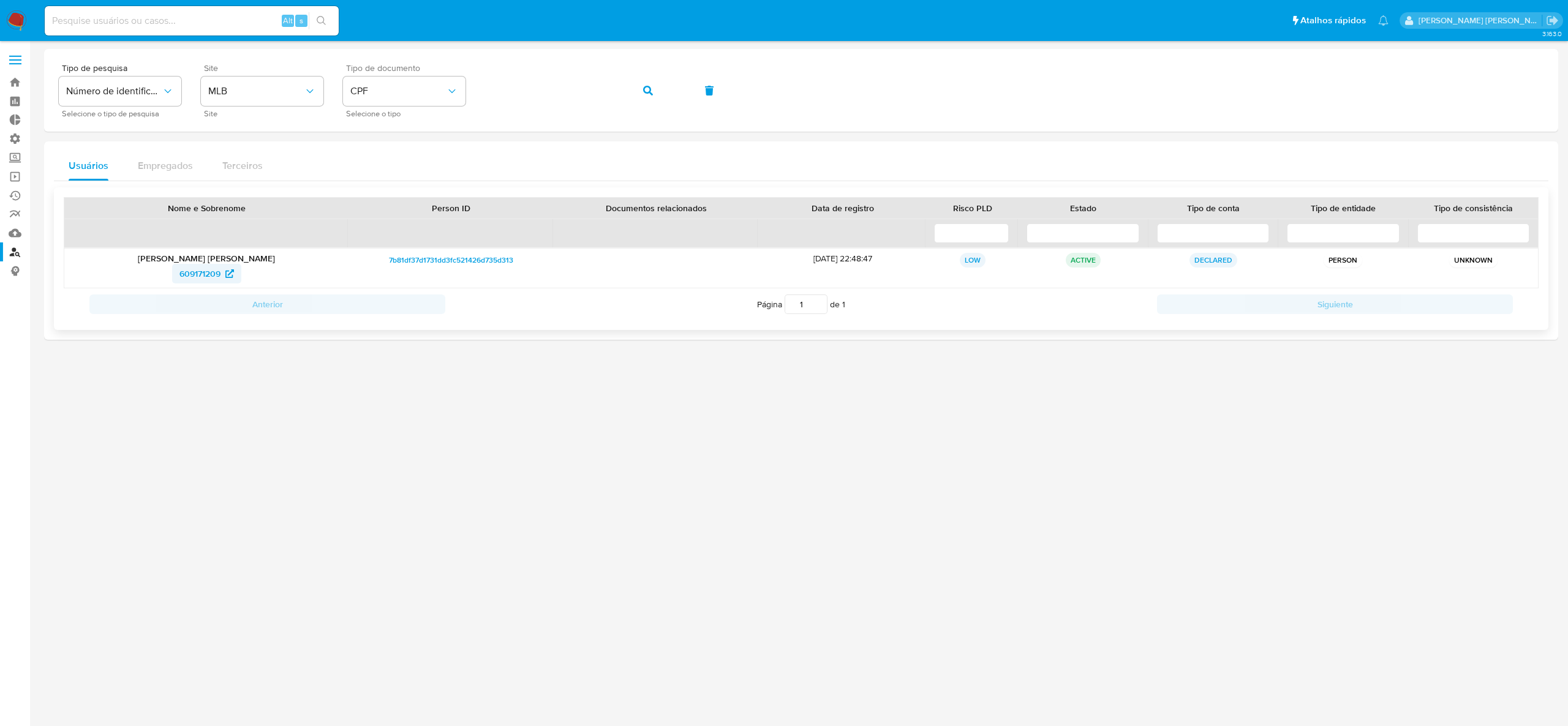
click at [204, 275] on span "609171209" at bounding box center [200, 274] width 41 height 20
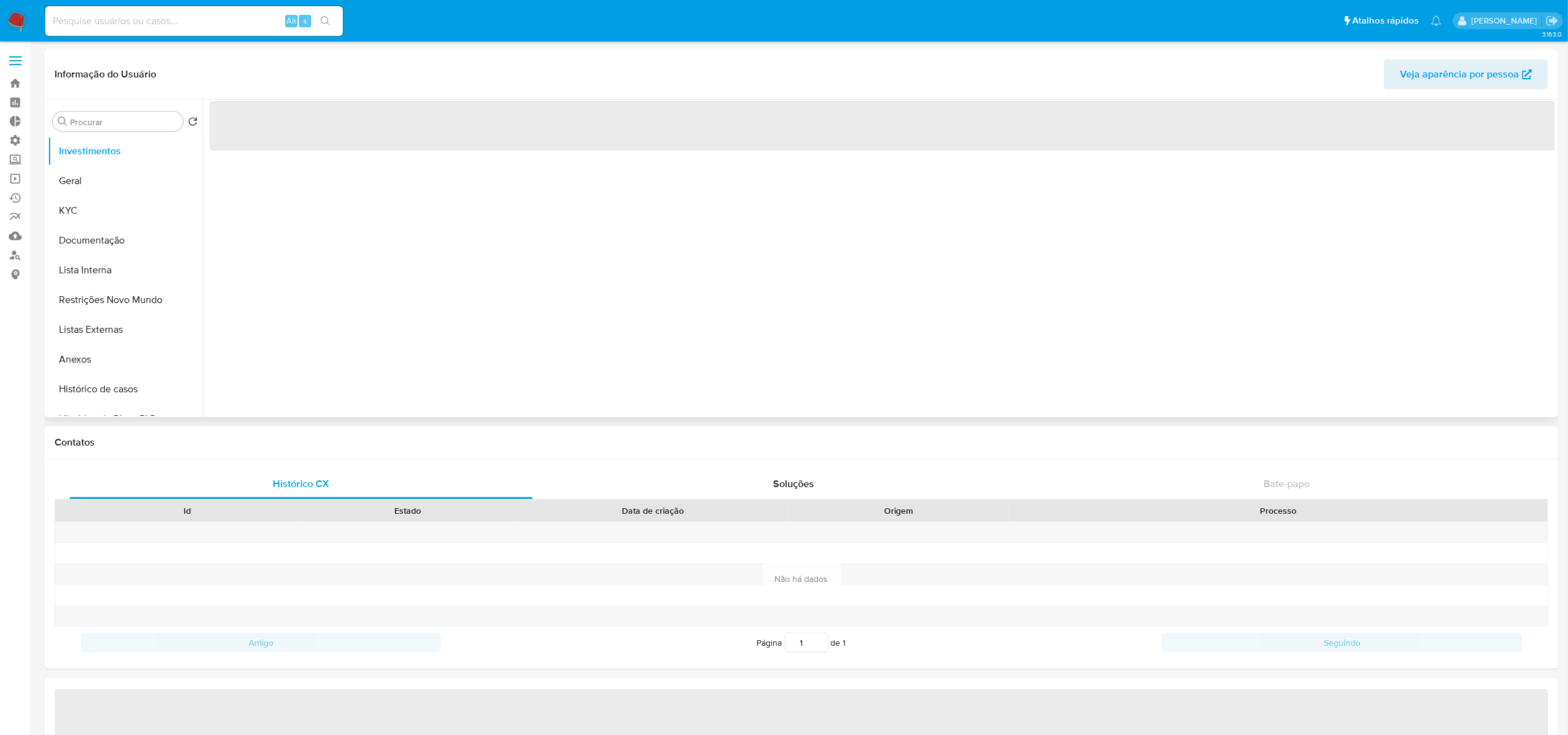
select select "10"
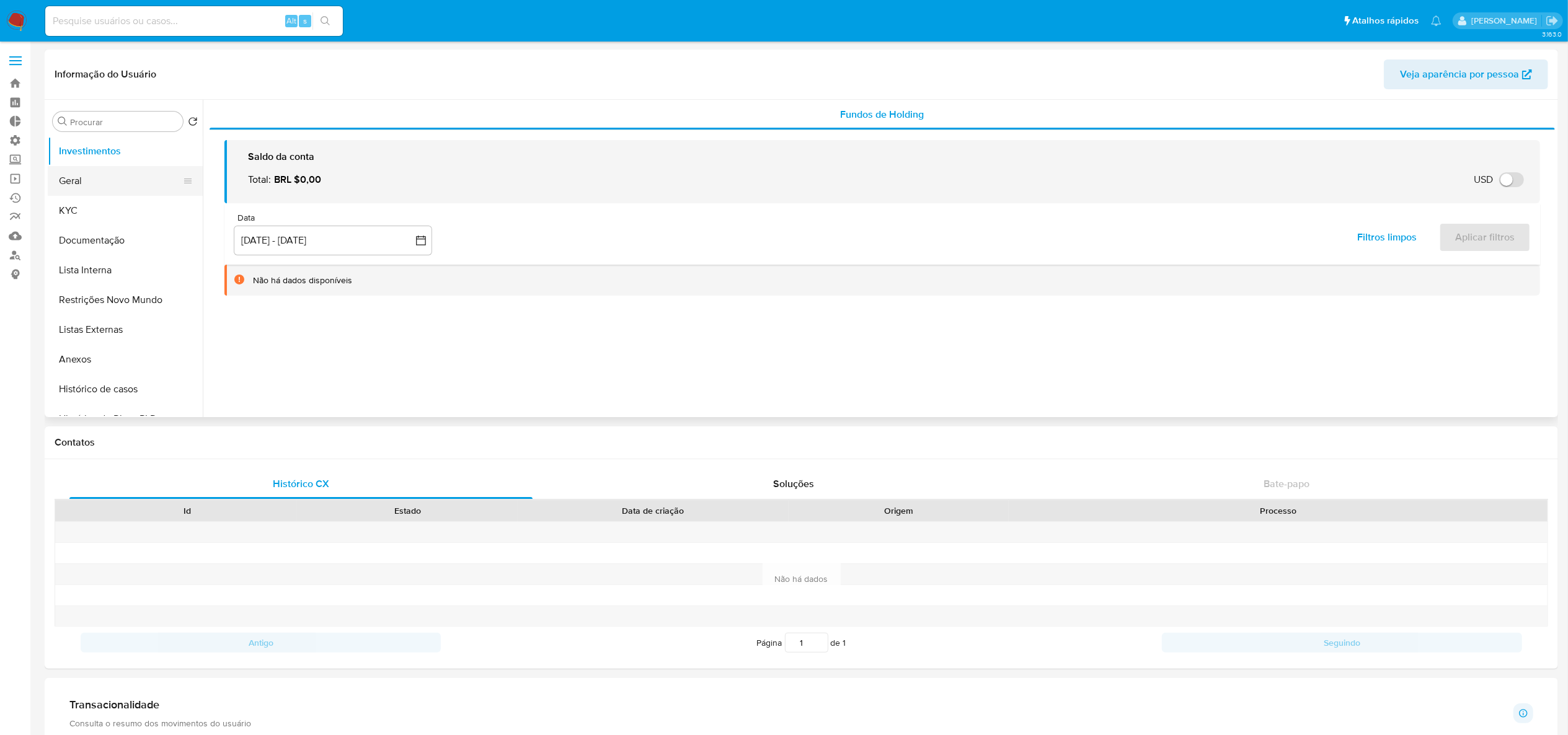
click at [80, 175] on button "Geral" at bounding box center [120, 181] width 145 height 30
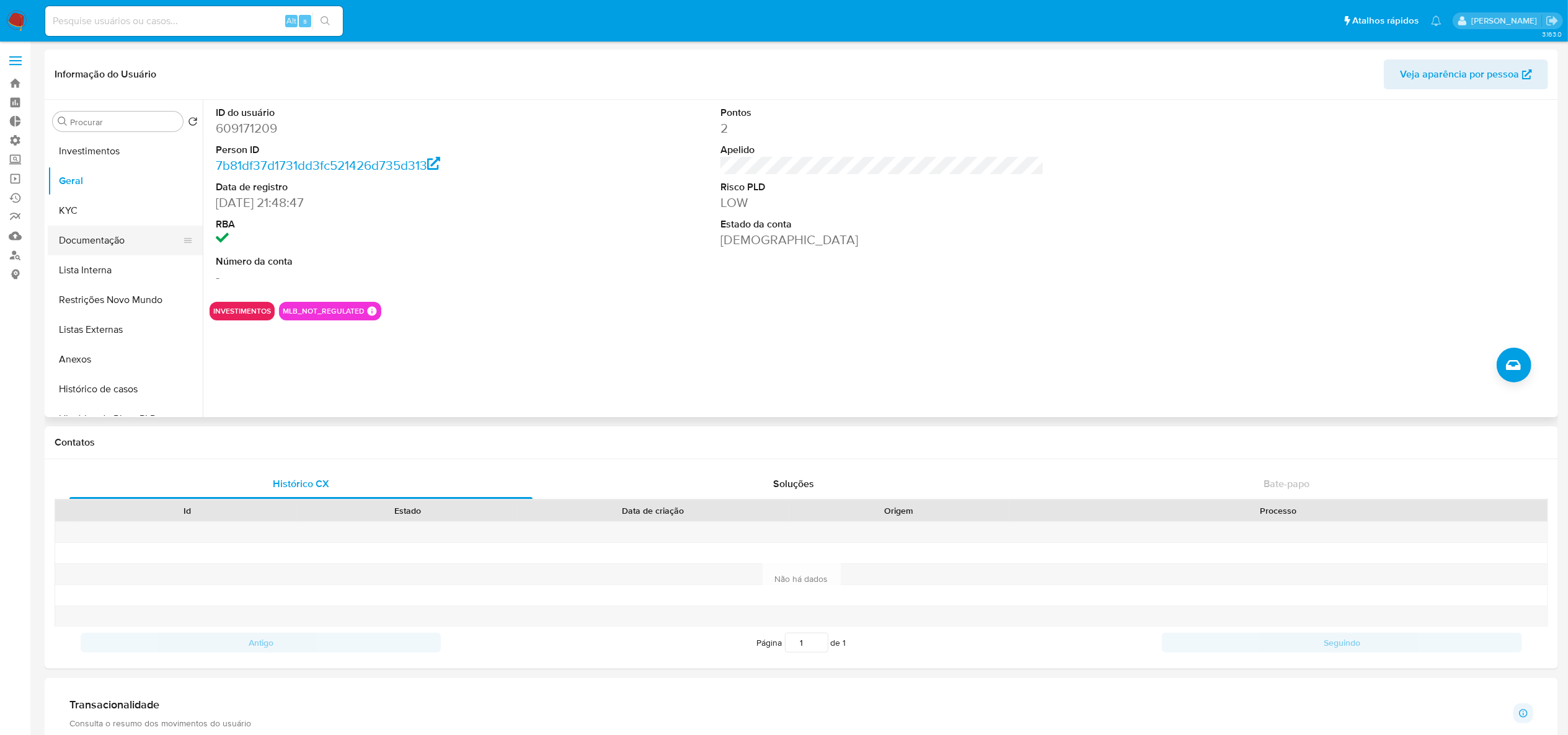
click at [125, 243] on button "Documentação" at bounding box center [120, 241] width 145 height 30
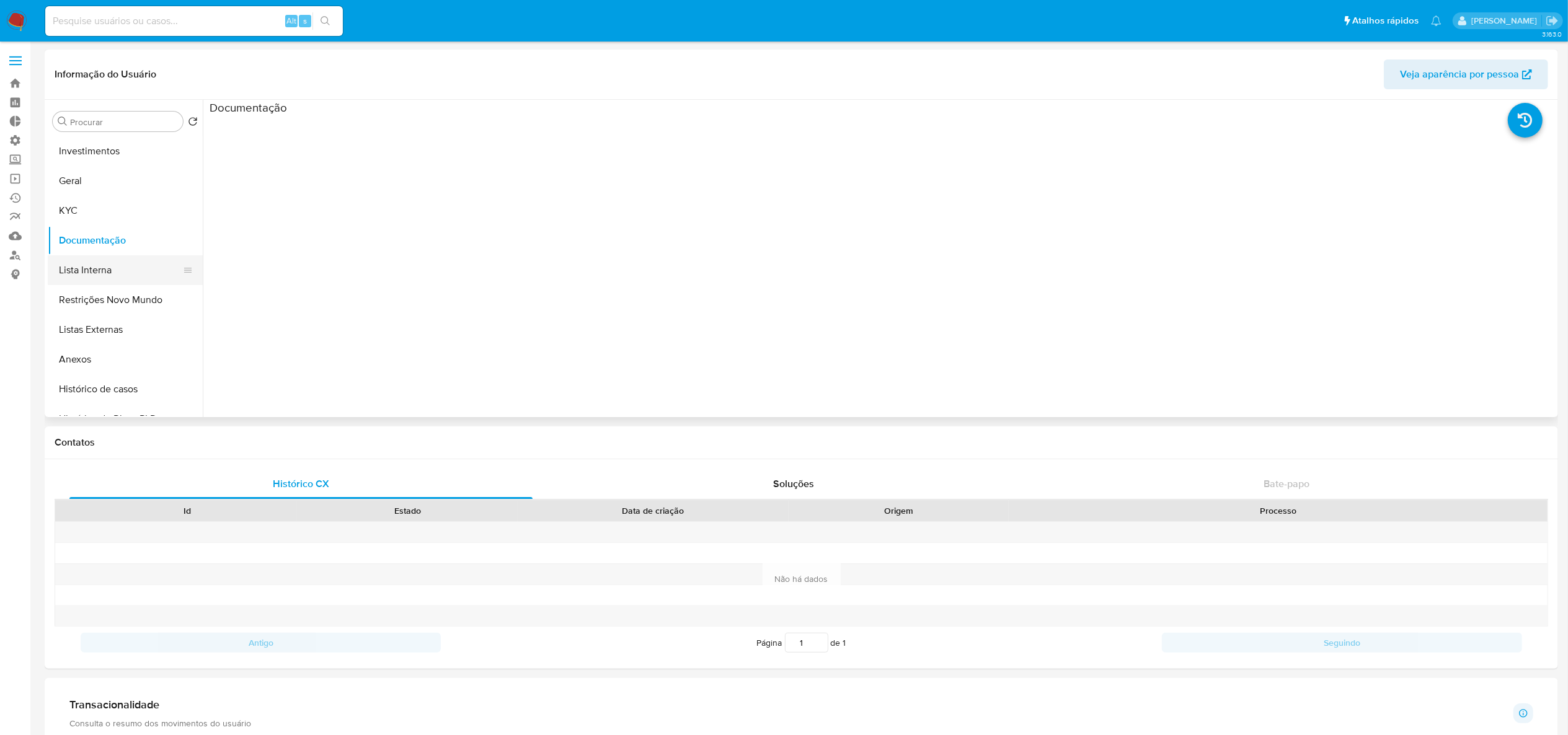
click at [80, 274] on button "Lista Interna" at bounding box center [120, 270] width 145 height 30
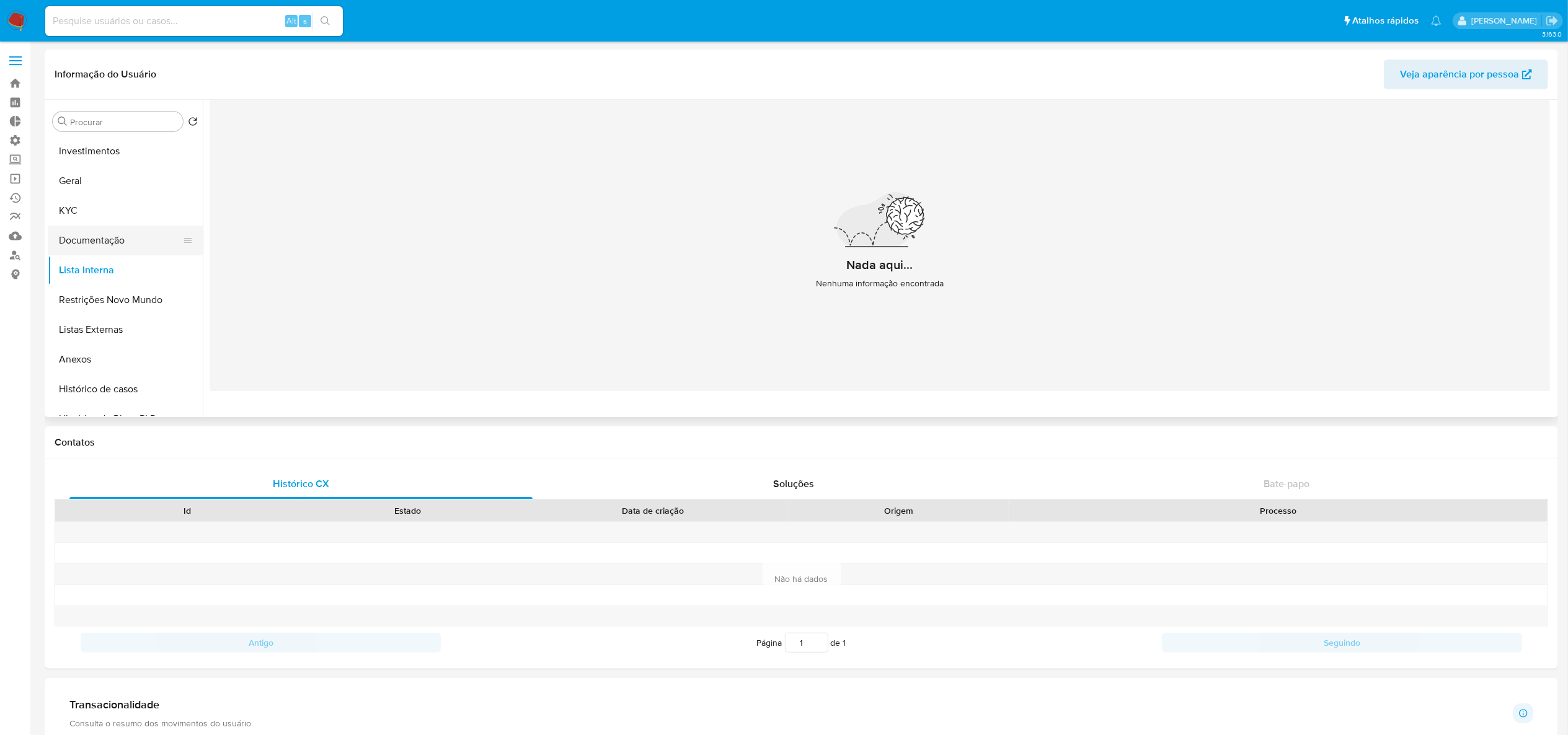
click at [80, 240] on button "Documentação" at bounding box center [120, 241] width 145 height 30
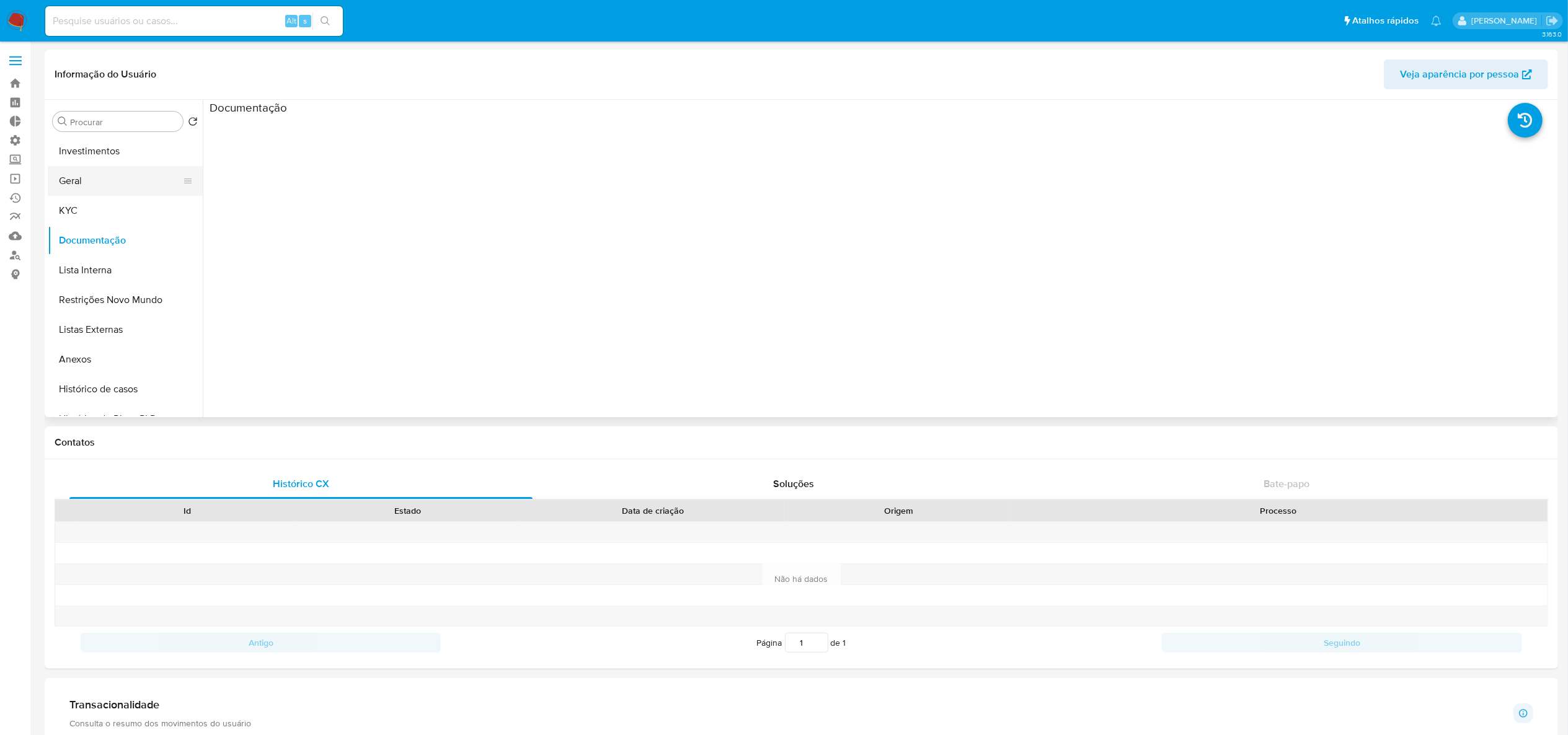
click at [92, 194] on button "Geral" at bounding box center [120, 181] width 145 height 30
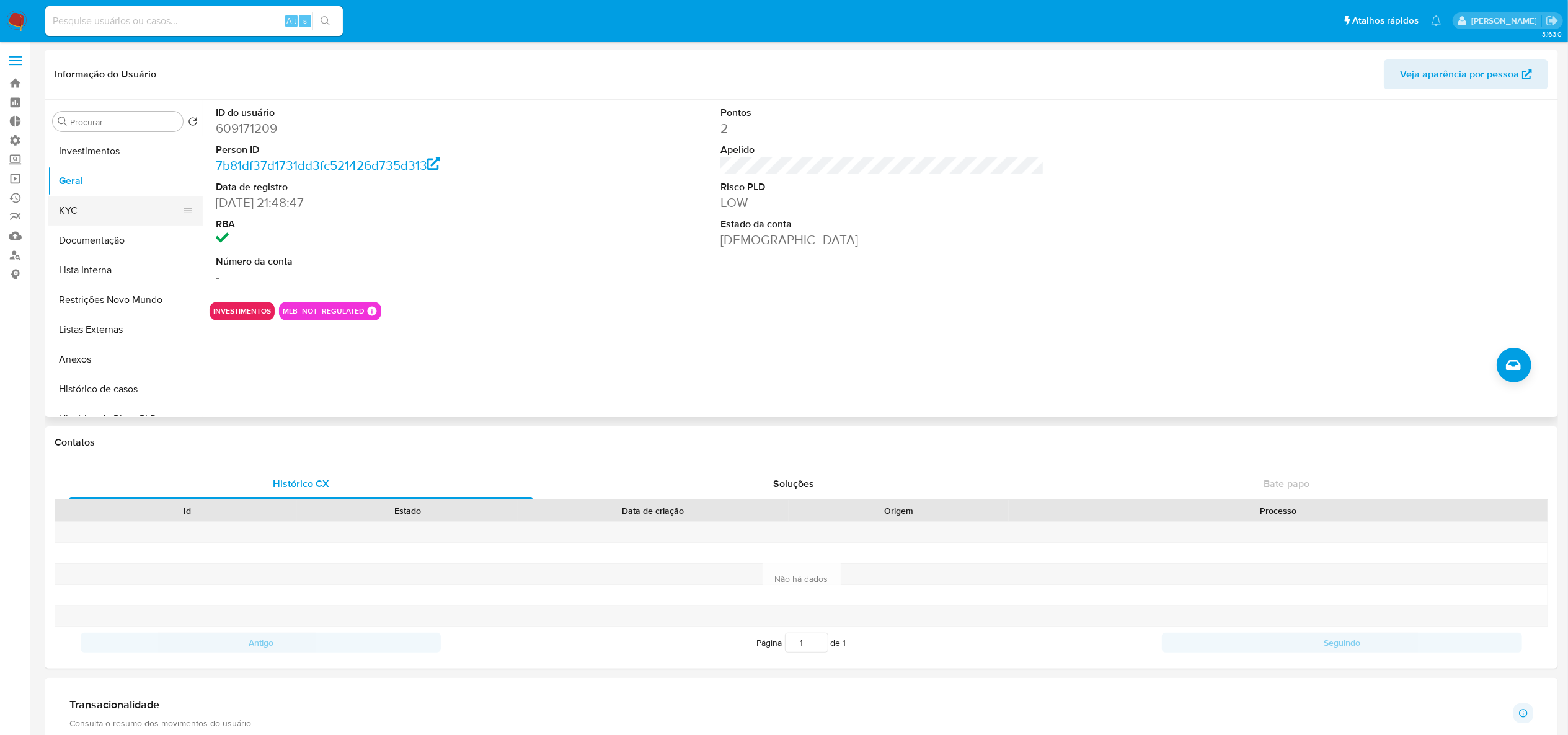
click at [87, 210] on button "KYC" at bounding box center [120, 211] width 145 height 30
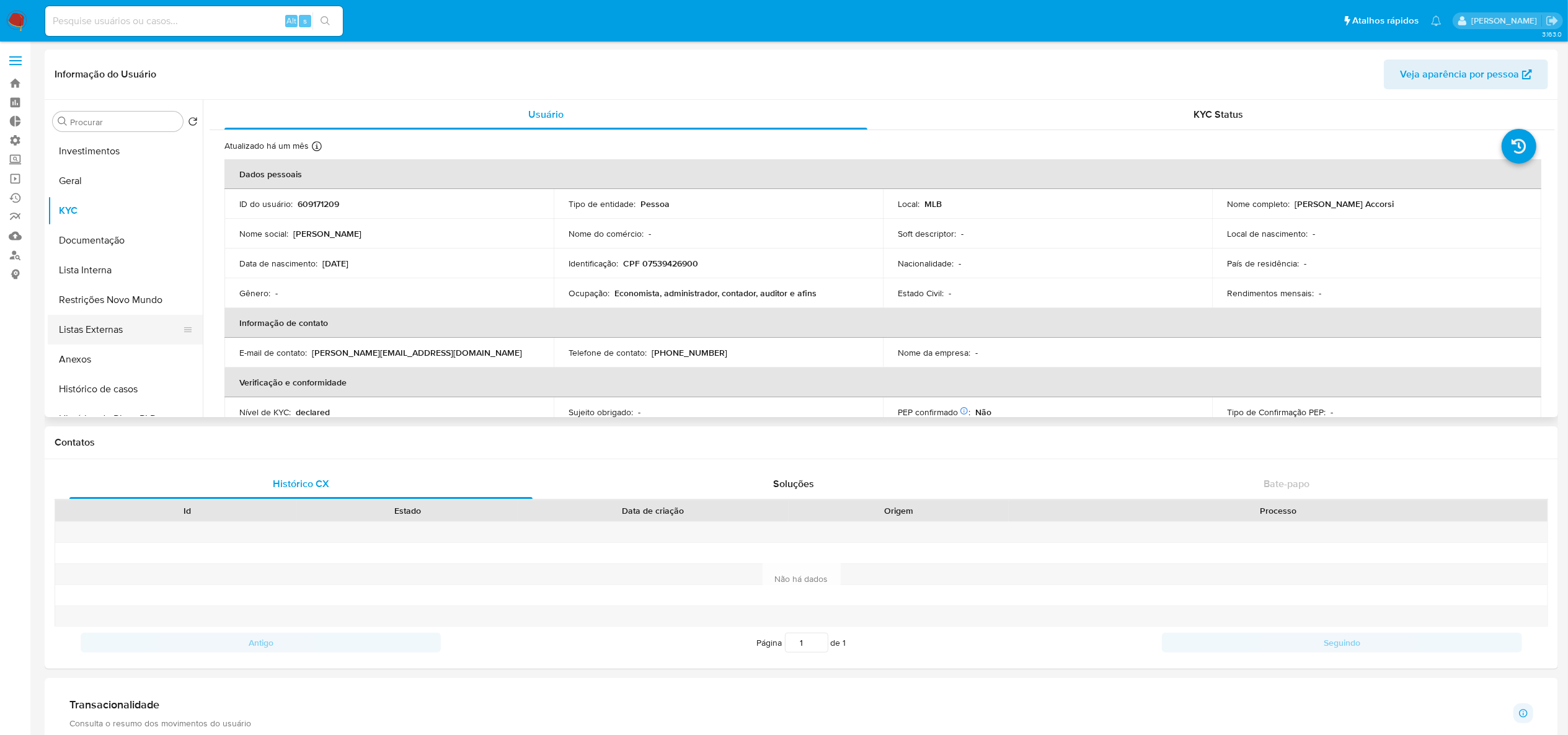
scroll to position [372, 0]
click at [130, 217] on button "Devices Geolocation" at bounding box center [120, 225] width 145 height 30
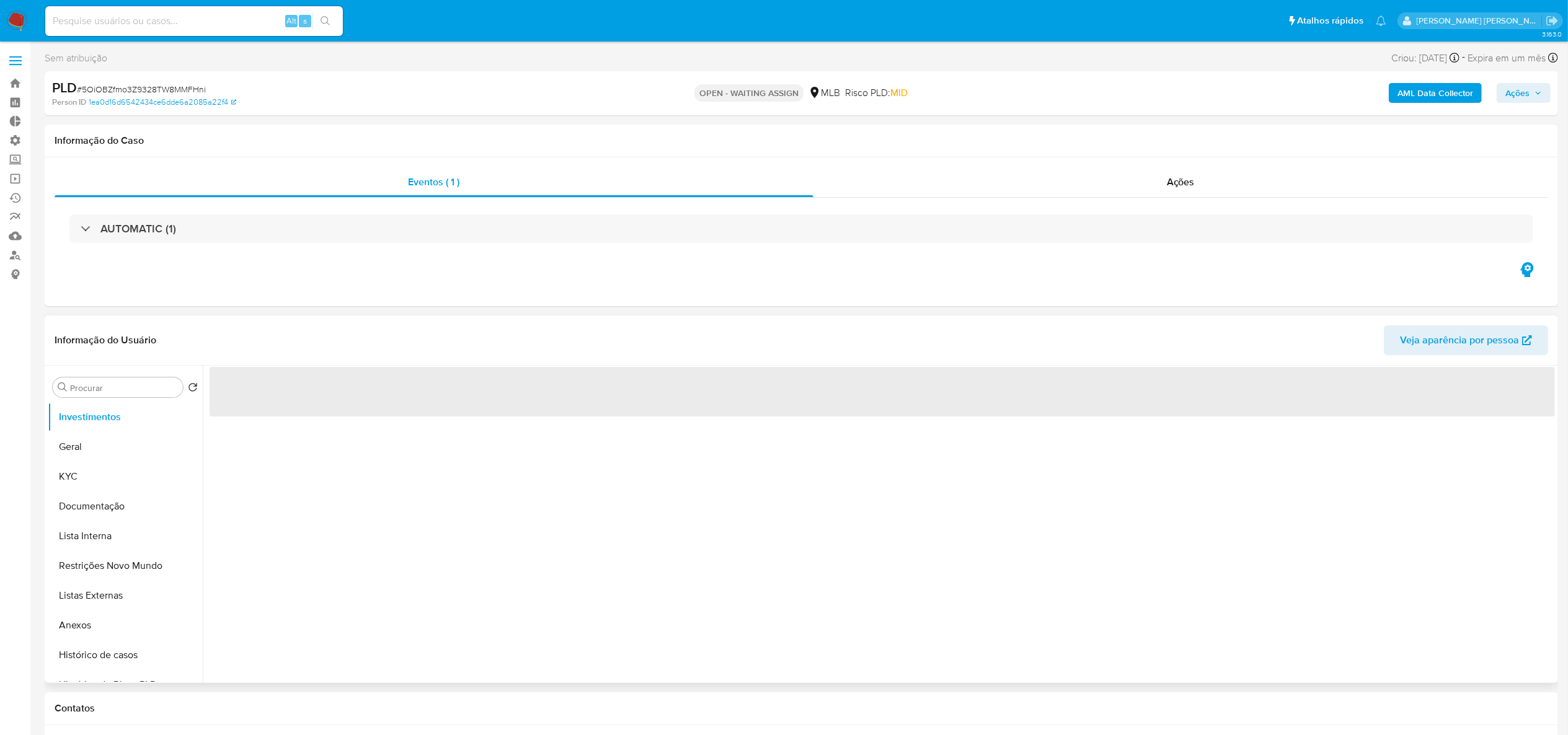
select select "10"
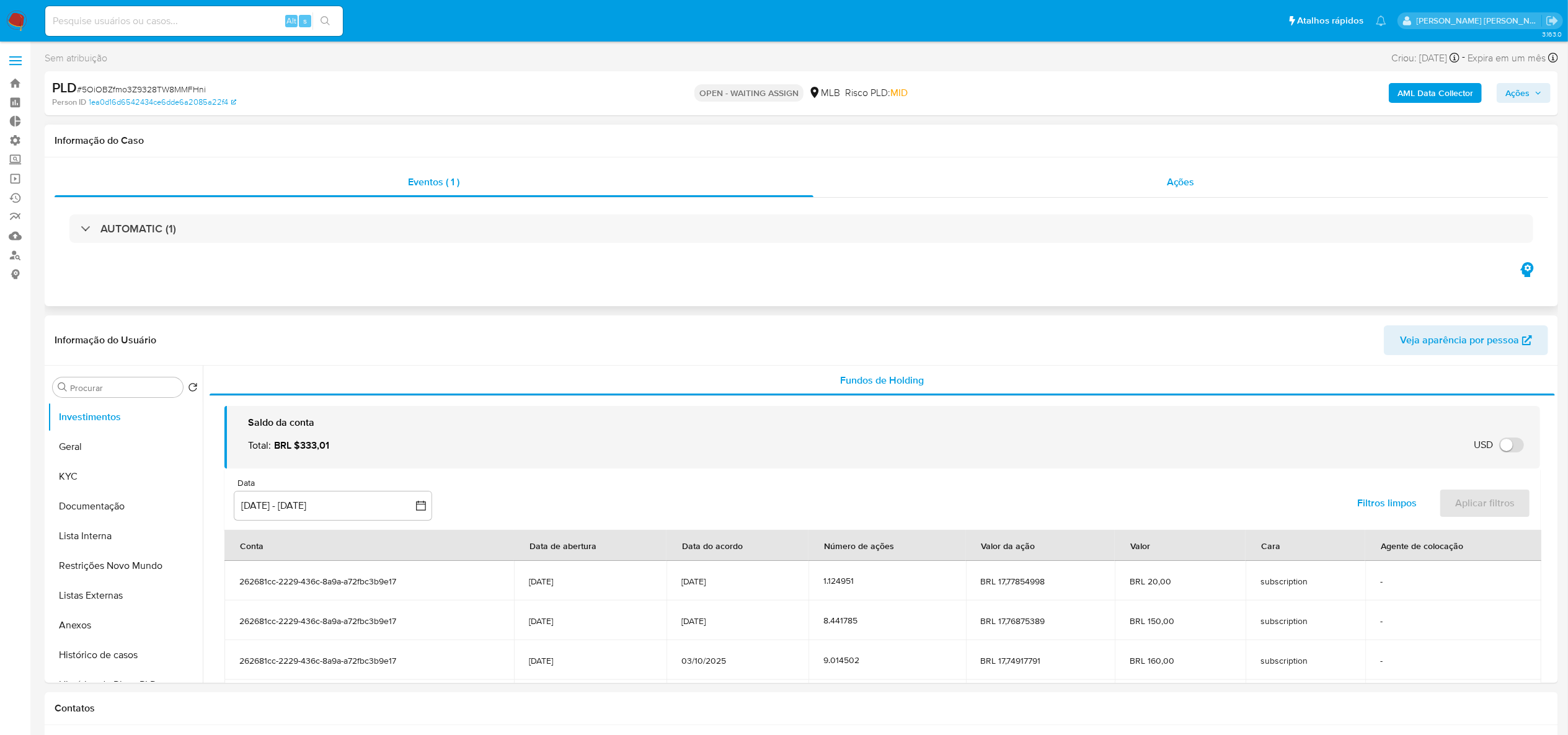
click at [1188, 172] on div "Ações" at bounding box center [1181, 182] width 735 height 30
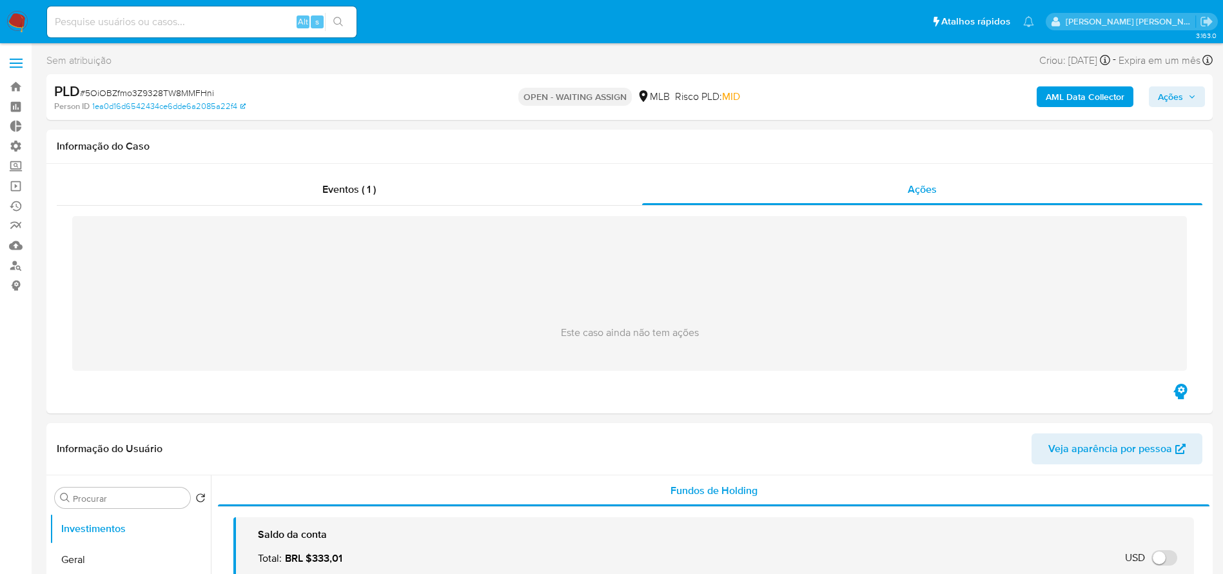
click at [886, 24] on ul "Pausado Ver notificaciones Alt s Atalhos rápidos Presiona las siguientes teclas…" at bounding box center [541, 21] width 1000 height 32
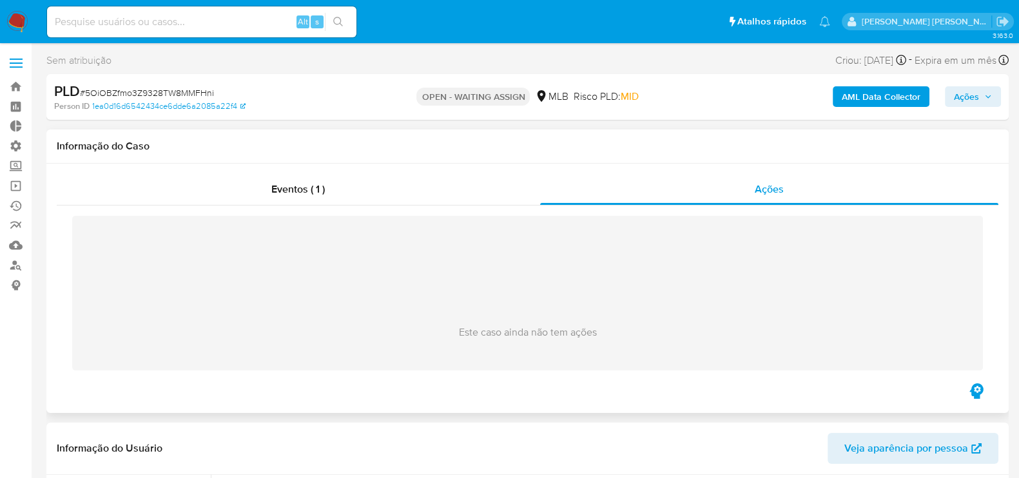
click at [766, 217] on div "Este caso ainda não tem ações" at bounding box center [527, 293] width 911 height 155
click at [766, 191] on span "Ações" at bounding box center [769, 189] width 29 height 15
click at [269, 191] on div "Eventos ( 1 )" at bounding box center [298, 189] width 483 height 31
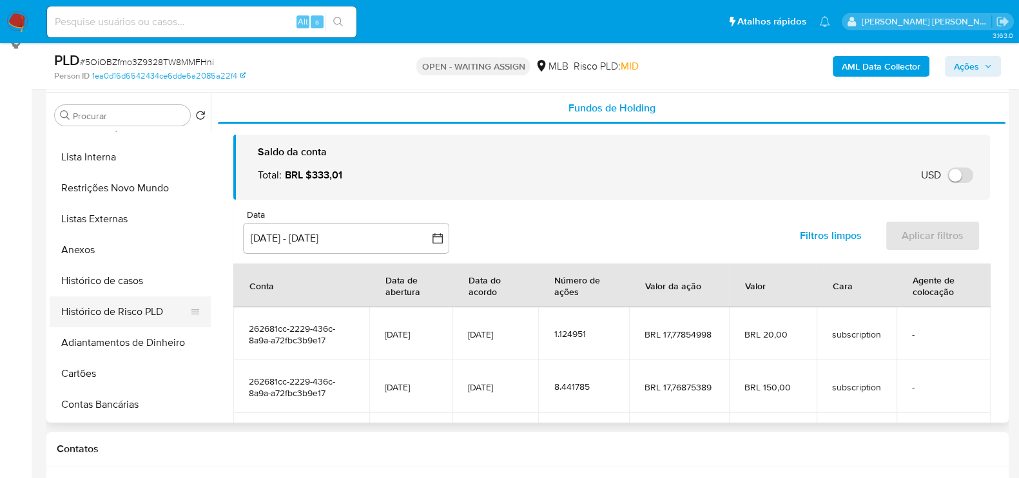
scroll to position [160, 0]
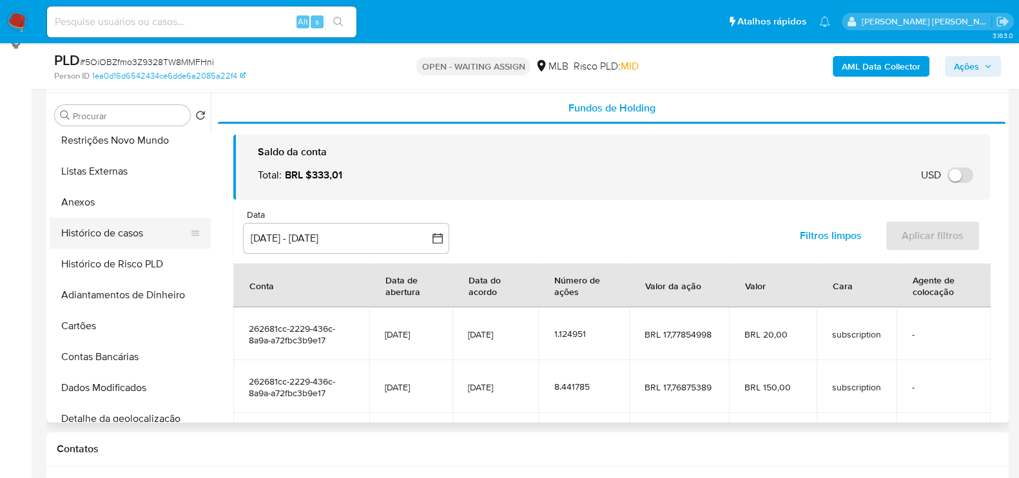
click at [127, 240] on button "Histórico de casos" at bounding box center [125, 233] width 151 height 31
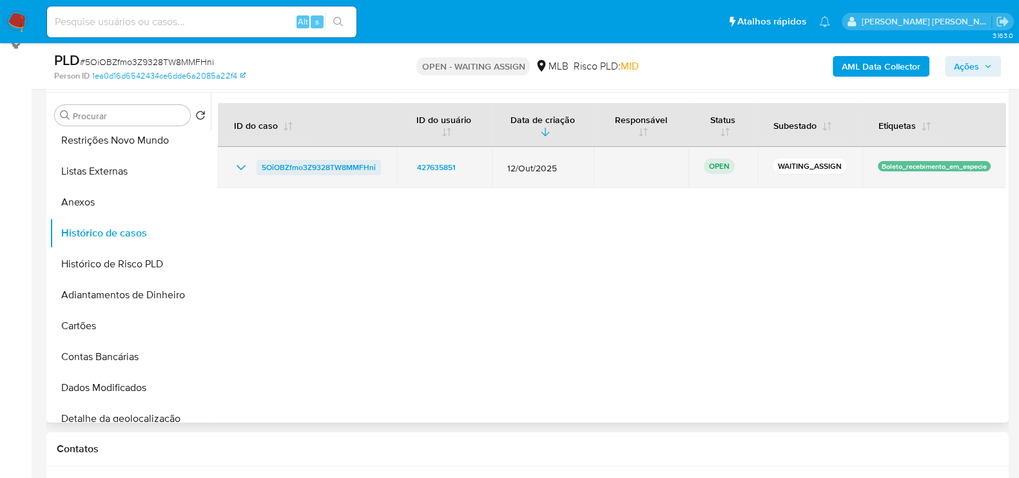
click at [280, 168] on span "5OiOBZfmo3Z9328TW8MMFHni" at bounding box center [319, 167] width 114 height 15
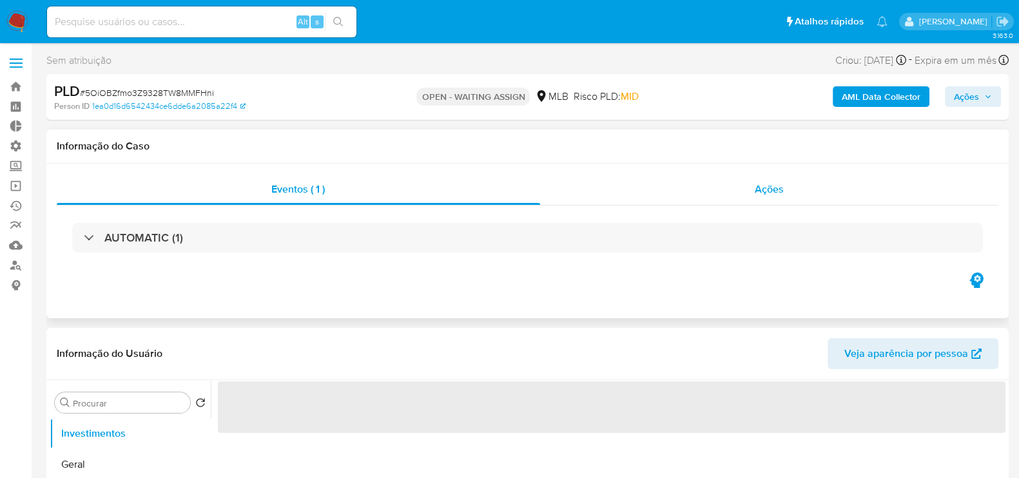
select select "10"
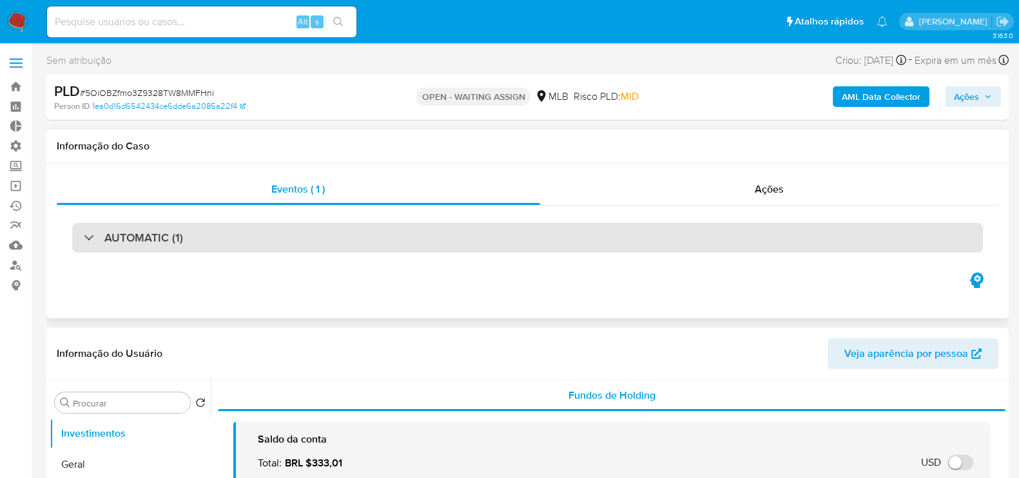
click at [282, 233] on div "AUTOMATIC (1)" at bounding box center [527, 238] width 911 height 30
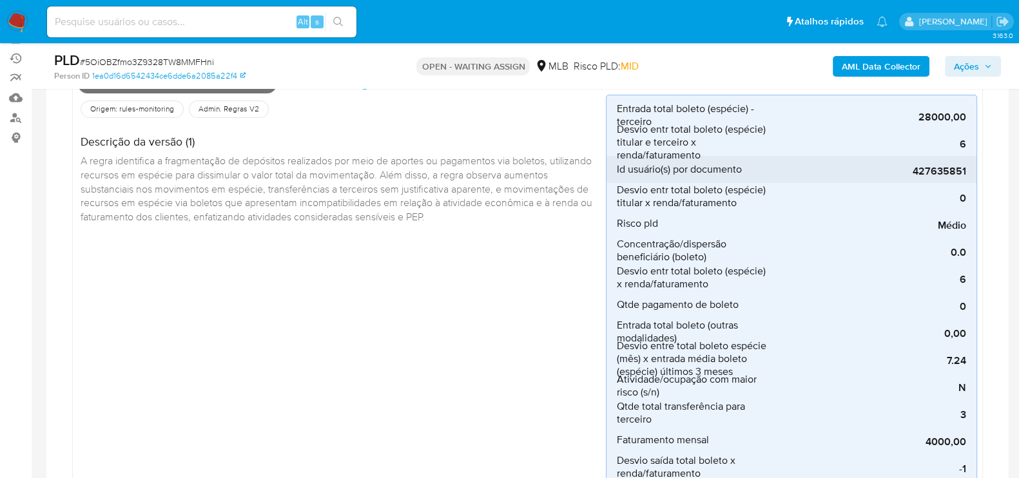
scroll to position [160, 0]
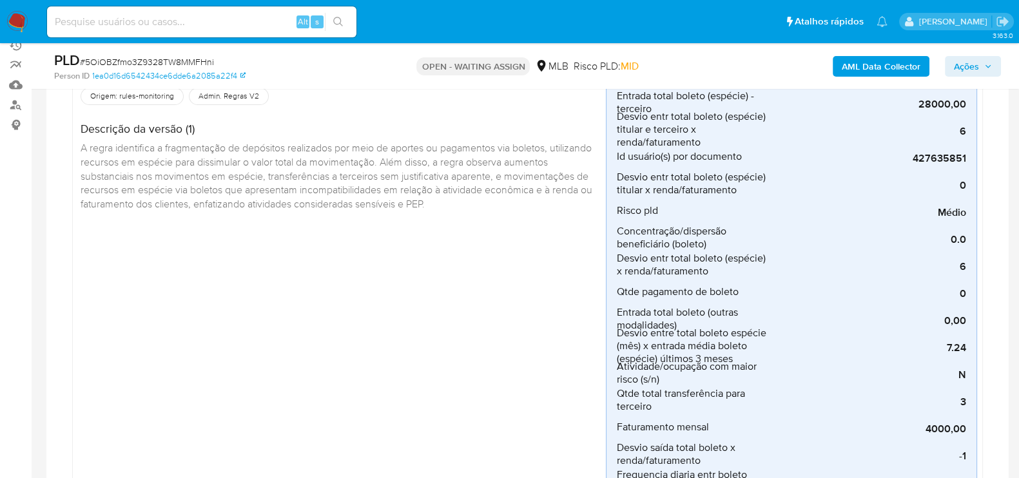
click at [409, 307] on div "Boleto_recebimento_em_especie Criado há 2 dias Criado: [DATE] 00:32:35 Origem: …" at bounding box center [342, 428] width 528 height 742
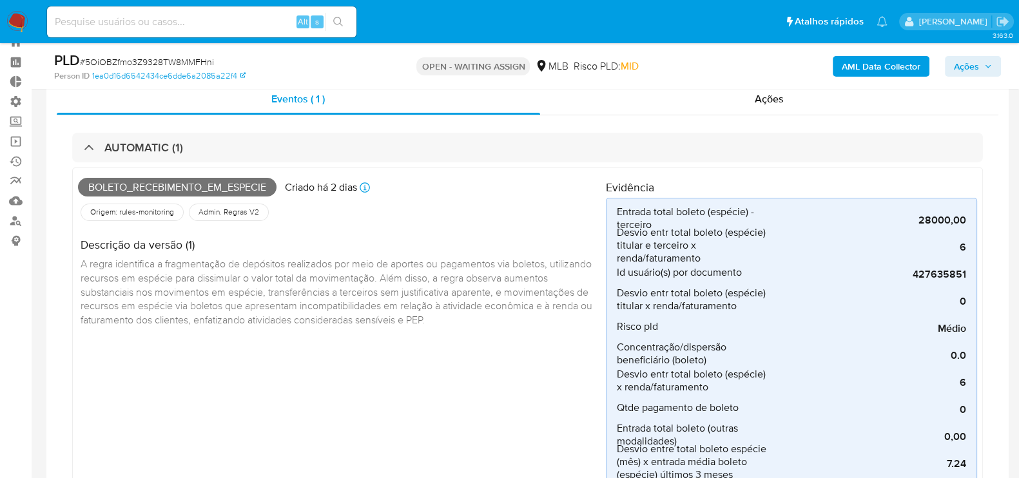
scroll to position [80, 0]
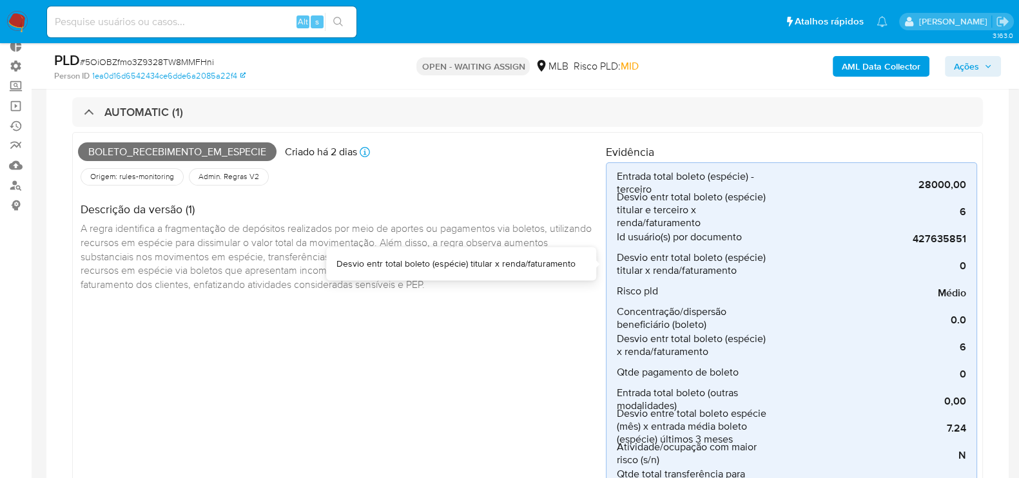
click at [567, 258] on div "Desvio entr total boleto (espécie) titular x renda/faturamento" at bounding box center [455, 264] width 239 height 13
copy div "Desvio entr total boleto (espécie) titular x renda/faturamento"
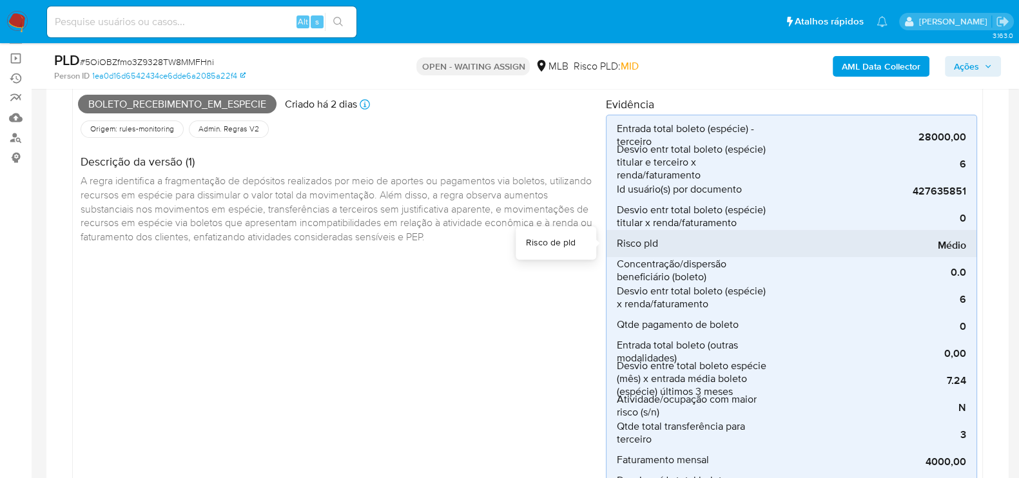
scroll to position [160, 0]
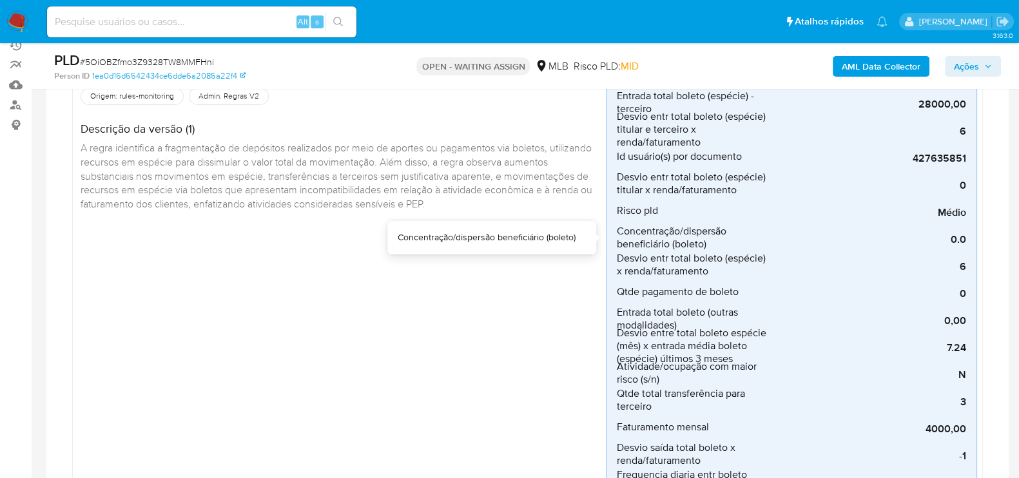
click at [551, 236] on div "Concentração/dispersão beneficiário (boleto)" at bounding box center [487, 237] width 178 height 13
copy div "Concentração/dispersão beneficiário (boleto)"
click at [532, 264] on div "Desvio entr total boleto (espécie) x renda/faturamento" at bounding box center [468, 264] width 215 height 13
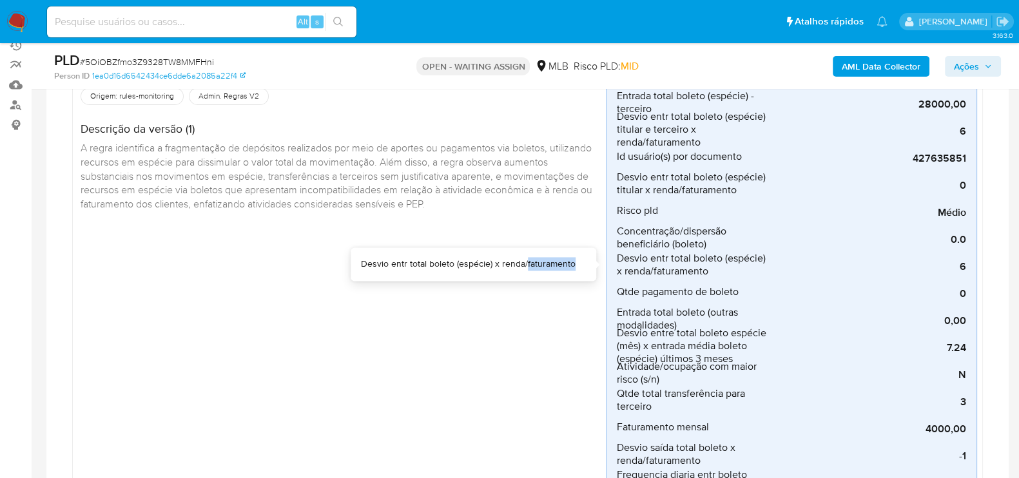
click at [532, 264] on div "Desvio entr total boleto (espécie) x renda/faturamento" at bounding box center [468, 264] width 215 height 13
copy div "Desvio entr total boleto (espécie) x renda/faturamento"
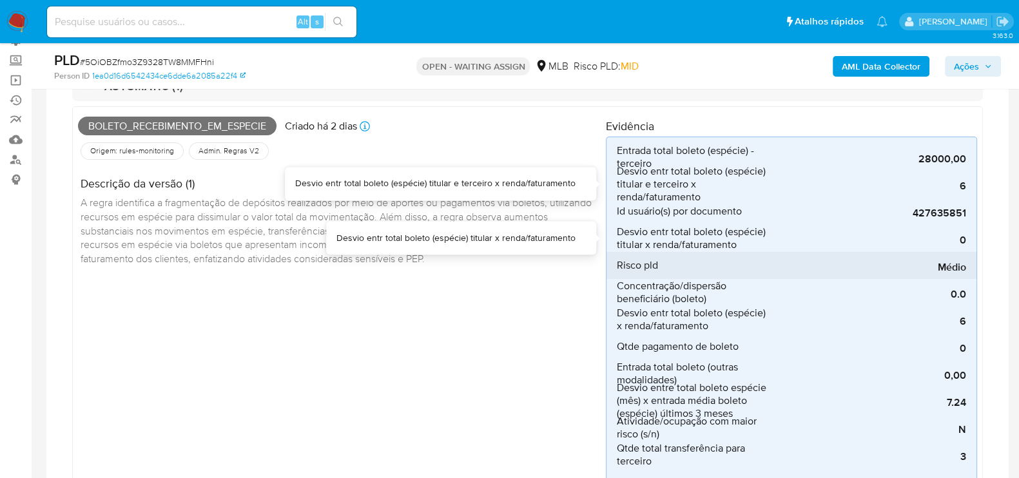
scroll to position [80, 0]
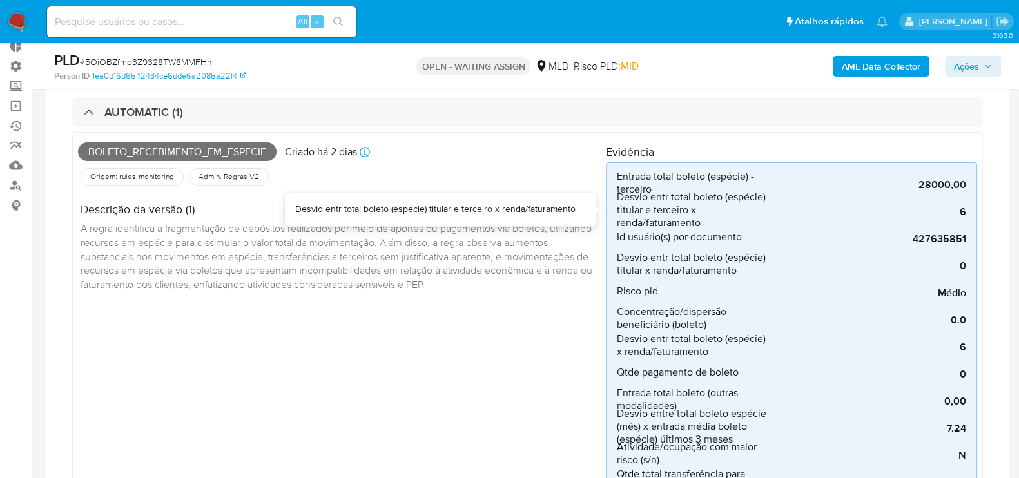
click at [518, 208] on div "Desvio entr total boleto (espécie) titular e terceiro x renda/faturamento" at bounding box center [435, 209] width 280 height 13
copy div "Desvio entr total boleto (espécie) titular e terceiro x renda/faturamento"
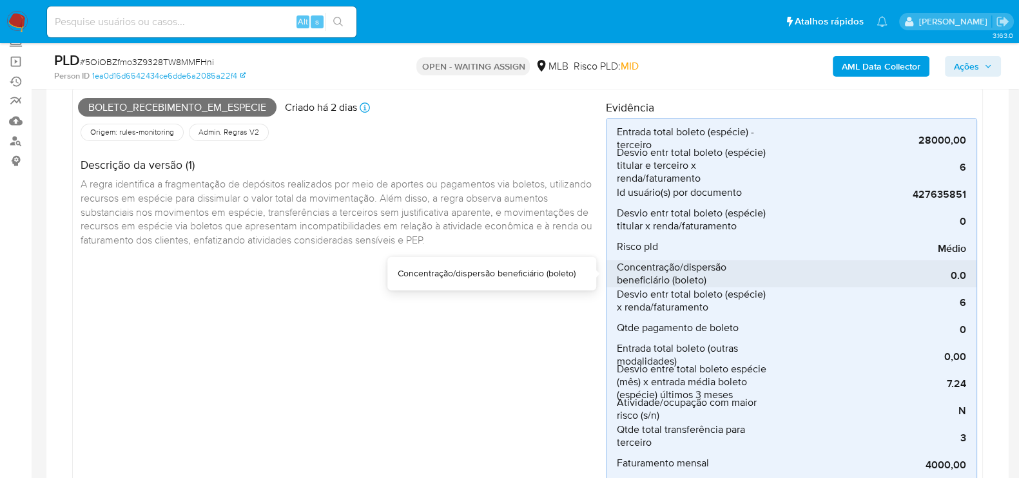
scroll to position [160, 0]
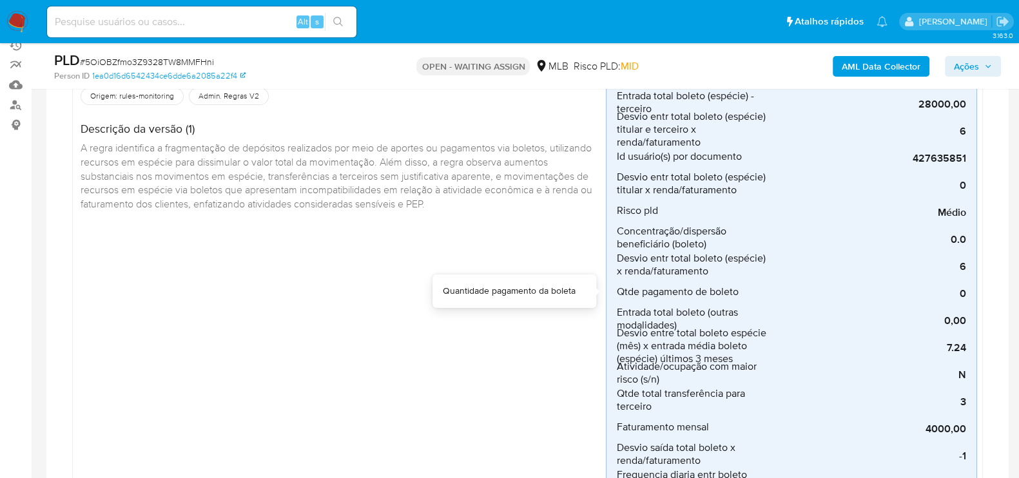
click at [539, 288] on div "Quantidade pagamento da boleta" at bounding box center [509, 291] width 133 height 13
copy div "Quantidade pagamento da boleta"
click at [550, 317] on div "Entrada total boleto (outras modalidades)" at bounding box center [495, 319] width 162 height 13
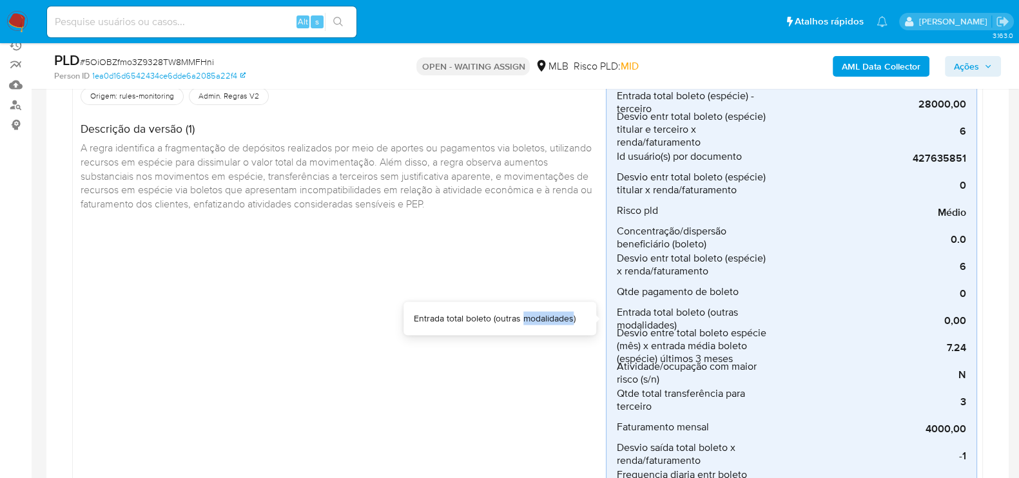
click at [550, 317] on div "Entrada total boleto (outras modalidades)" at bounding box center [495, 319] width 162 height 13
copy div "Entrada total boleto (outras modalidades)"
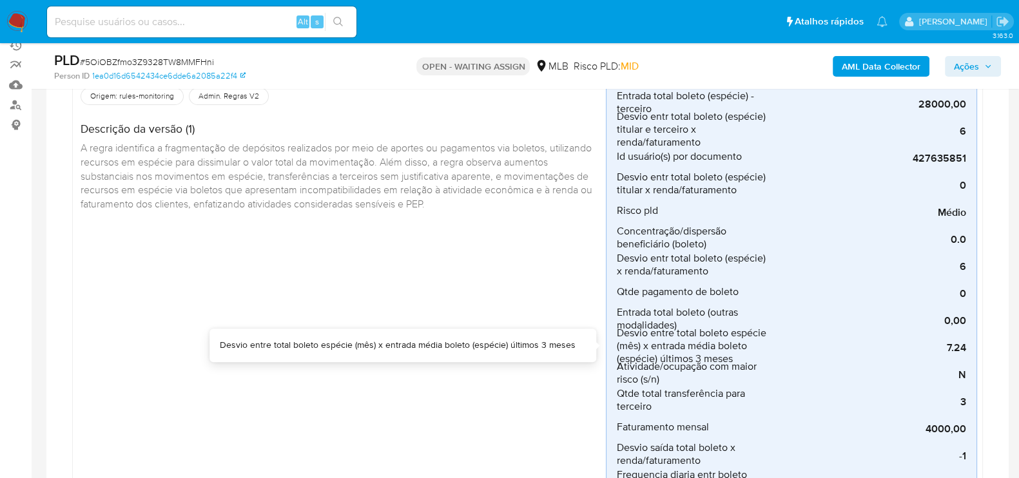
click at [534, 350] on div "Desvio entre total boleto espécie (mês) x entrada média boleto (espécie) último…" at bounding box center [398, 345] width 356 height 13
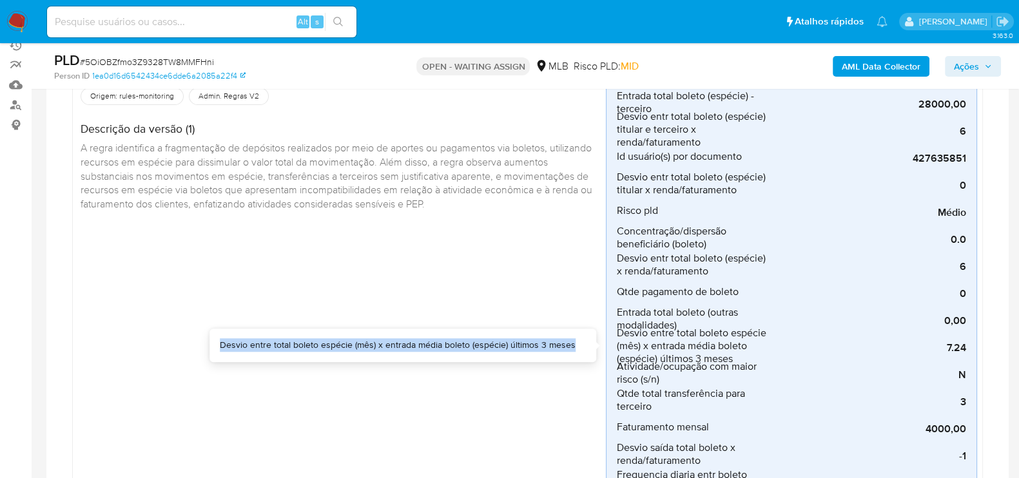
click at [534, 350] on div "Desvio entre total boleto espécie (mês) x entrada média boleto (espécie) último…" at bounding box center [398, 345] width 356 height 13
copy div "Desvio entre total boleto espécie (mês) x entrada média boleto (espécie) último…"
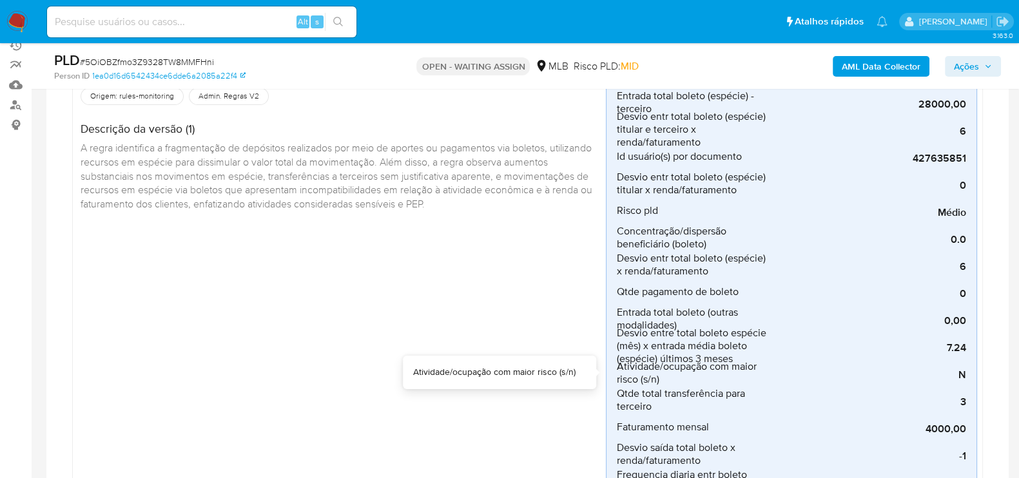
click at [528, 374] on div "Atividade/ocupação com maior risco (s/n)" at bounding box center [494, 372] width 162 height 13
copy div "Atividade/ocupação com maior risco (s/n)"
click at [526, 399] on div "Qtde total transferência para terceiro" at bounding box center [502, 399] width 148 height 13
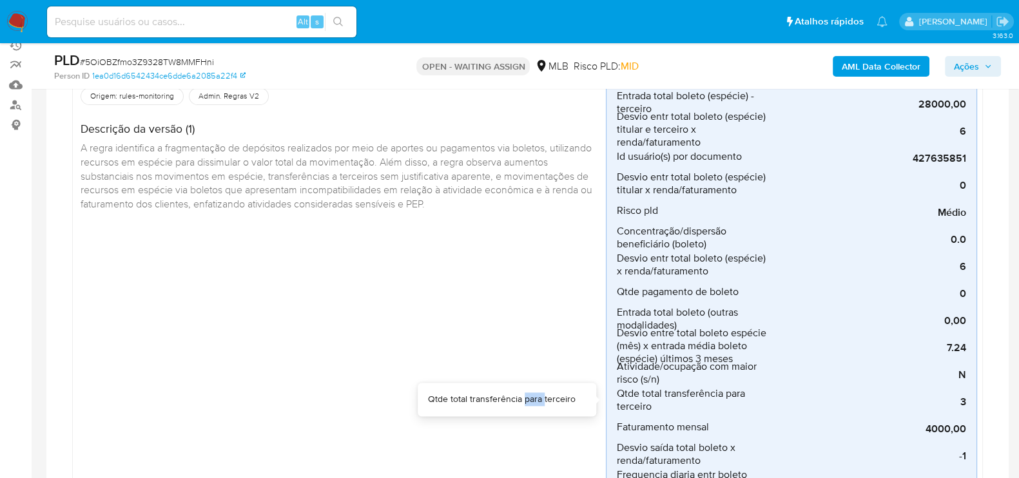
click at [526, 399] on div "Qtde total transferência para terceiro" at bounding box center [502, 399] width 148 height 13
copy div "Qtde total transferência para terceiro"
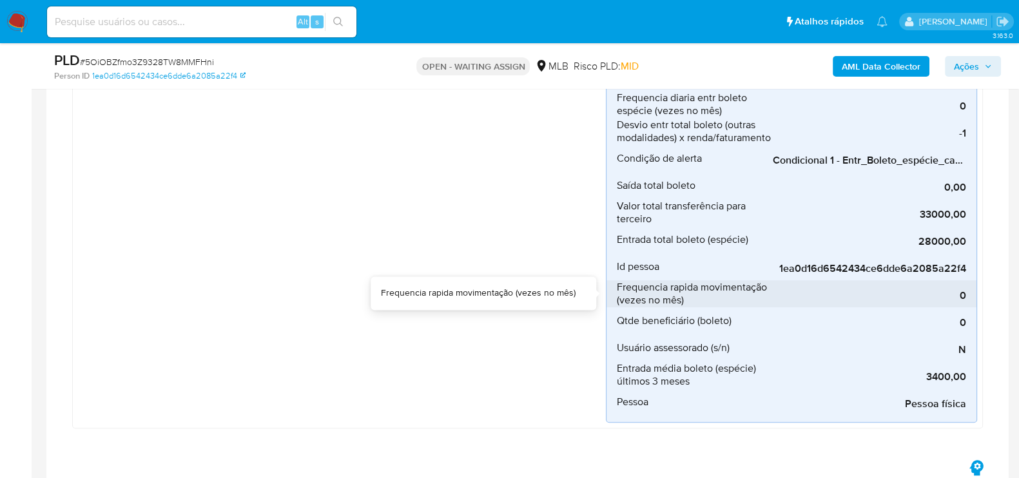
scroll to position [563, 0]
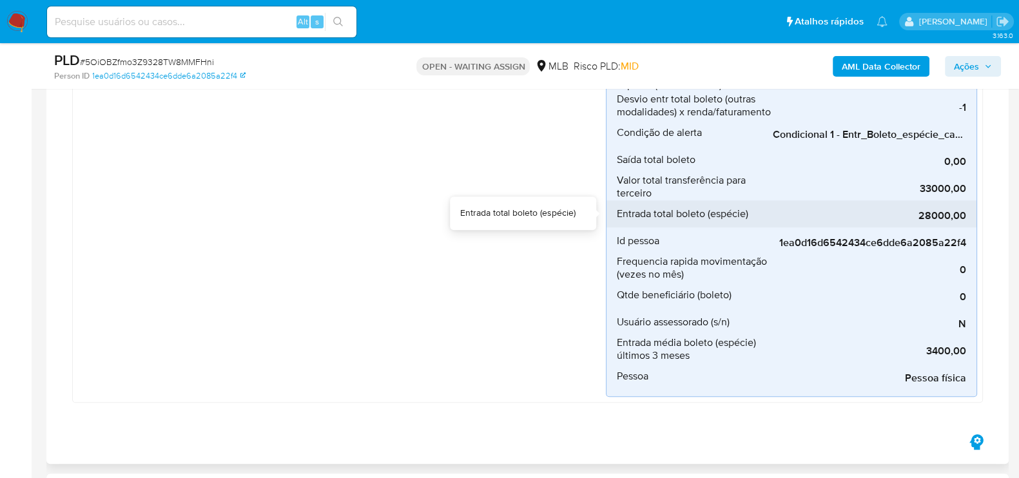
drag, startPoint x: 967, startPoint y: 217, endPoint x: 918, endPoint y: 213, distance: 49.7
click at [918, 213] on li "Entrada total boleto (espécie) 28000,00" at bounding box center [791, 213] width 370 height 27
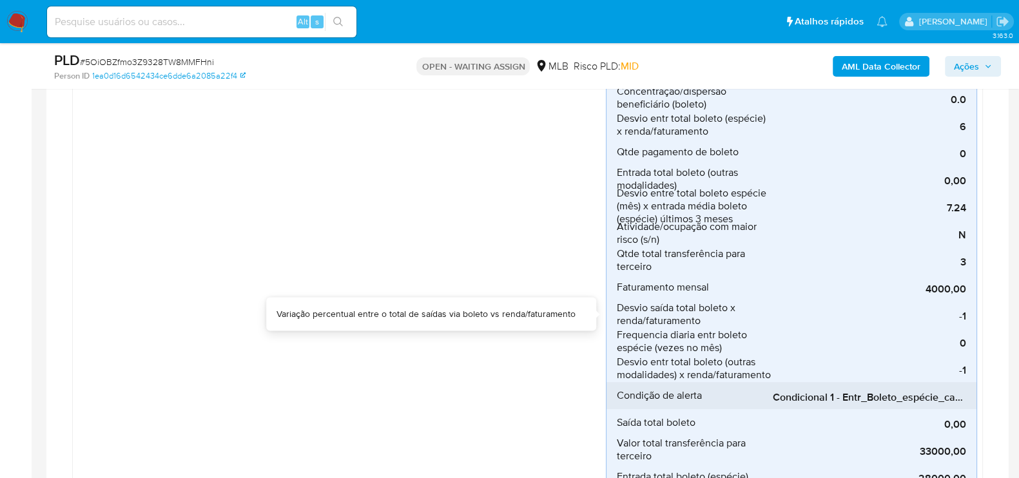
scroll to position [322, 0]
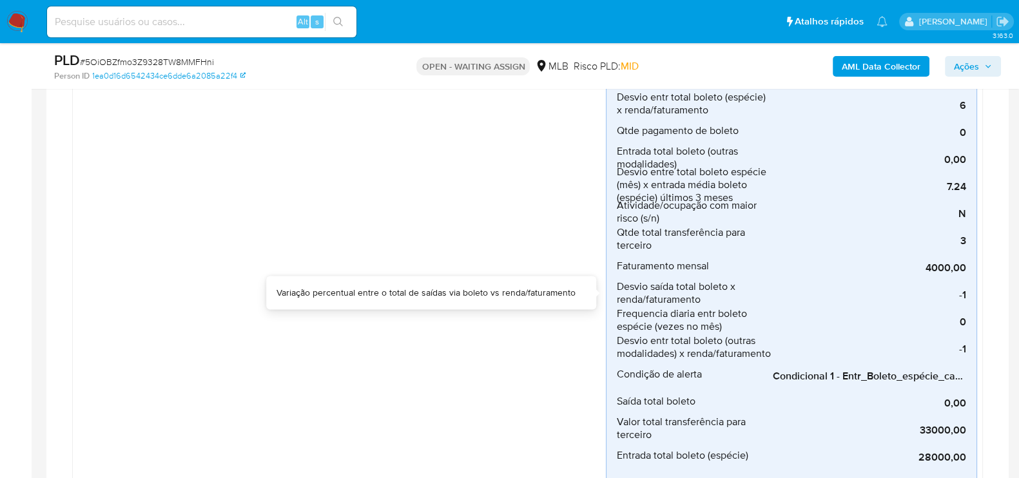
click at [532, 287] on div "Variação percentual entre o total de saídas via boleto vs renda/faturamento" at bounding box center [425, 293] width 299 height 13
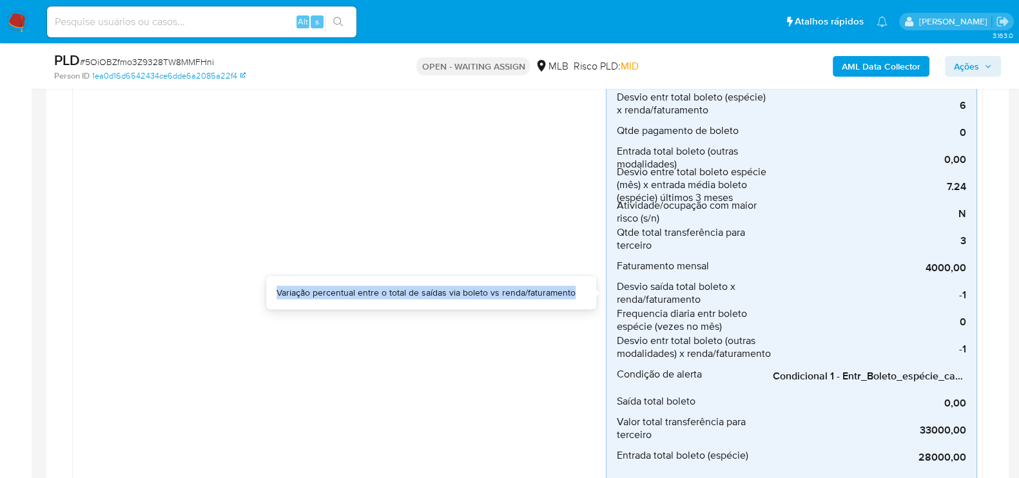
click at [532, 287] on div "Variação percentual entre o total de saídas via boleto vs renda/faturamento" at bounding box center [425, 293] width 299 height 13
copy div "Variação percentual entre o total de saídas via boleto vs renda/faturamento"
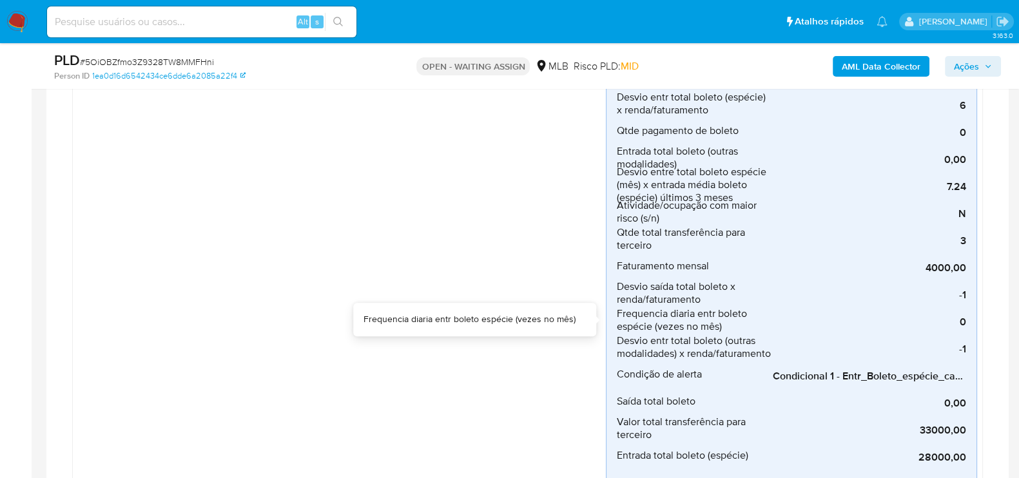
click at [476, 321] on div "Frequencia diaria entr boleto espécie (vezes no mês)" at bounding box center [469, 319] width 212 height 13
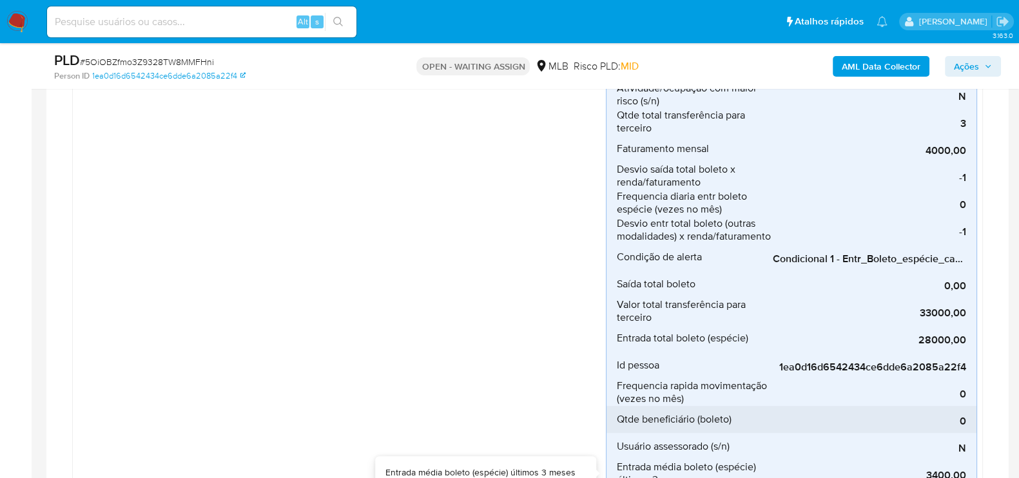
scroll to position [403, 0]
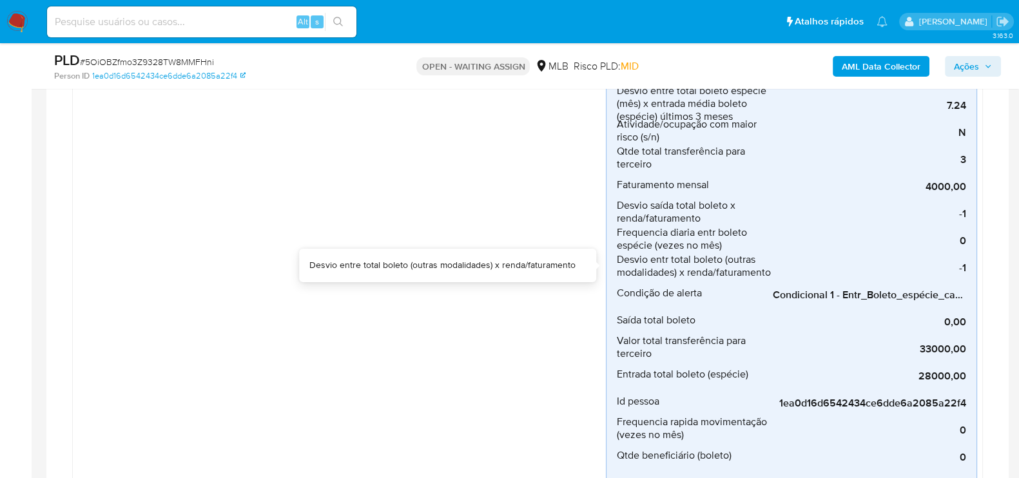
click at [538, 260] on div "Desvio entre total boleto (outras modalidades) x renda/faturamento" at bounding box center [442, 265] width 266 height 13
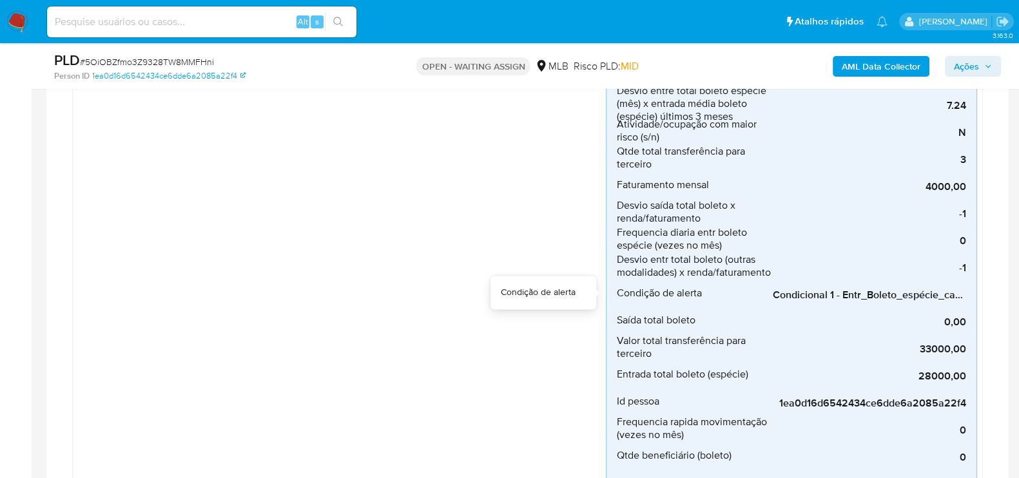
click at [555, 288] on div "Condição de alerta" at bounding box center [538, 292] width 75 height 13
click at [544, 318] on div "Total acumulado de saídas via boleto" at bounding box center [503, 319] width 146 height 13
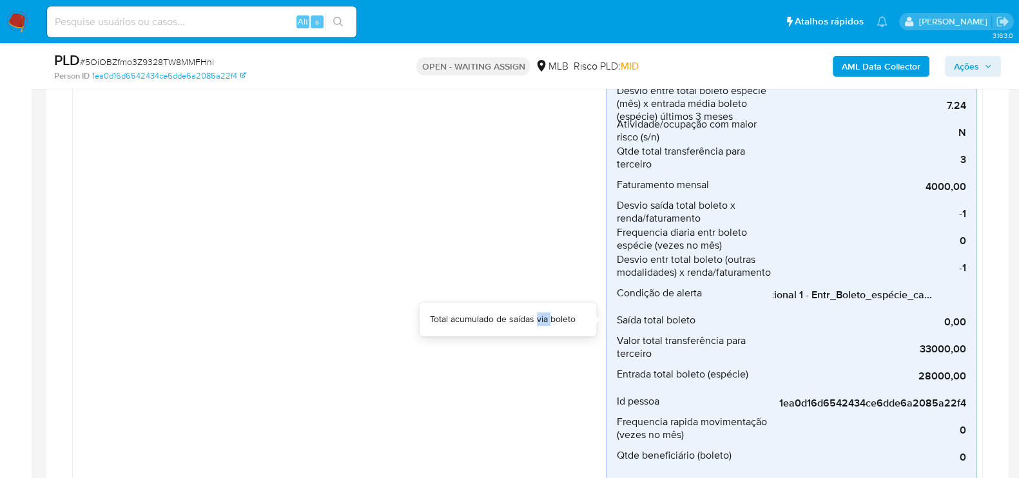
click at [544, 318] on div "Total acumulado de saídas via boleto" at bounding box center [503, 319] width 146 height 13
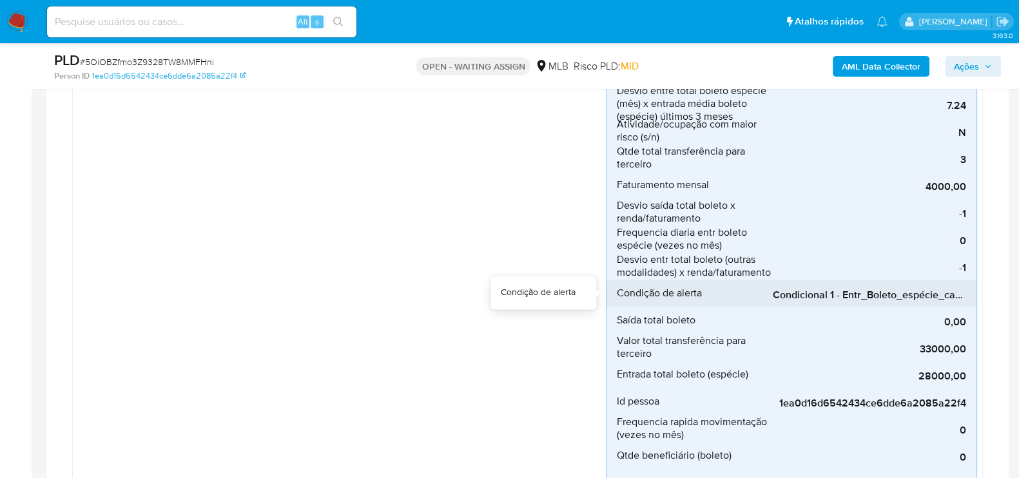
click at [815, 295] on span "Condicional 1 - Entr_Boleto_espécie_capacidade" at bounding box center [869, 295] width 193 height 13
click at [815, 293] on span "Condicional 1 - Entr_Boleto_espécie_capacidade" at bounding box center [869, 295] width 193 height 13
click at [555, 316] on div "Total acumulado de saídas via boleto" at bounding box center [503, 319] width 146 height 13
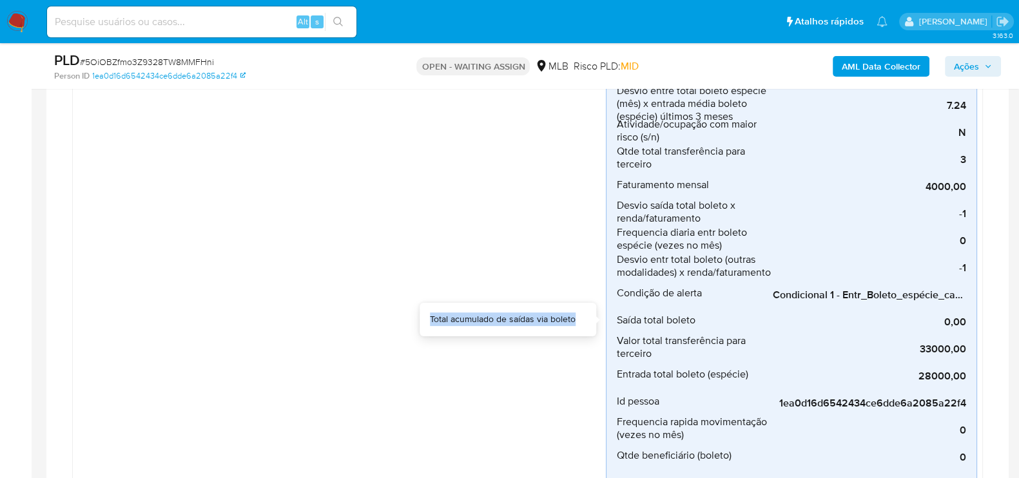
click at [555, 316] on div "Total acumulado de saídas via boleto" at bounding box center [503, 319] width 146 height 13
click at [542, 347] on div "Valor total transferência para terceiro" at bounding box center [502, 347] width 148 height 13
click at [541, 347] on div "Valor total transferência para terceiro" at bounding box center [502, 347] width 148 height 13
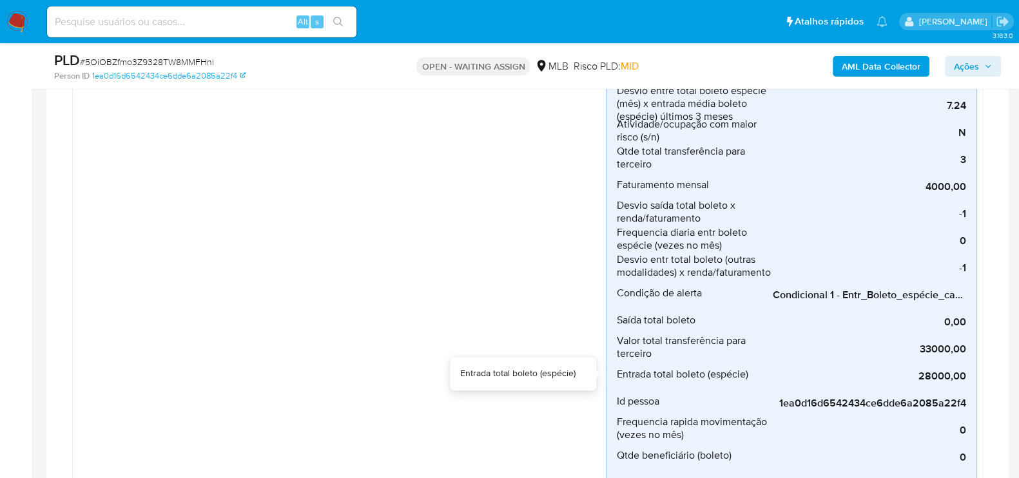
click at [545, 374] on div "Entrada total boleto (espécie)" at bounding box center [517, 373] width 115 height 13
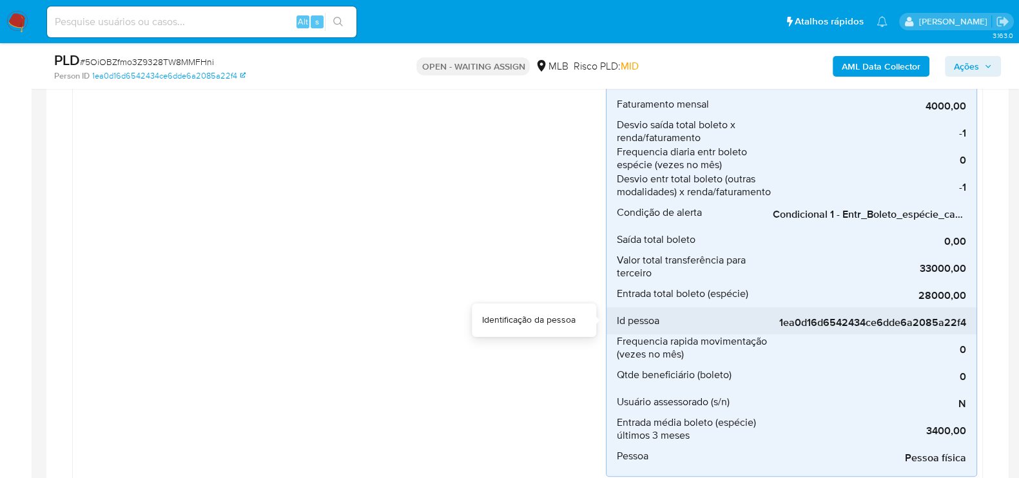
click at [644, 325] on span "Id pessoa" at bounding box center [638, 321] width 43 height 13
click at [565, 320] on div "Identificação da pessoa" at bounding box center [528, 320] width 93 height 13
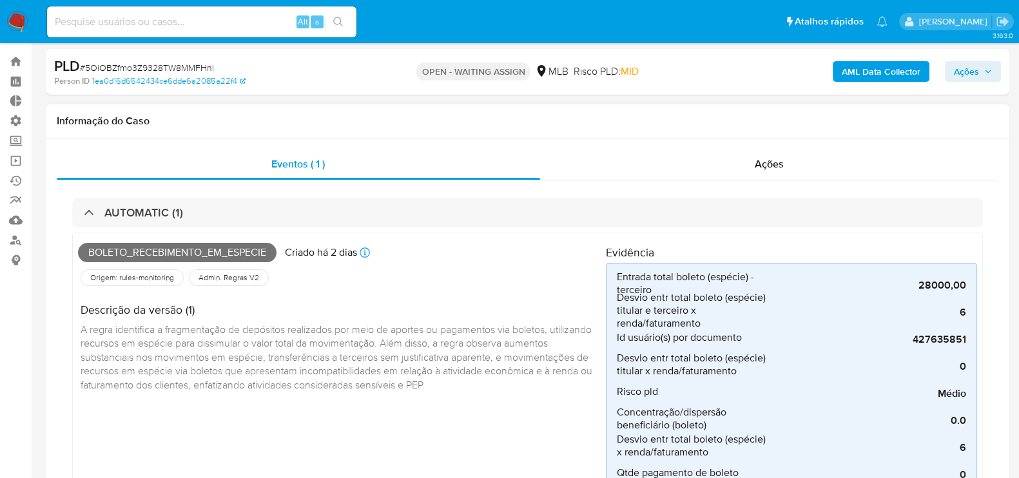
scroll to position [0, 0]
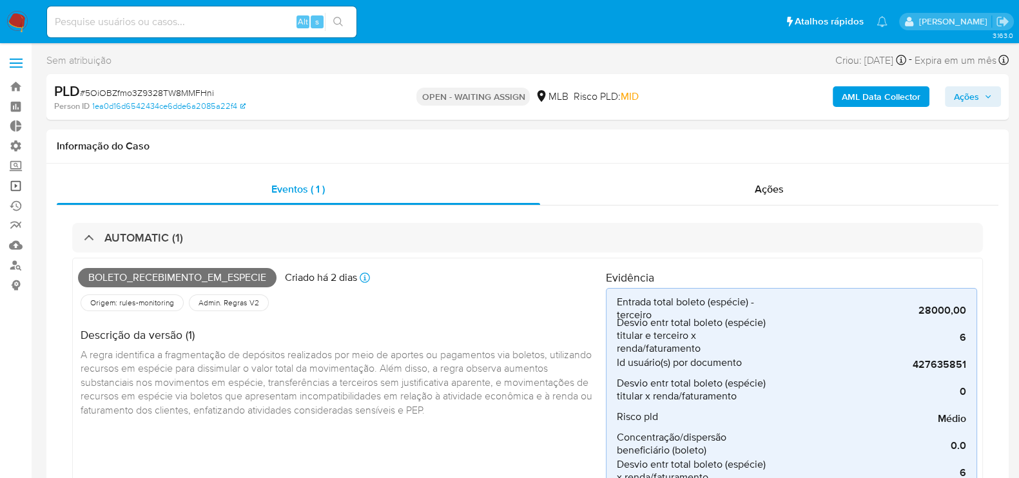
click at [13, 182] on link "Operações em massa" at bounding box center [76, 186] width 153 height 20
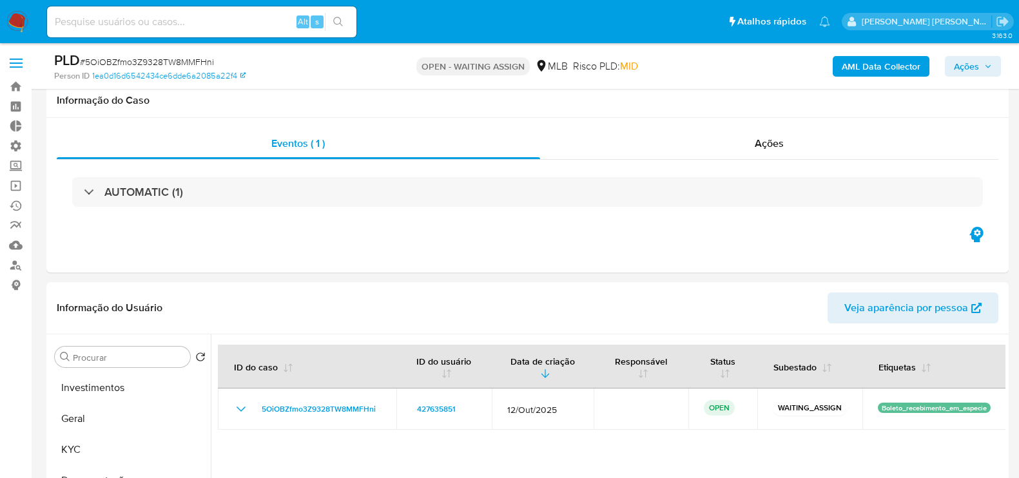
select select "10"
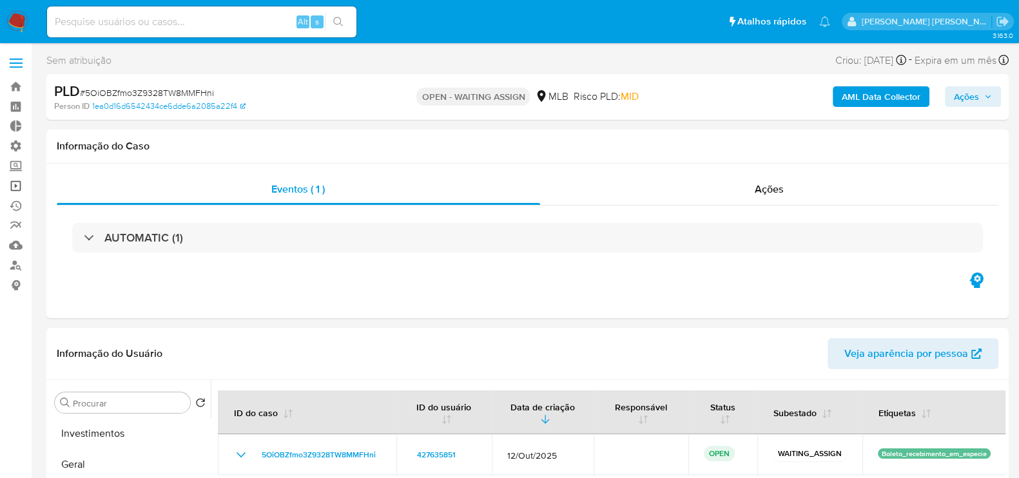
click at [13, 186] on link "Operações em massa" at bounding box center [76, 186] width 153 height 20
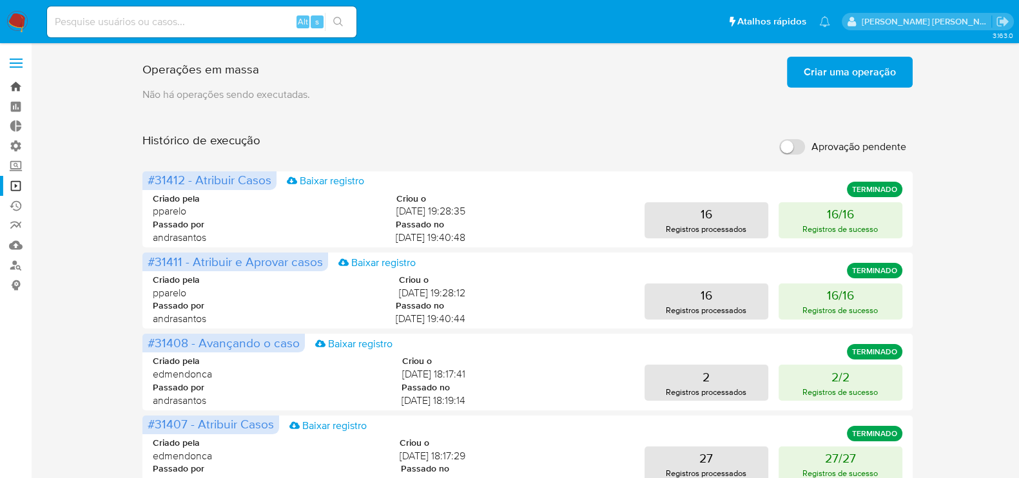
click at [13, 84] on link "Bandeja" at bounding box center [76, 87] width 153 height 20
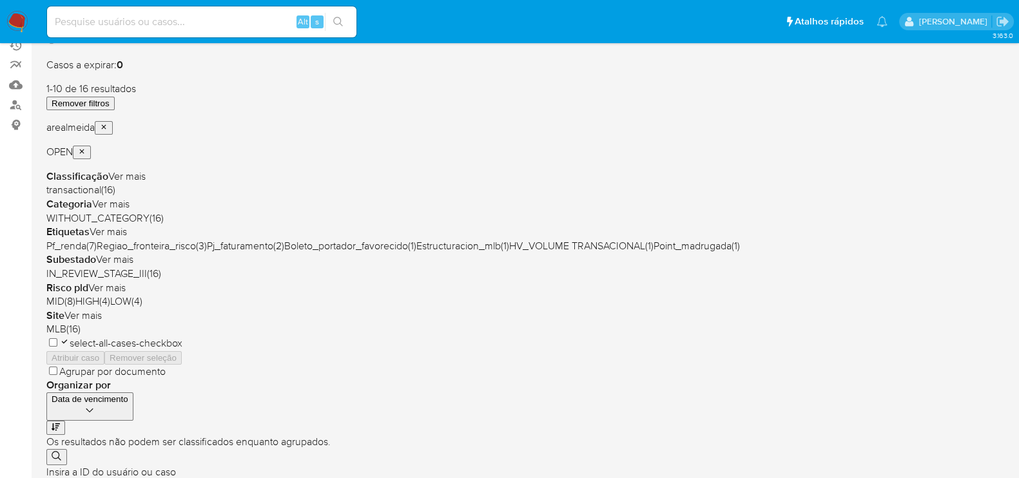
scroll to position [80, 0]
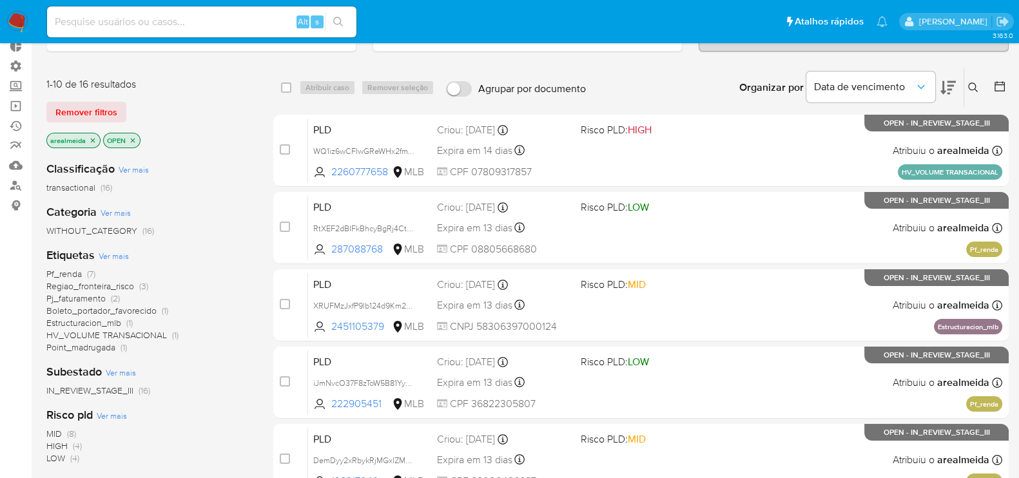
click at [94, 140] on icon "close-filter" at bounding box center [93, 141] width 8 height 8
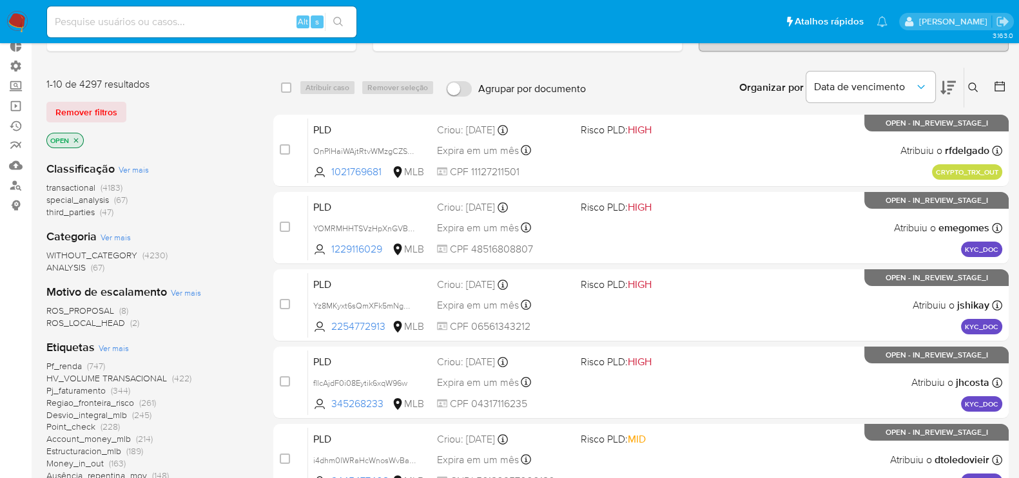
click at [76, 137] on icon "close-filter" at bounding box center [76, 141] width 8 height 8
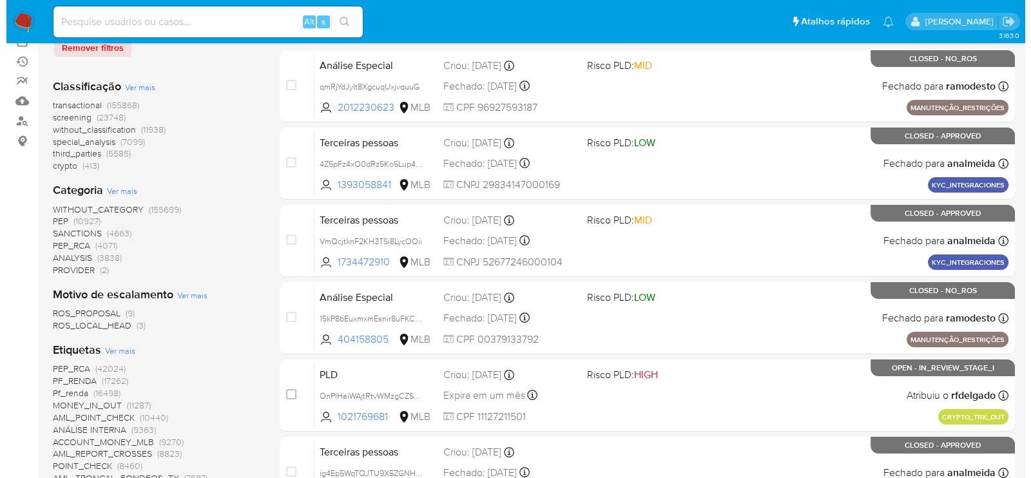
scroll to position [242, 0]
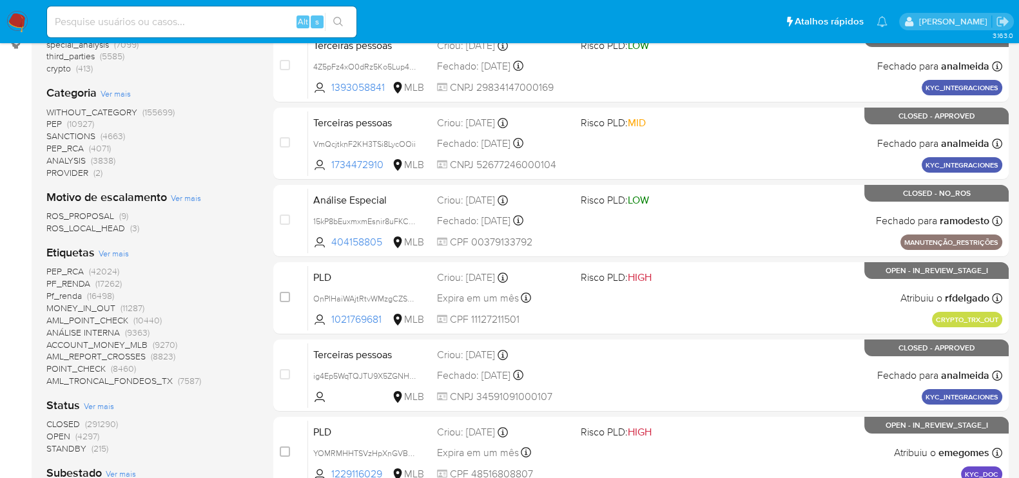
click at [121, 251] on span "Ver mais" at bounding box center [114, 253] width 30 height 12
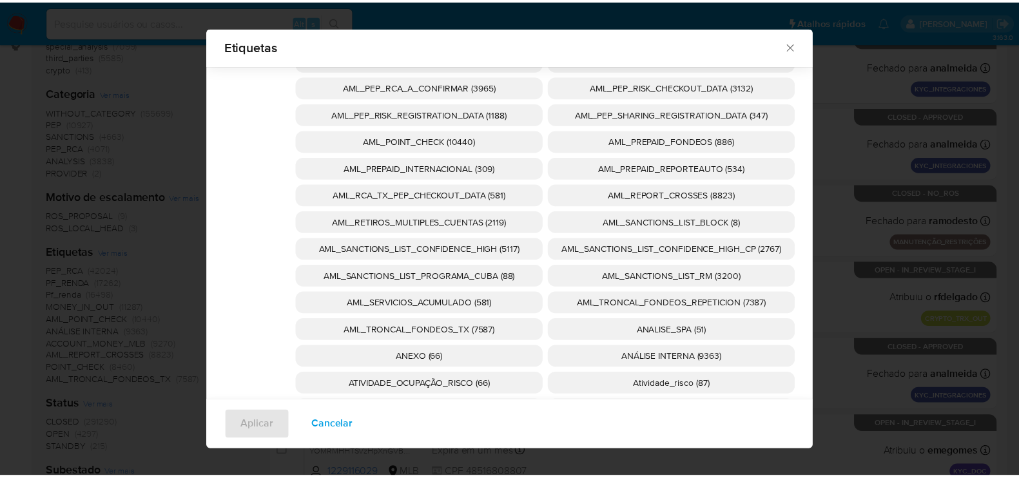
scroll to position [0, 0]
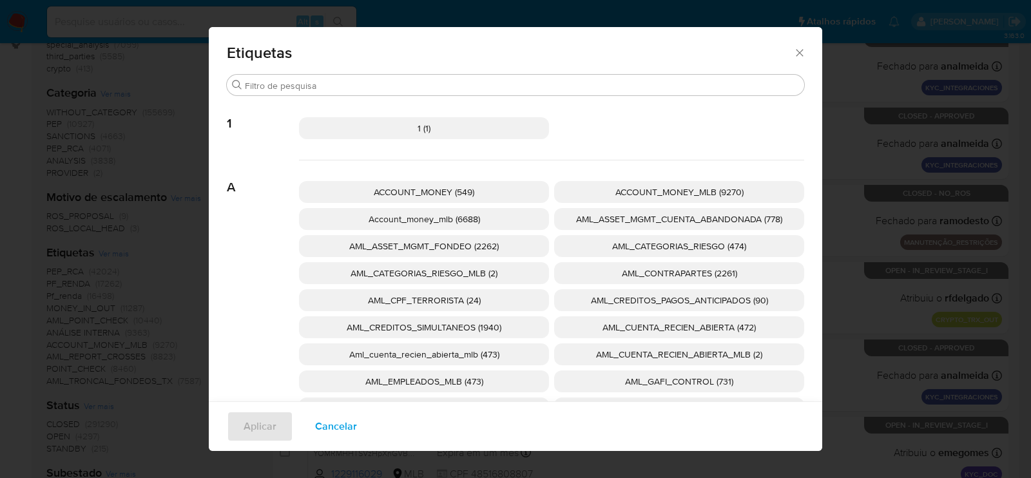
click at [793, 53] on icon "Fechar" at bounding box center [799, 52] width 13 height 13
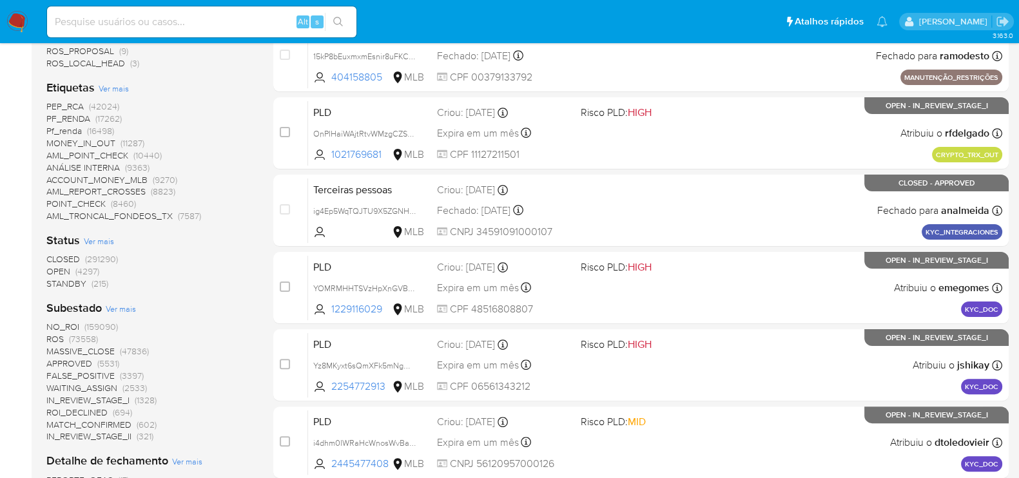
scroll to position [483, 0]
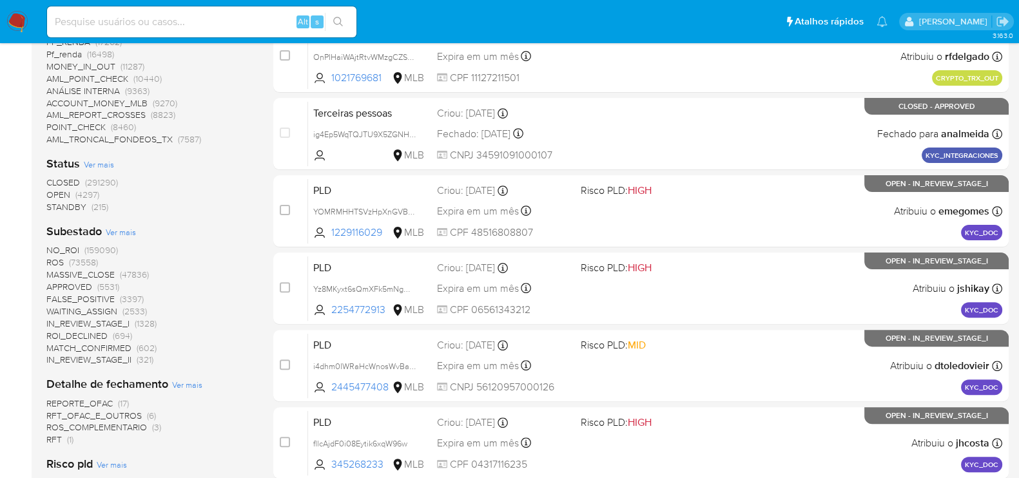
click at [62, 195] on span "OPEN" at bounding box center [58, 194] width 24 height 13
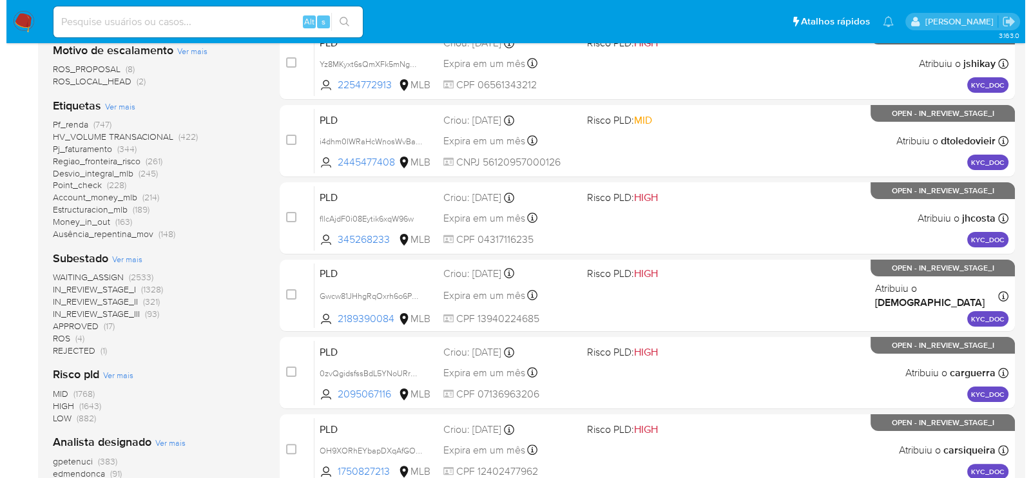
scroll to position [242, 0]
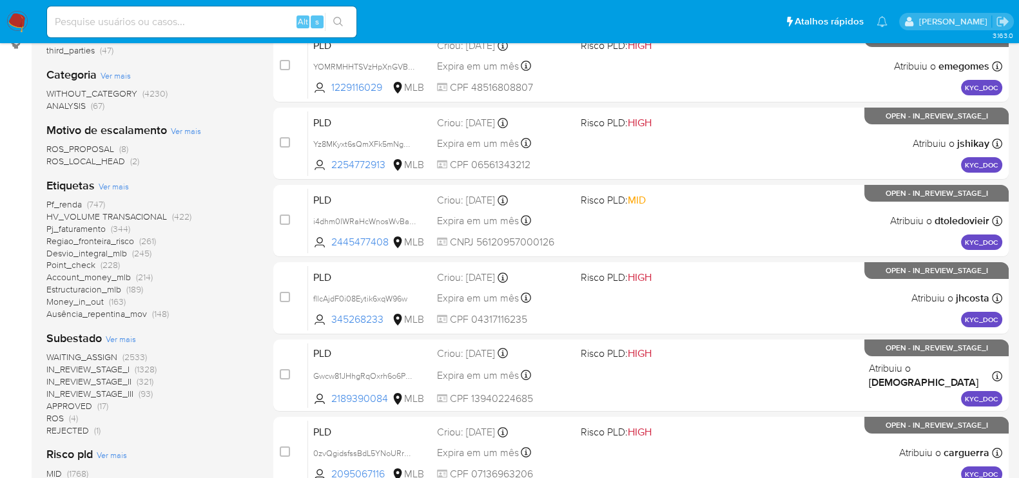
click at [120, 185] on span "Ver mais" at bounding box center [114, 186] width 30 height 12
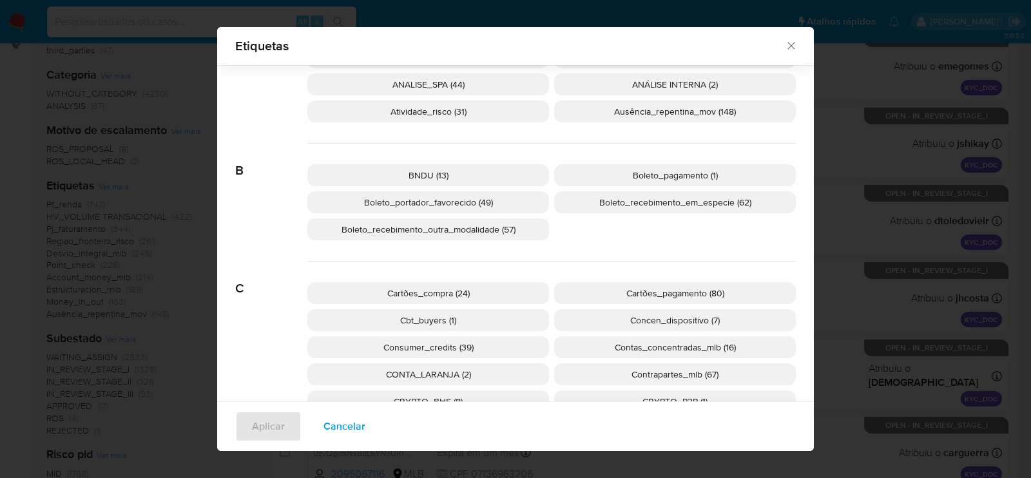
scroll to position [0, 0]
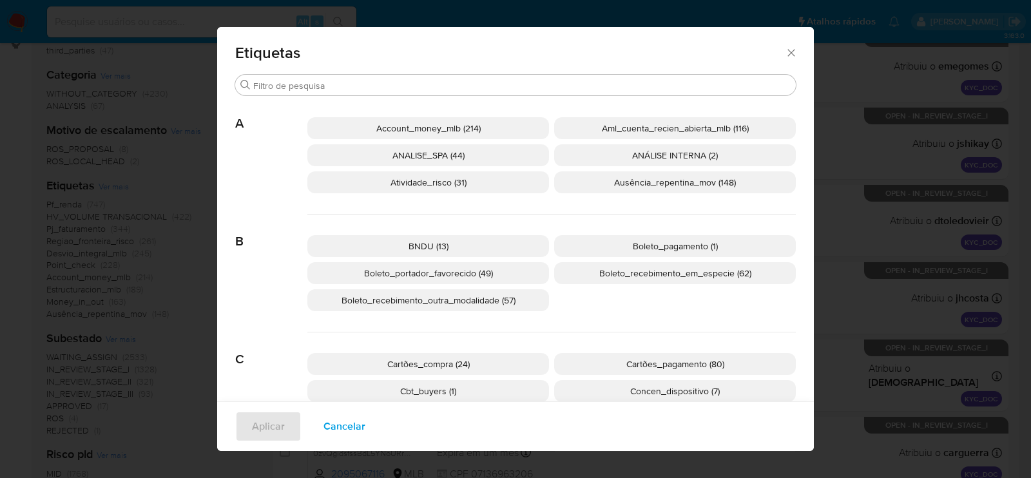
click at [428, 271] on span "Boleto_portador_favorecido (49)" at bounding box center [428, 273] width 129 height 13
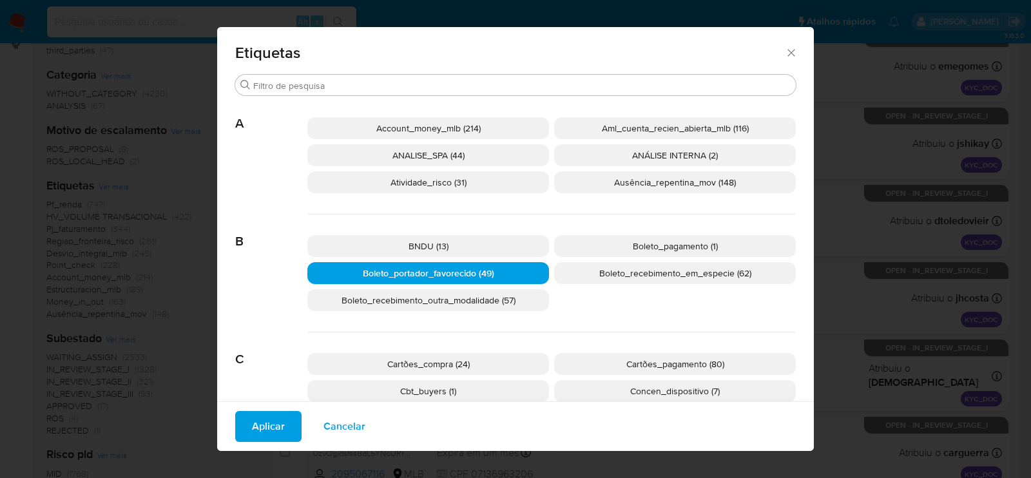
click at [267, 425] on span "Aplicar" at bounding box center [268, 426] width 33 height 28
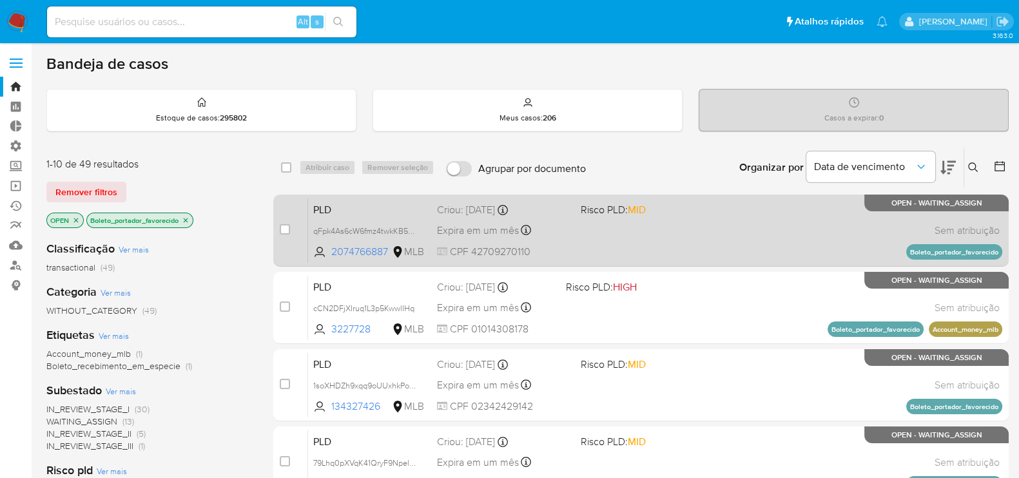
click at [681, 229] on span at bounding box center [647, 230] width 133 height 3
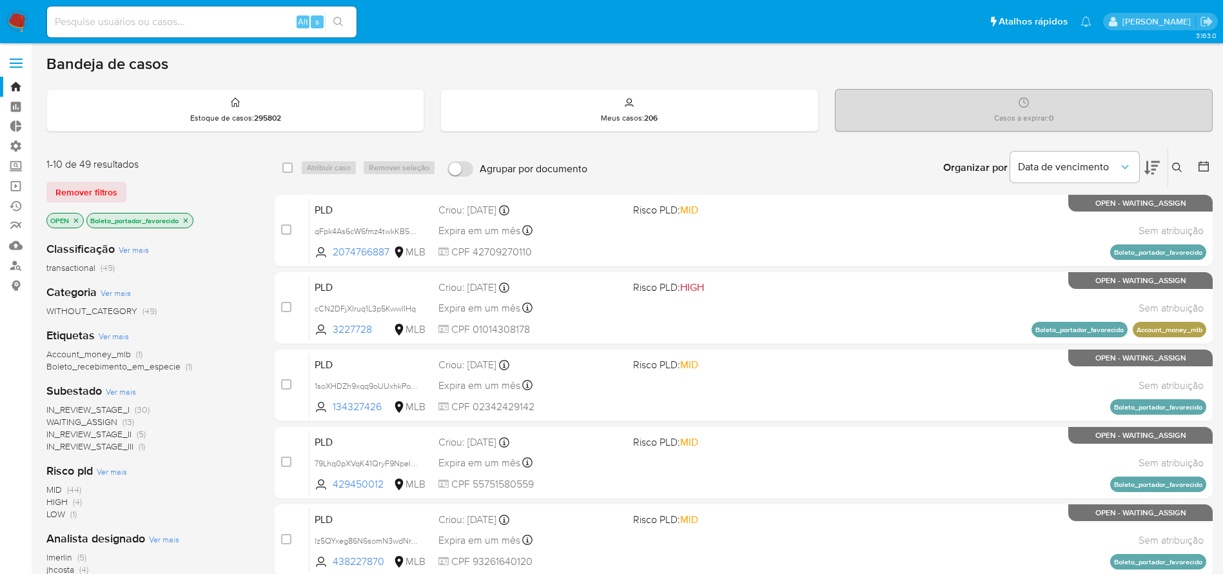
scroll to position [97, 0]
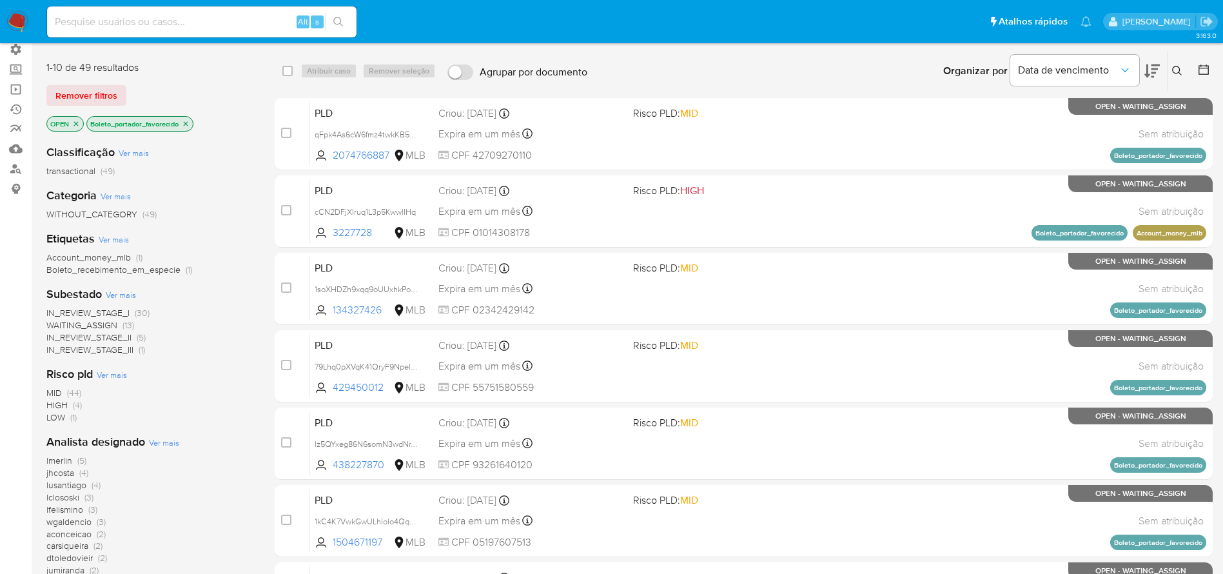
click at [189, 124] on icon "close-filter" at bounding box center [186, 124] width 8 height 8
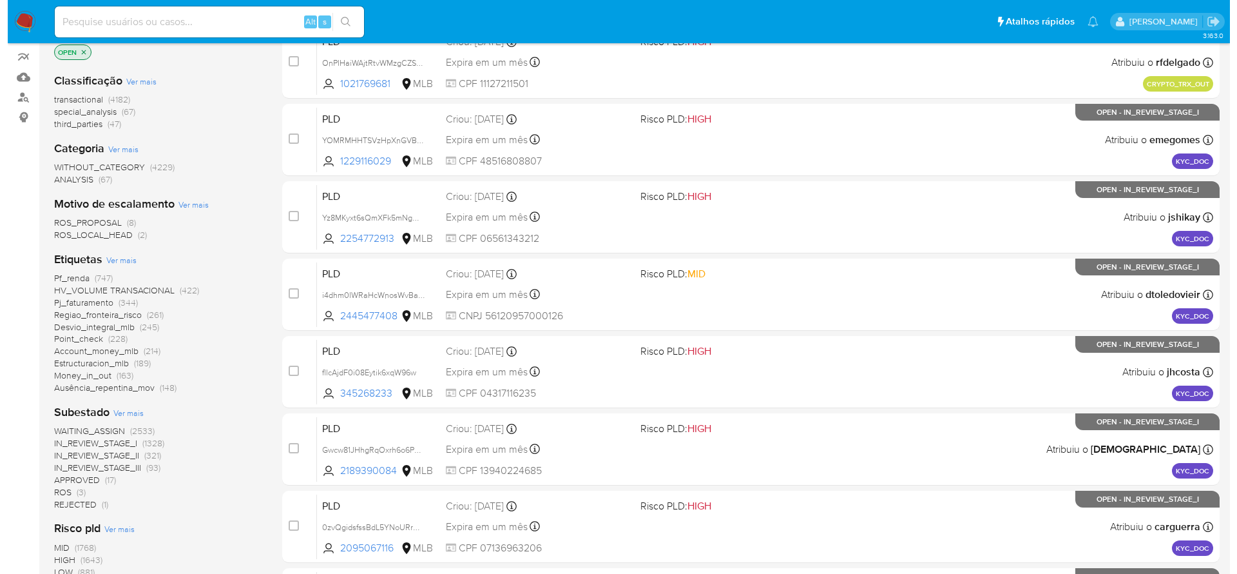
scroll to position [193, 0]
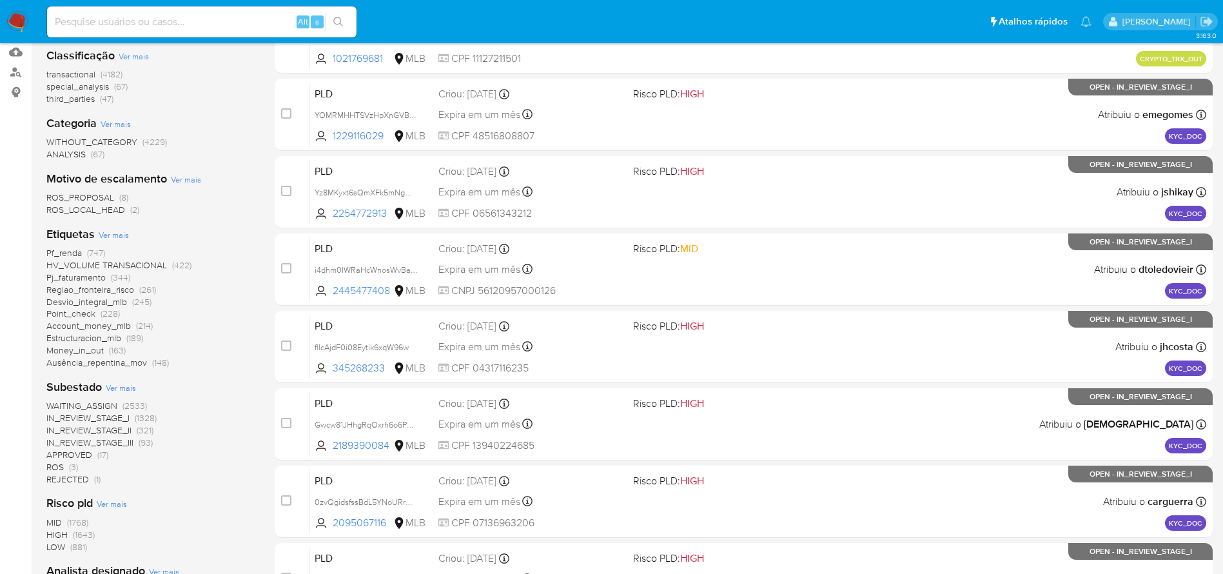
click at [121, 233] on span "Ver mais" at bounding box center [114, 235] width 30 height 12
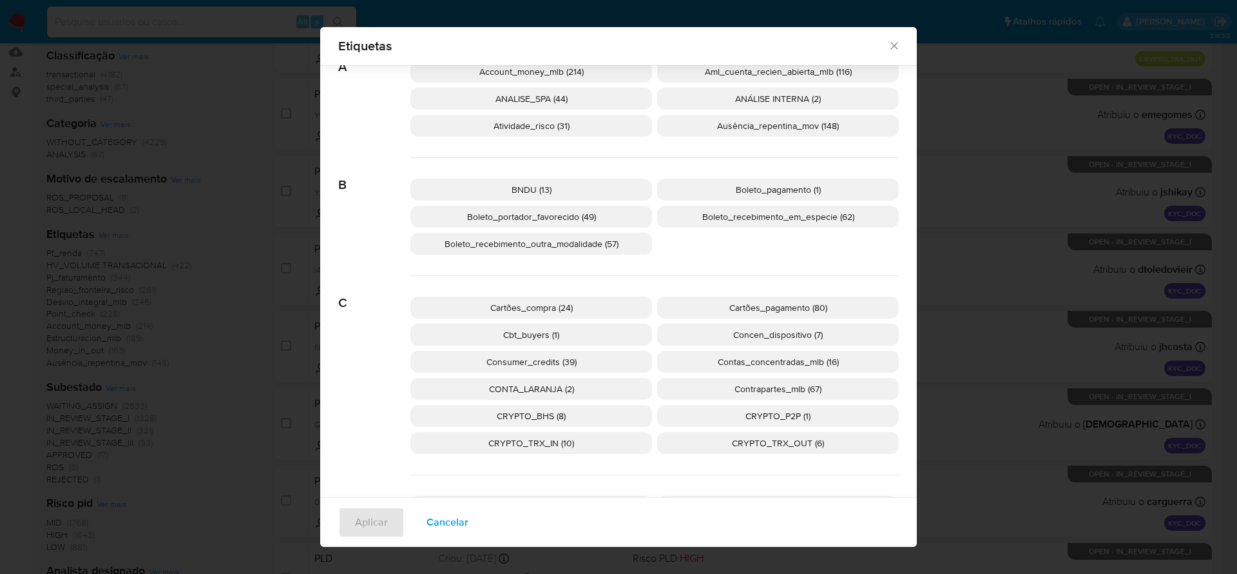
scroll to position [88, 0]
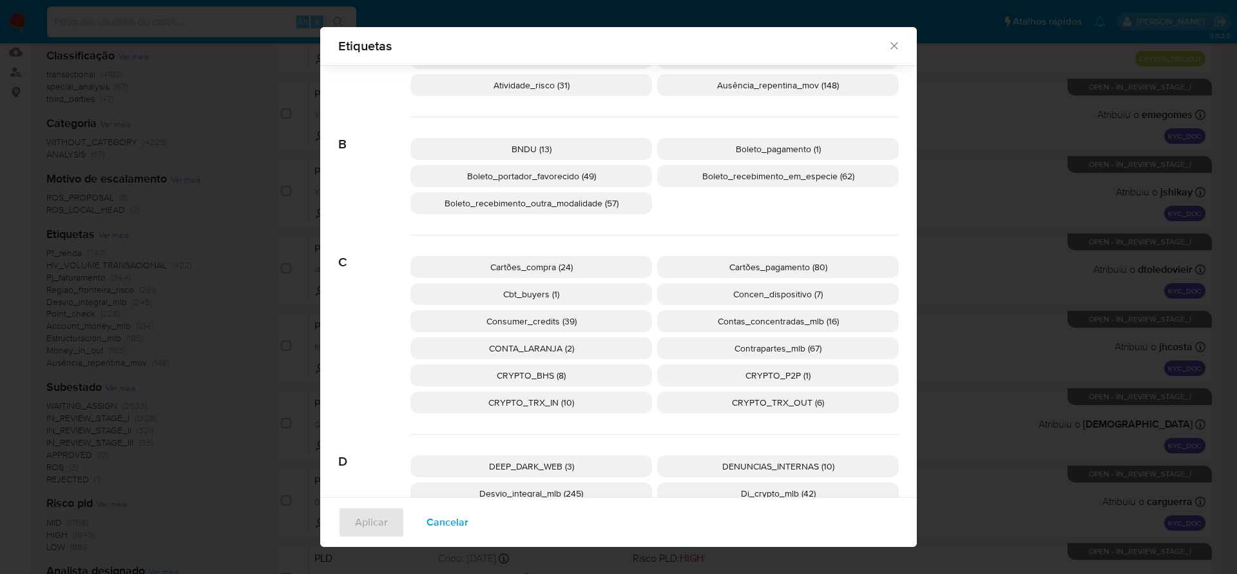
click at [543, 205] on span "Boleto_recebimento_outra_modalidade (57)" at bounding box center [532, 203] width 174 height 13
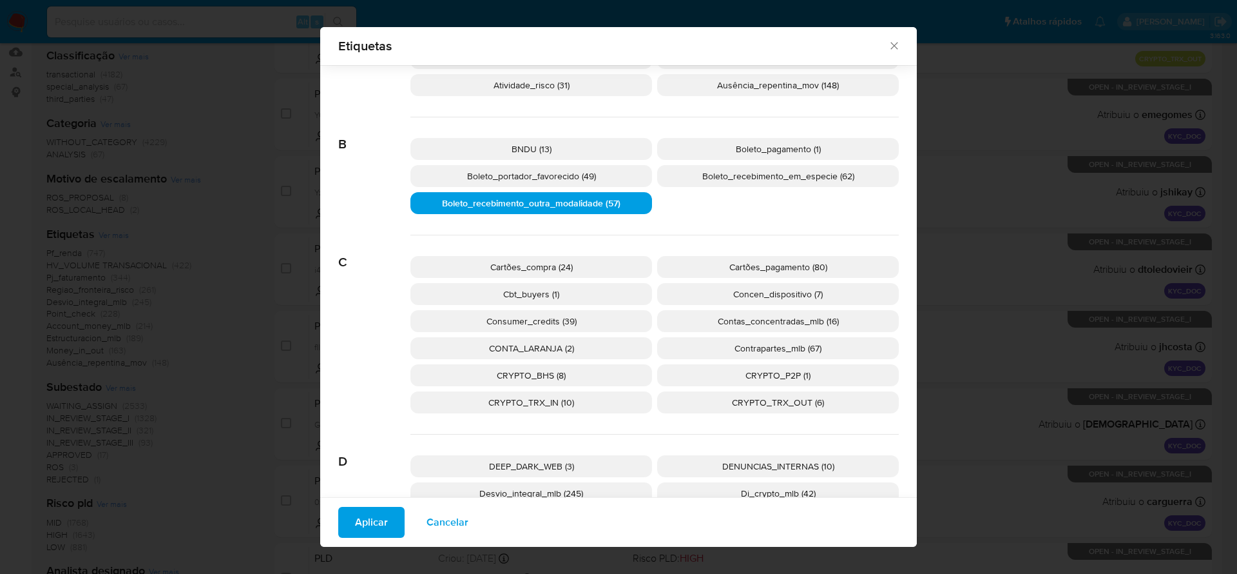
click at [374, 478] on span "Aplicar" at bounding box center [371, 522] width 33 height 28
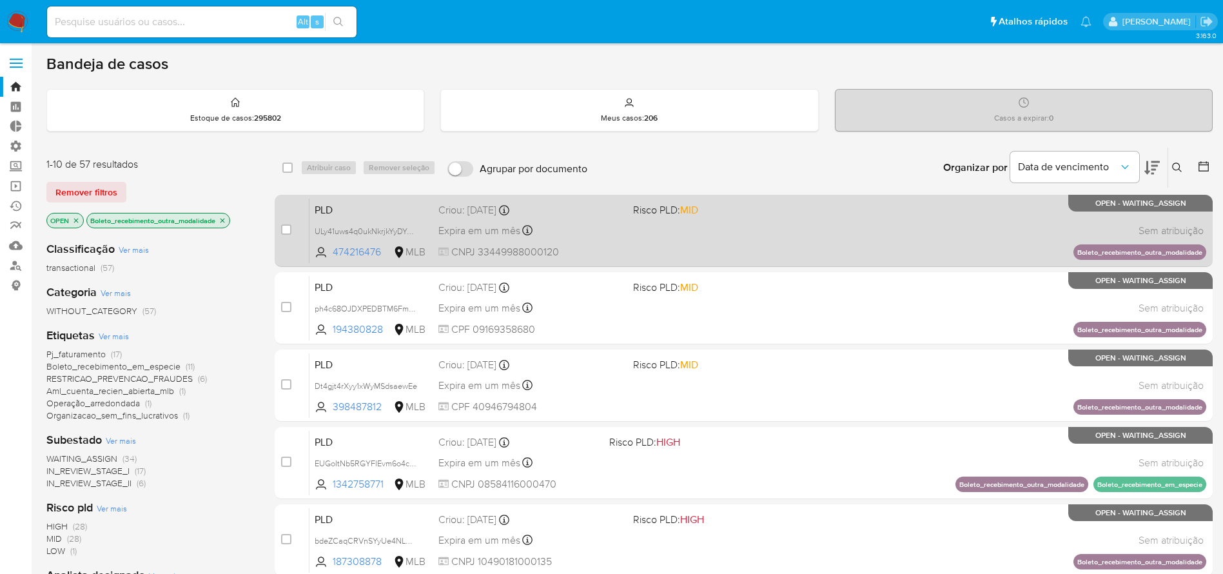
click at [796, 250] on div "PLD ULy41uws4q0ukNkrjkYyDYCD 474216476 MLB Risco PLD: MID Criou: 12/10/2025 Cri…" at bounding box center [757, 230] width 896 height 65
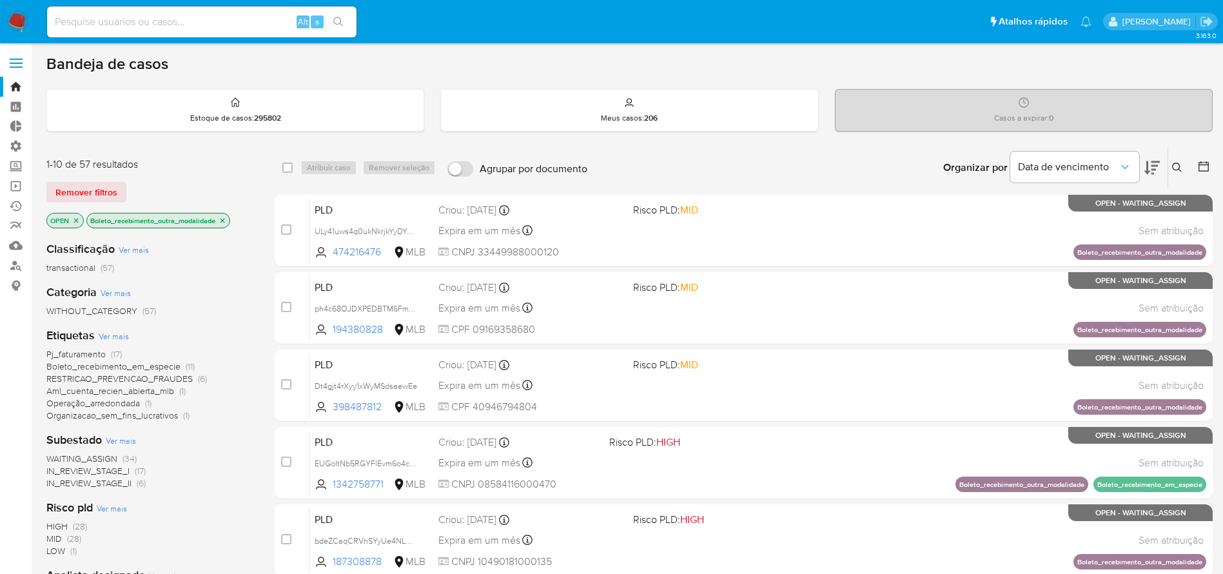
click at [121, 334] on span "Ver mais" at bounding box center [114, 336] width 30 height 12
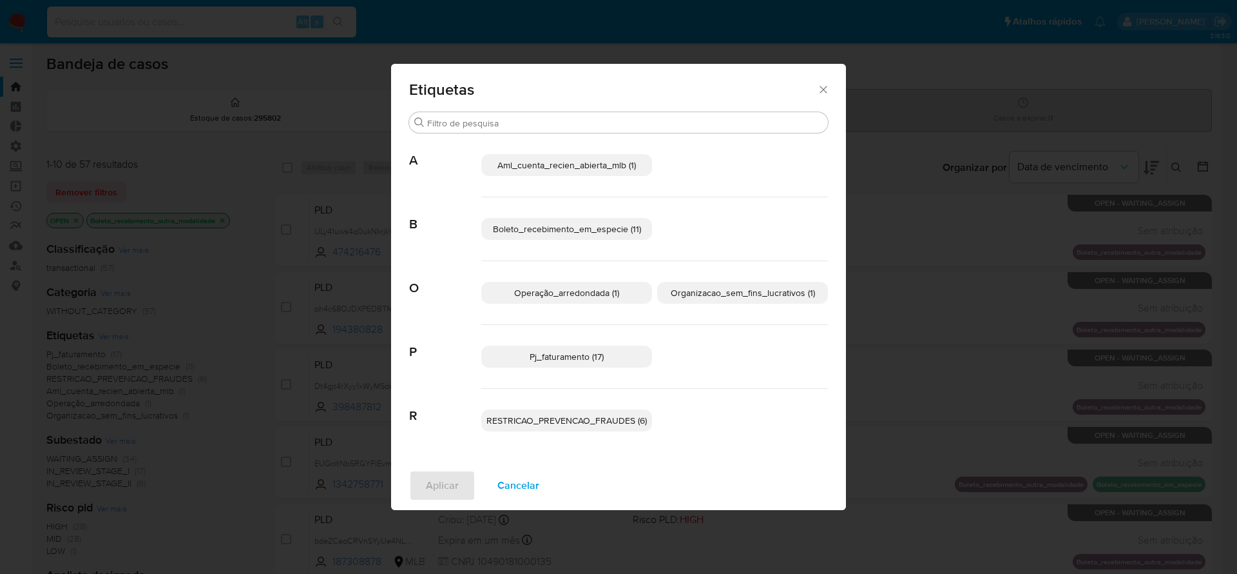
click at [828, 84] on icon "Fechar" at bounding box center [823, 89] width 13 height 13
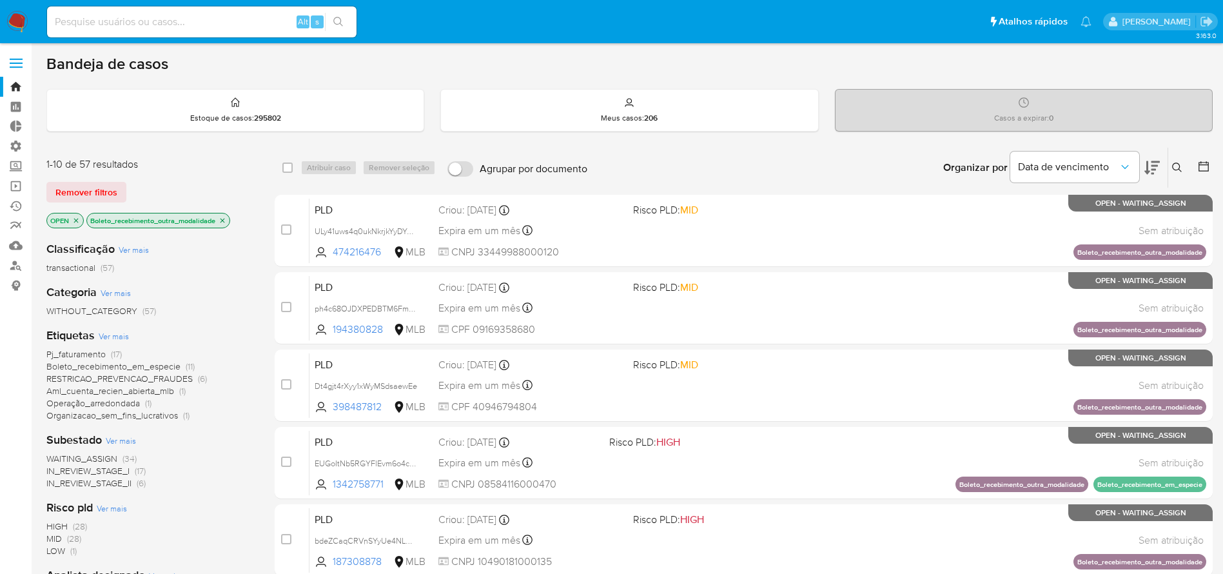
click at [224, 220] on icon "close-filter" at bounding box center [222, 220] width 5 height 5
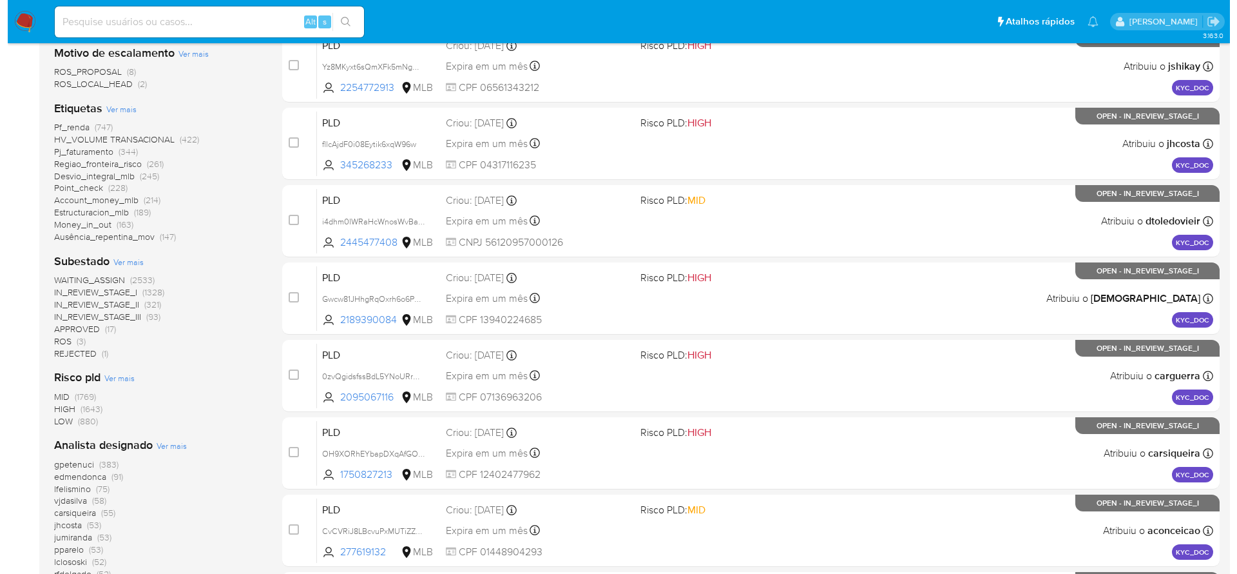
scroll to position [290, 0]
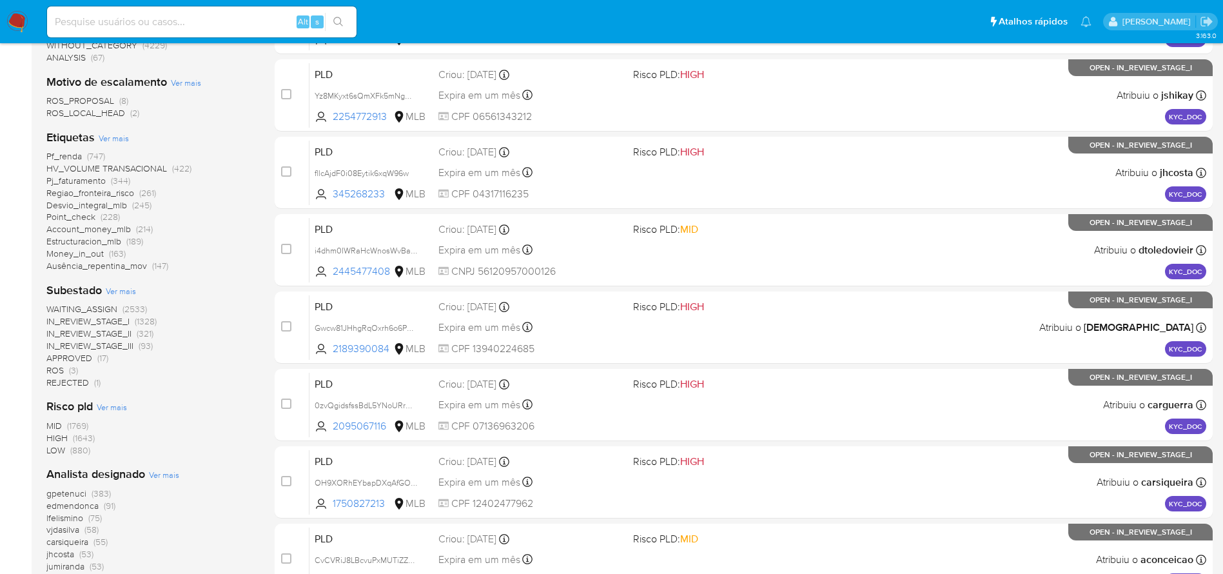
click at [119, 141] on span "Ver mais" at bounding box center [114, 138] width 30 height 12
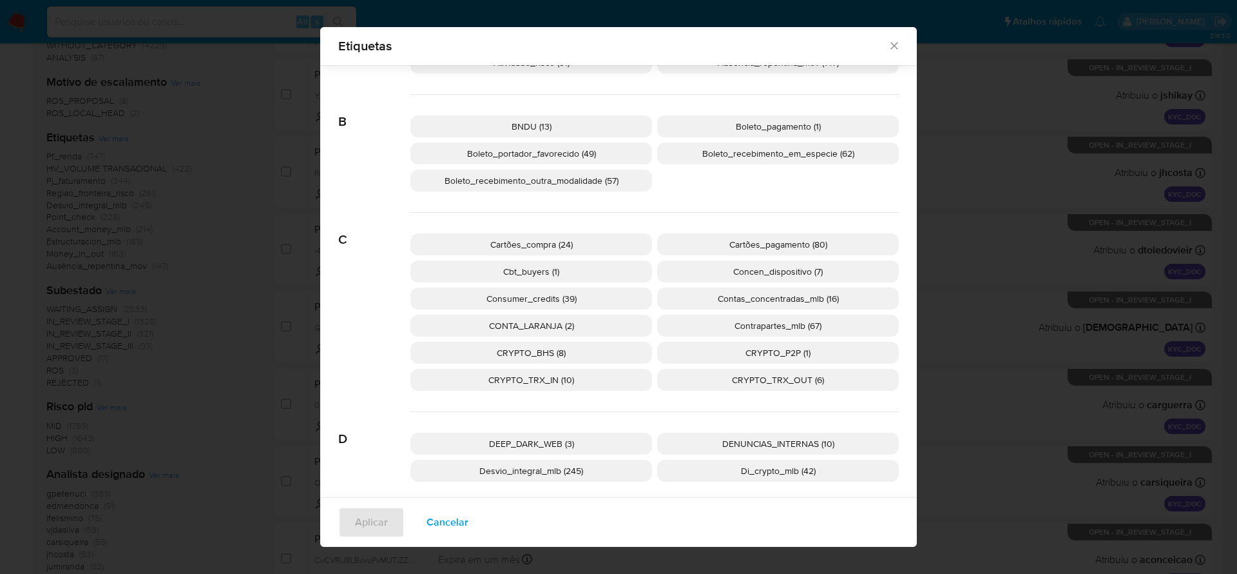
scroll to position [88, 0]
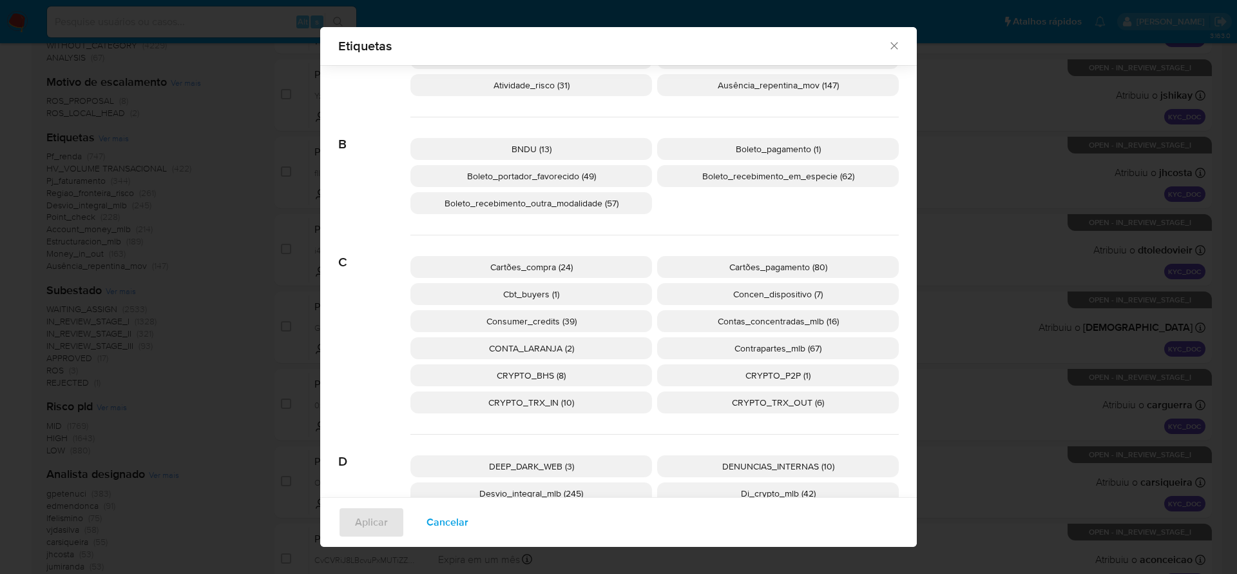
click at [776, 144] on span "Boleto_pagamento (1)" at bounding box center [778, 148] width 85 height 13
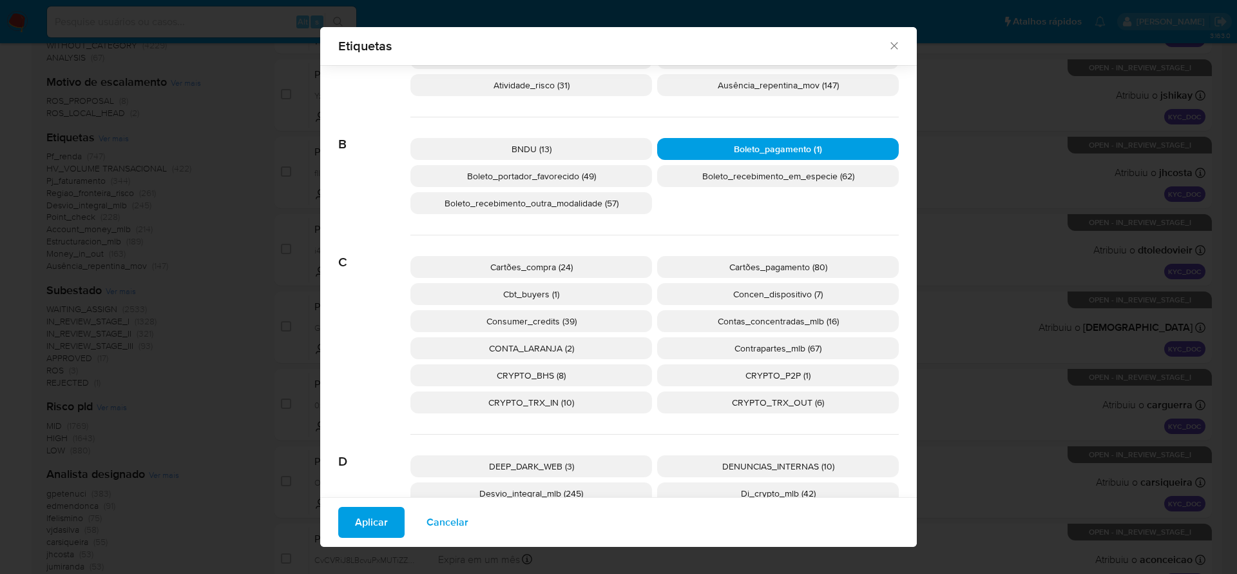
click at [358, 478] on span "Aplicar" at bounding box center [371, 522] width 33 height 28
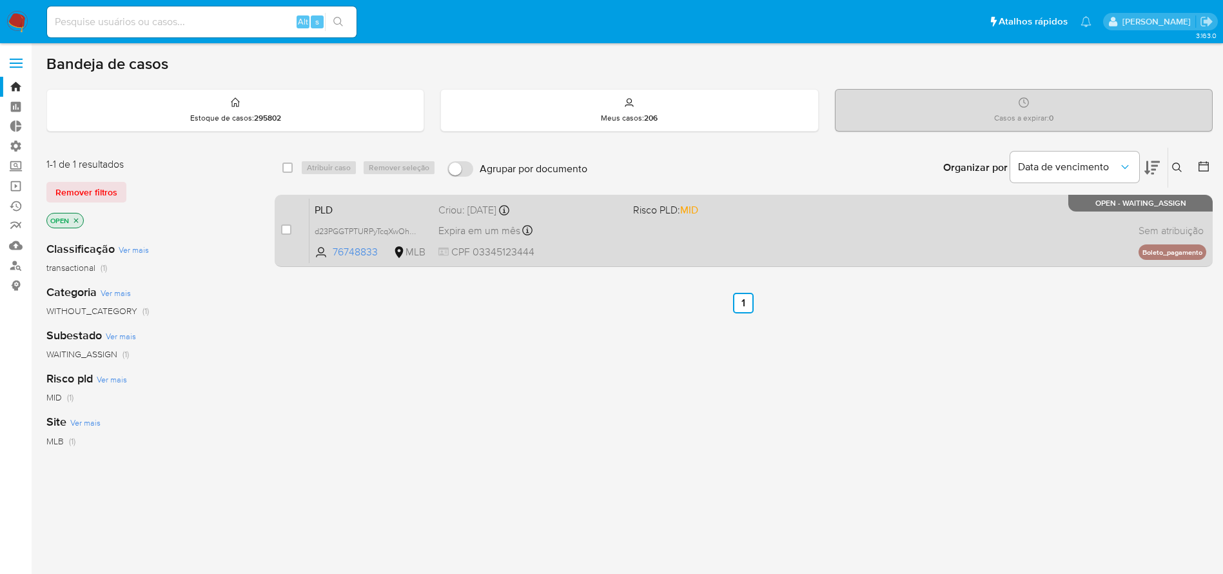
click at [630, 240] on div "PLD d23PGGTPTURPyTcqXwOhpese 76748833 MLB Risco PLD: MID Criou: 12/10/2025 Crio…" at bounding box center [757, 230] width 896 height 65
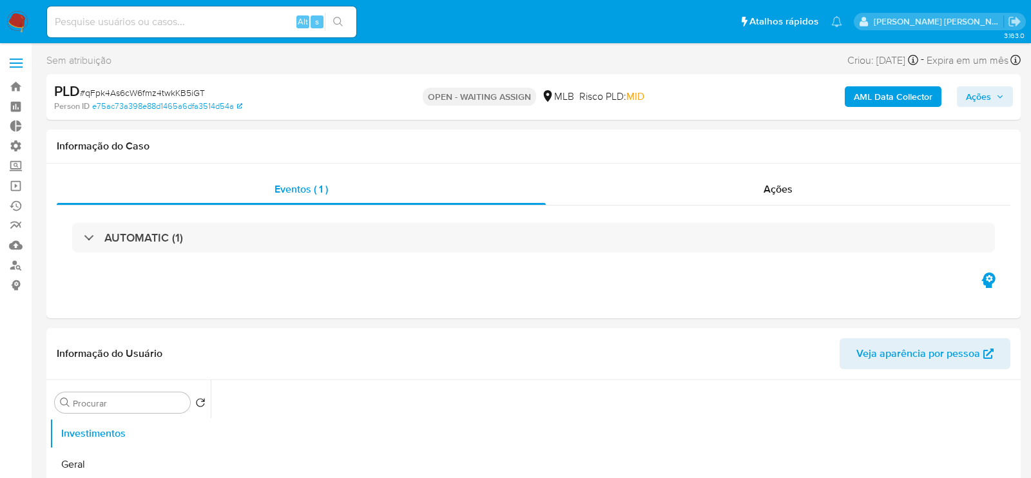
select select "10"
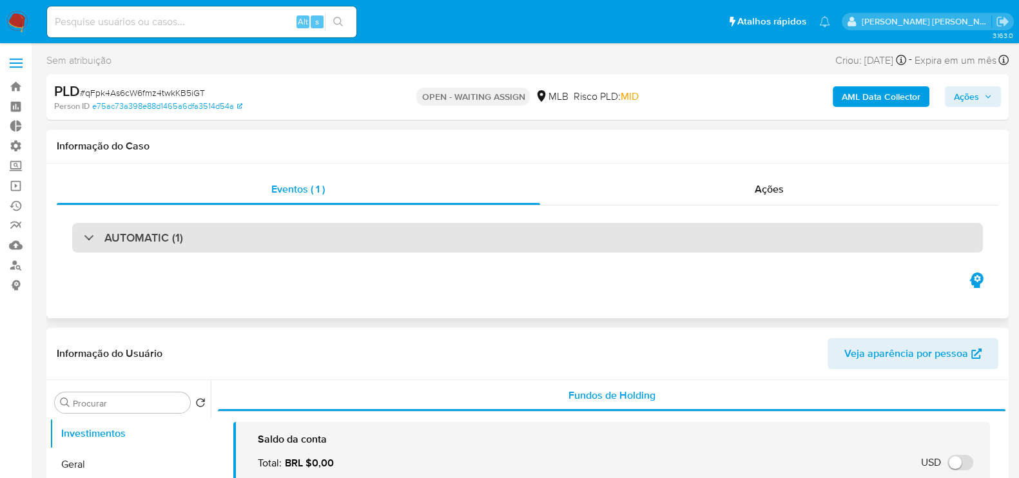
click at [295, 238] on div "AUTOMATIC (1)" at bounding box center [527, 238] width 911 height 30
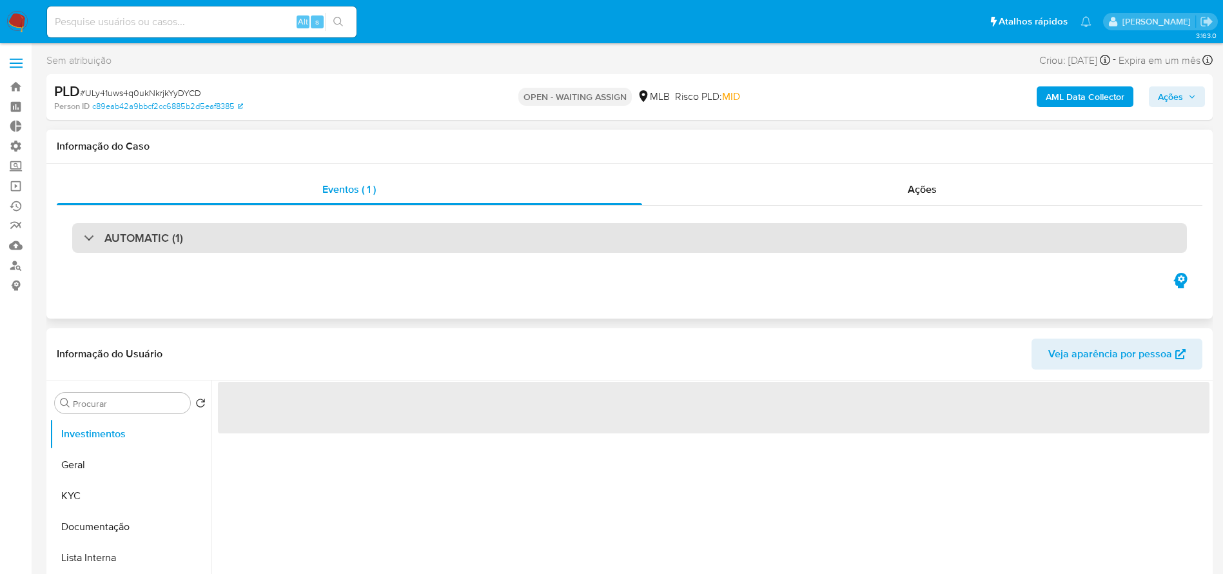
click at [495, 234] on div "AUTOMATIC (1)" at bounding box center [629, 238] width 1114 height 30
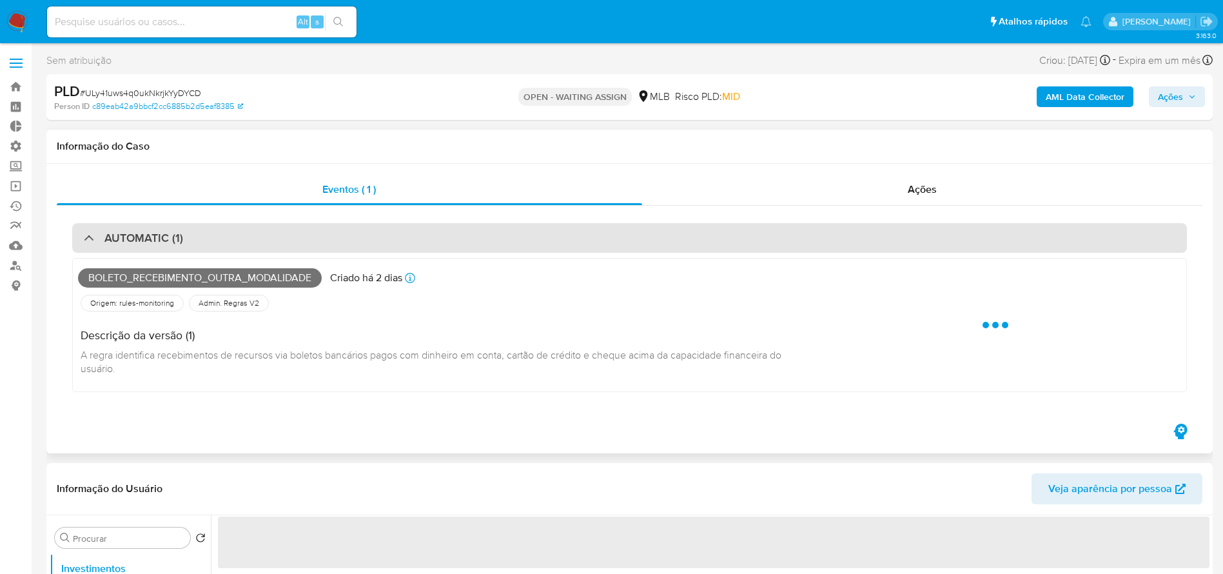
select select "10"
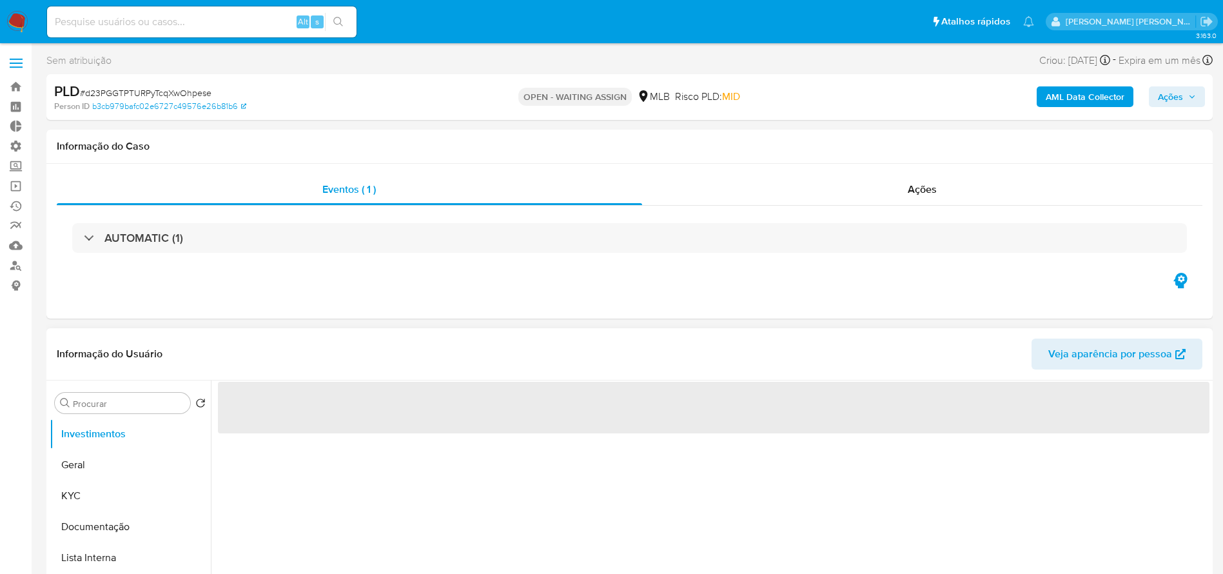
select select "10"
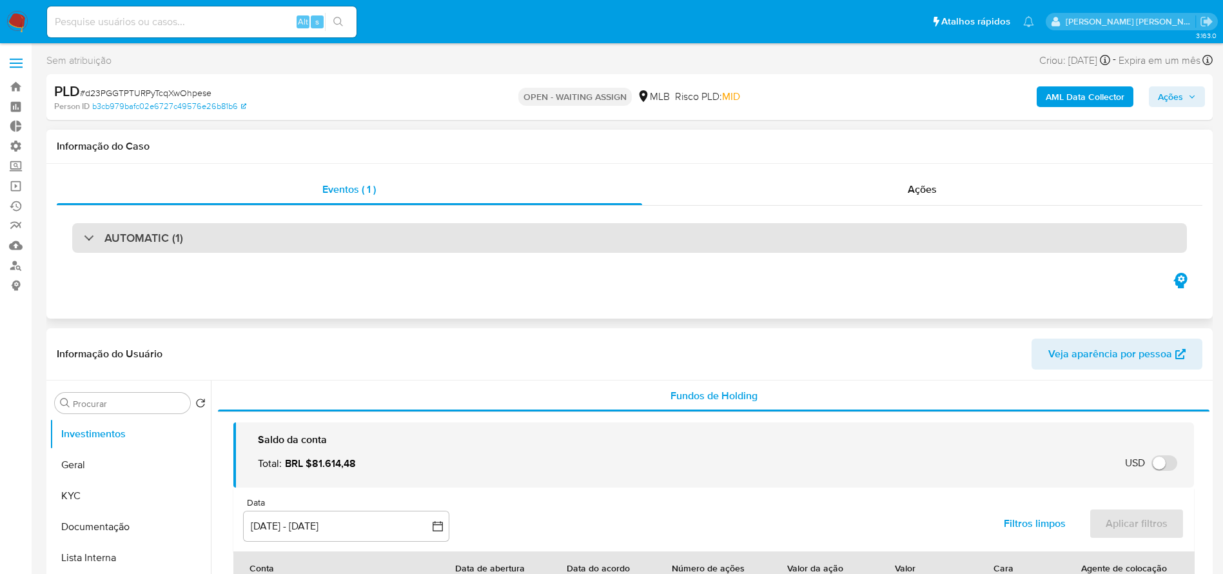
click at [333, 244] on div "AUTOMATIC (1)" at bounding box center [629, 238] width 1114 height 30
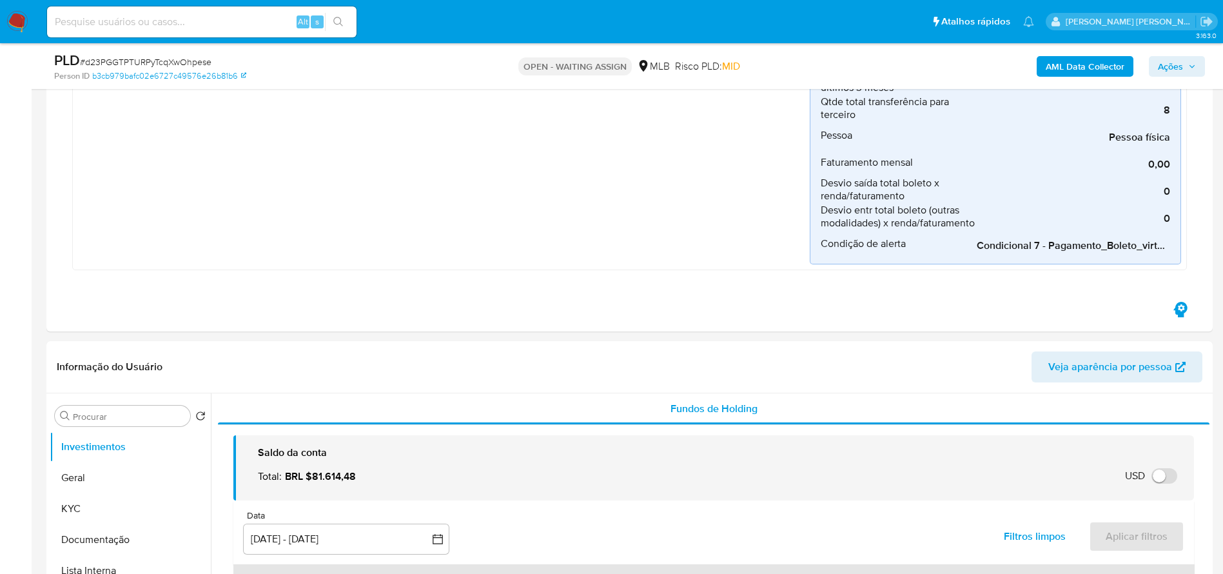
scroll to position [509, 0]
